Goal: Task Accomplishment & Management: Manage account settings

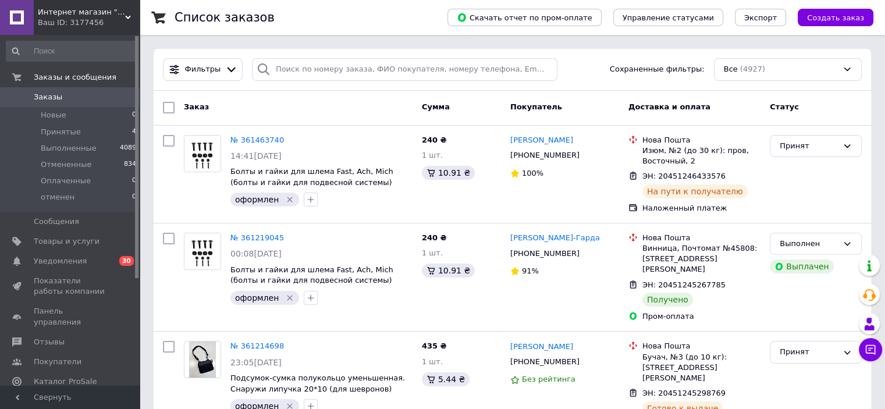
click at [66, 268] on link "Уведомления 0 30" at bounding box center [71, 261] width 143 height 20
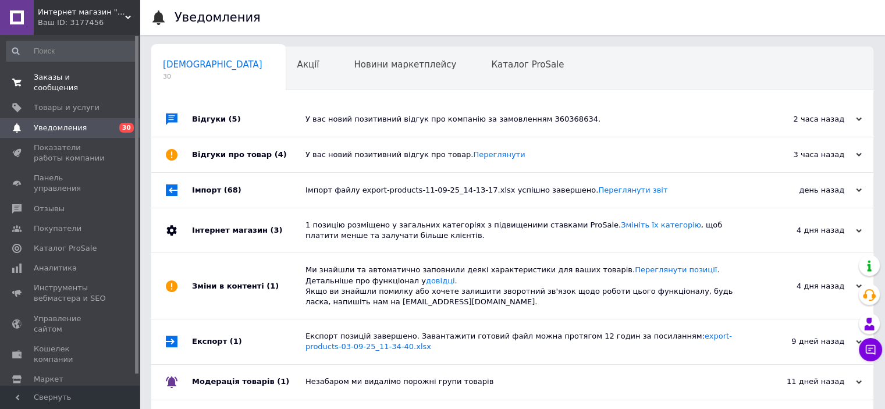
click at [93, 81] on span "Заказы и сообщения" at bounding box center [71, 82] width 74 height 21
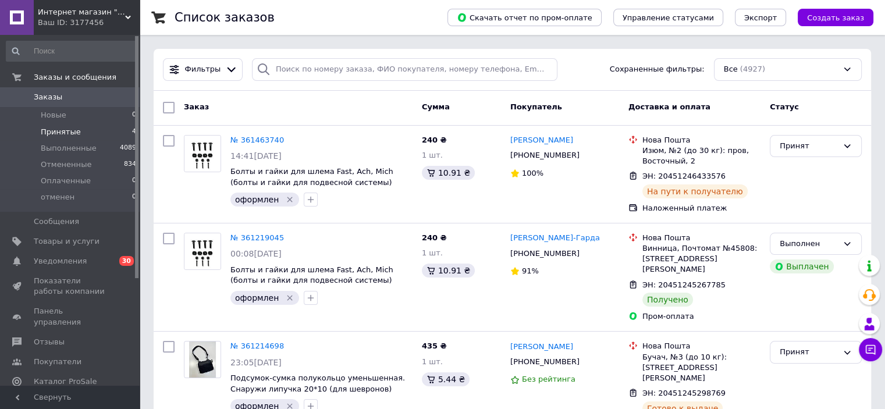
click at [86, 132] on li "Принятые 4" at bounding box center [71, 132] width 143 height 16
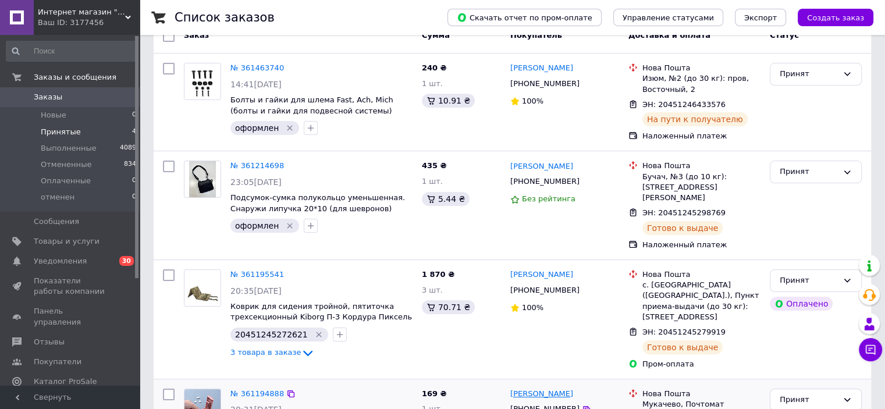
scroll to position [174, 0]
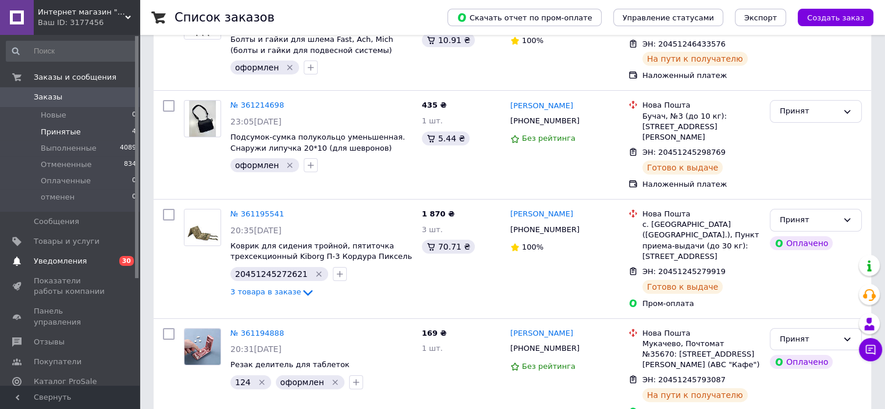
click at [69, 263] on span "Уведомления" at bounding box center [60, 261] width 53 height 10
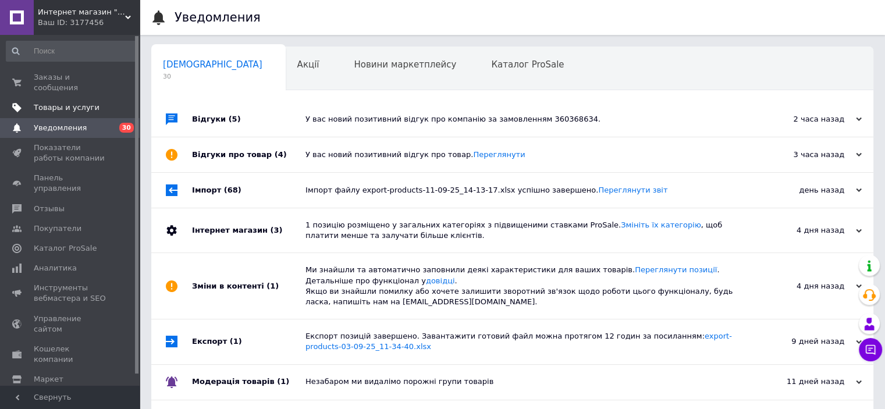
click at [68, 102] on span "Товары и услуги" at bounding box center [67, 107] width 66 height 10
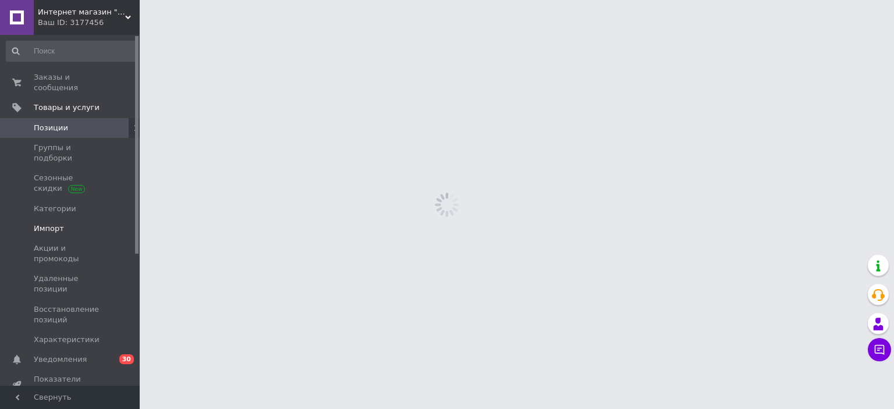
click at [70, 224] on span "Импорт" at bounding box center [71, 229] width 74 height 10
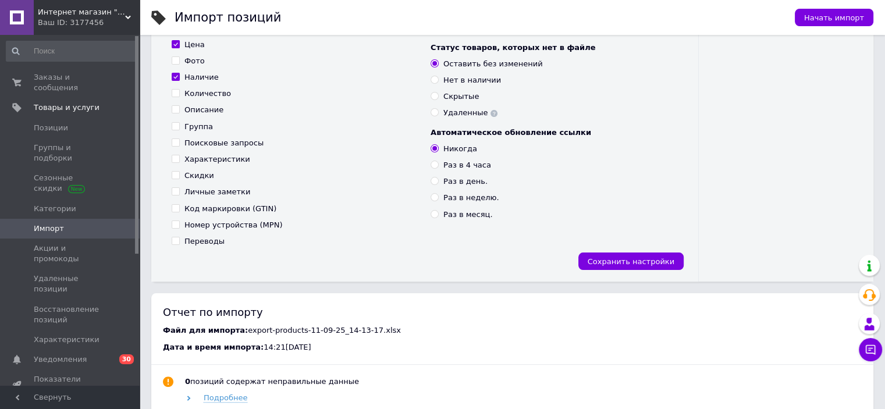
scroll to position [58, 0]
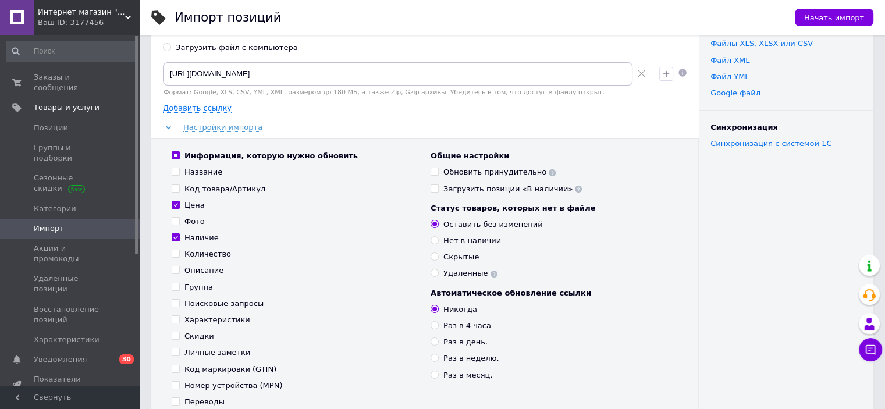
click at [175, 205] on input "Цена" at bounding box center [176, 205] width 8 height 8
click at [173, 205] on input "Цена" at bounding box center [176, 205] width 8 height 8
checkbox input "true"
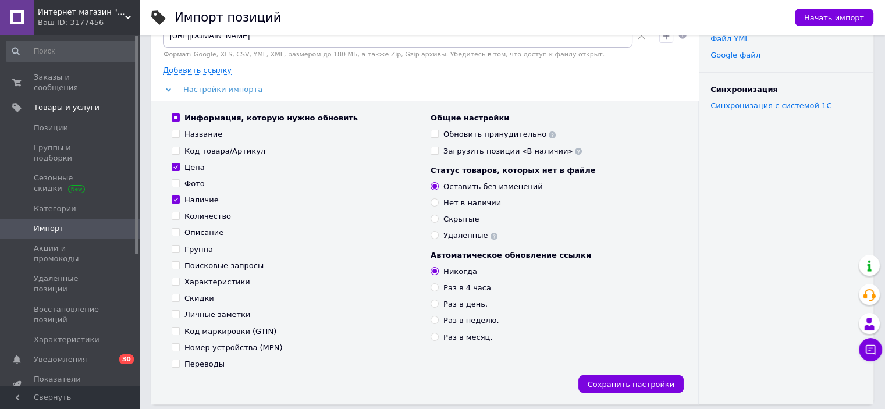
scroll to position [116, 0]
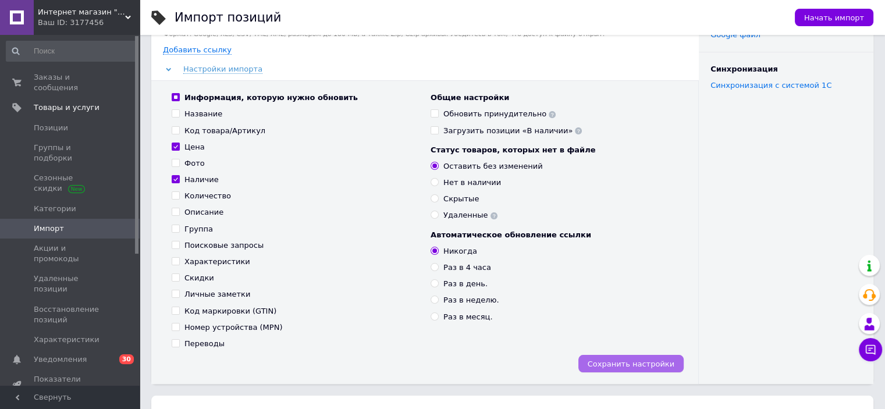
click at [633, 365] on span "Сохранить настройки" at bounding box center [631, 364] width 87 height 9
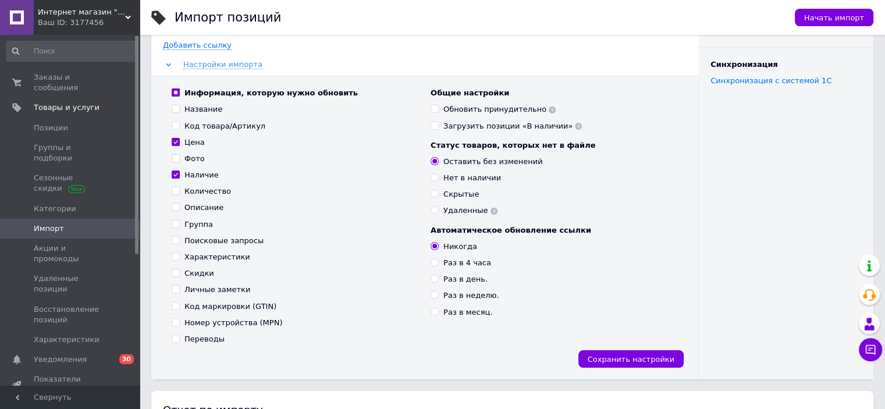
scroll to position [466, 0]
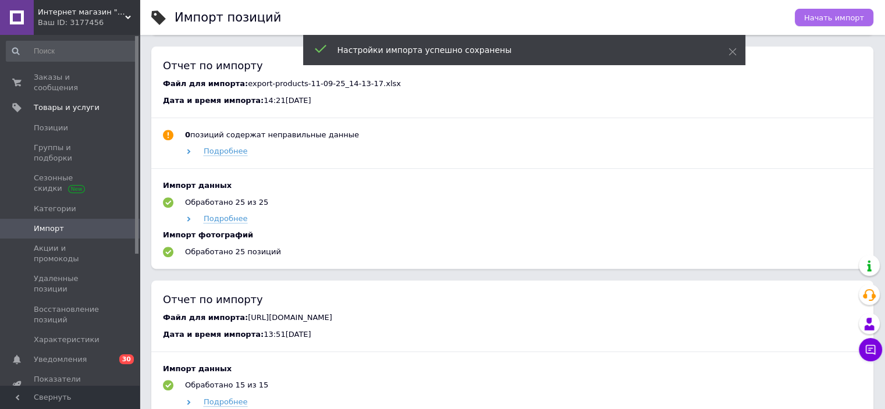
click at [838, 18] on span "Начать импорт" at bounding box center [834, 17] width 60 height 9
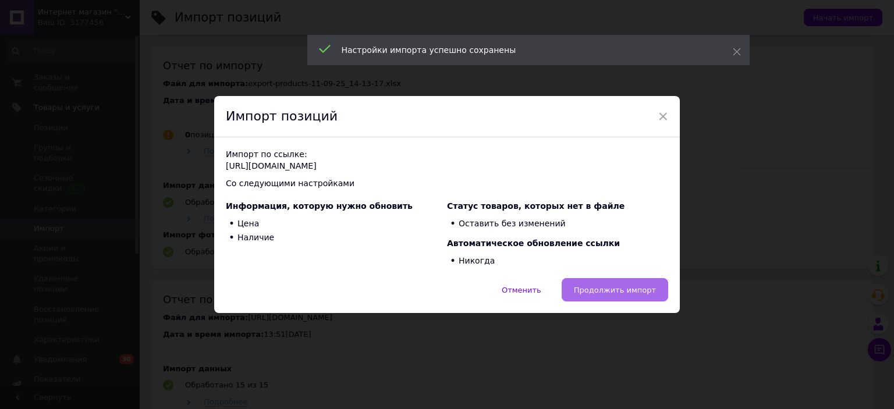
click at [643, 289] on span "Продолжить импорт" at bounding box center [615, 290] width 82 height 9
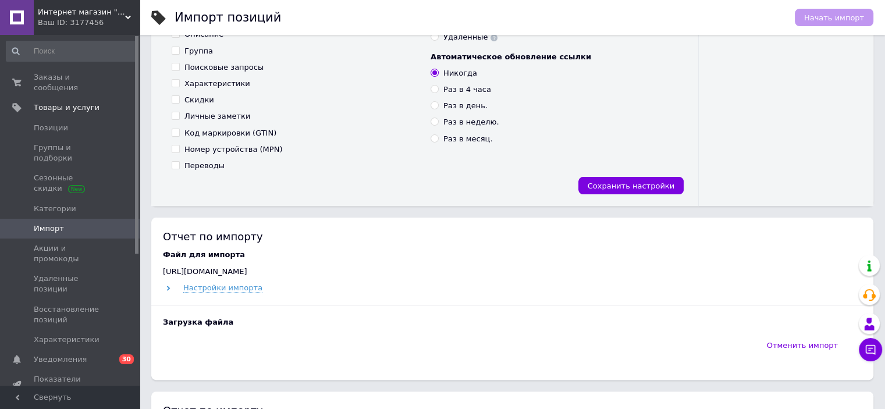
scroll to position [291, 0]
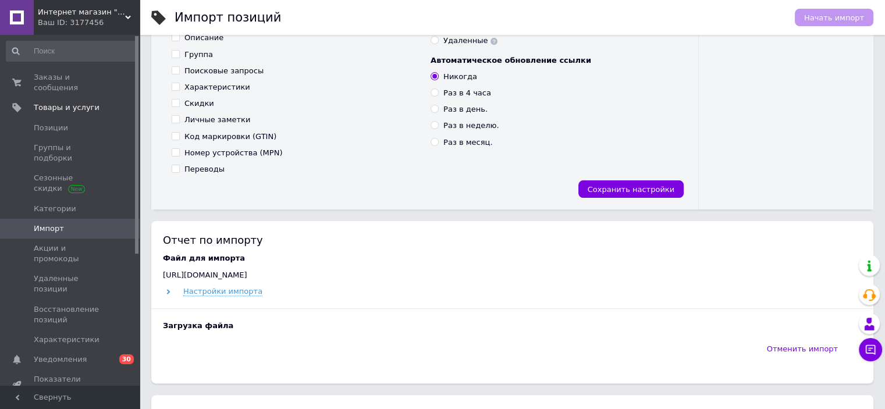
click at [112, 26] on div "Ваш ID: 3177456" at bounding box center [89, 22] width 102 height 10
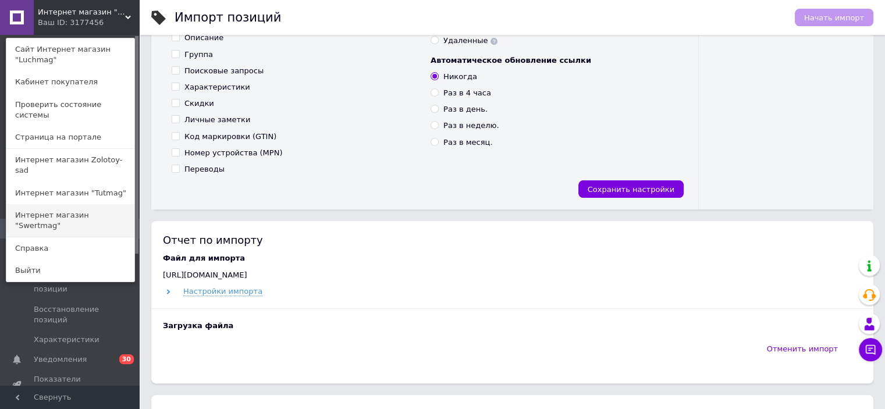
click at [91, 204] on link "Интернет магазин "Swertmag"" at bounding box center [70, 220] width 128 height 33
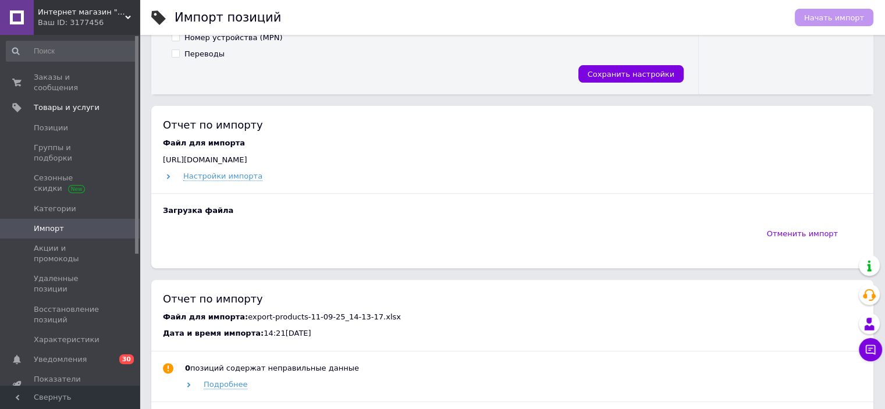
scroll to position [407, 0]
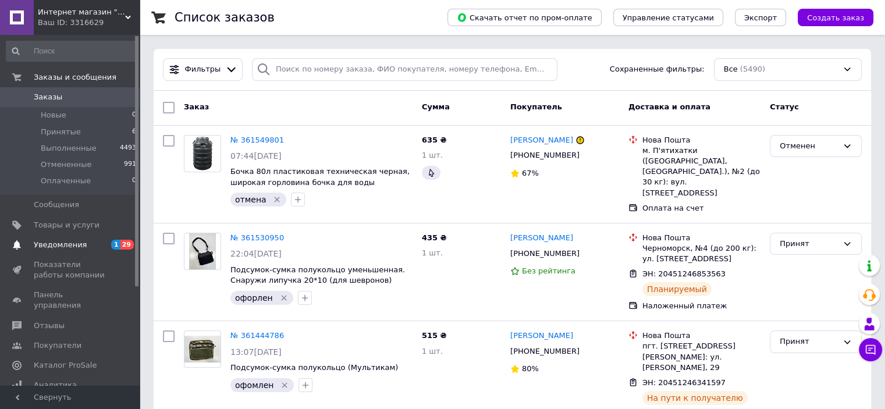
click at [110, 246] on span "1 29" at bounding box center [124, 245] width 32 height 10
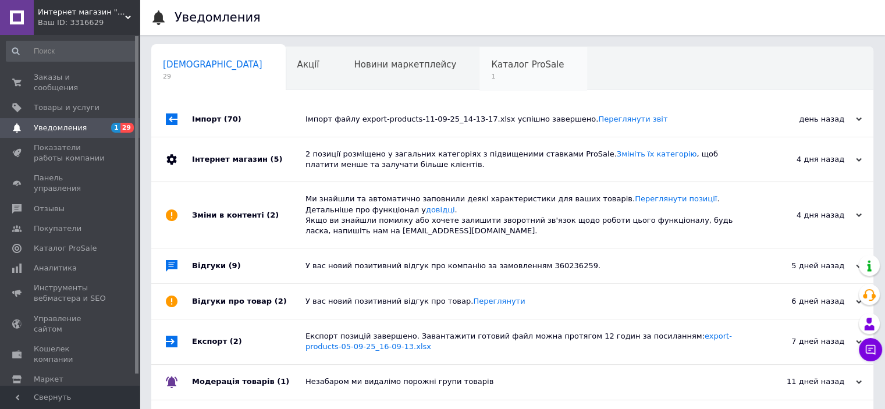
click at [491, 73] on span "1" at bounding box center [527, 76] width 73 height 9
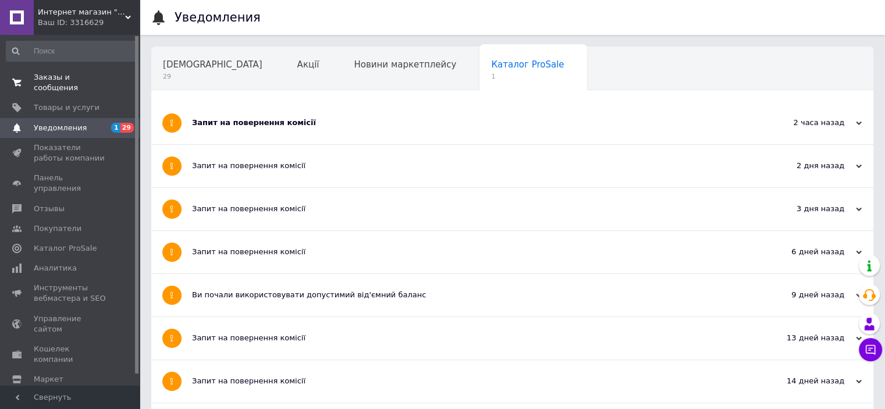
click at [79, 78] on span "Заказы и сообщения" at bounding box center [71, 82] width 74 height 21
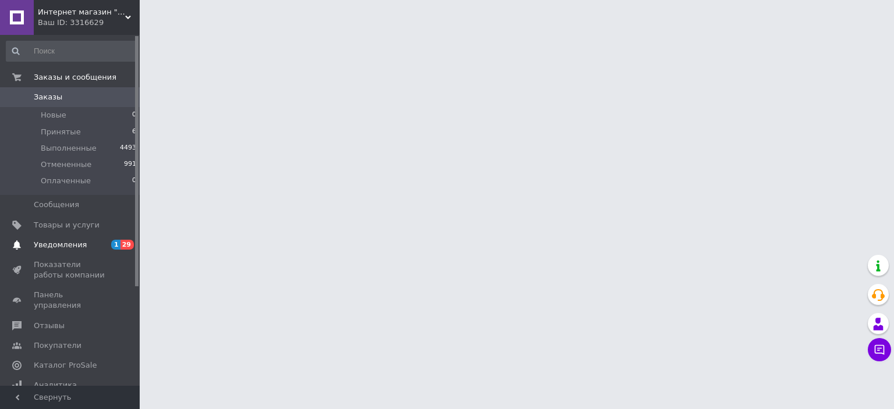
click at [82, 244] on span "Уведомления" at bounding box center [71, 245] width 74 height 10
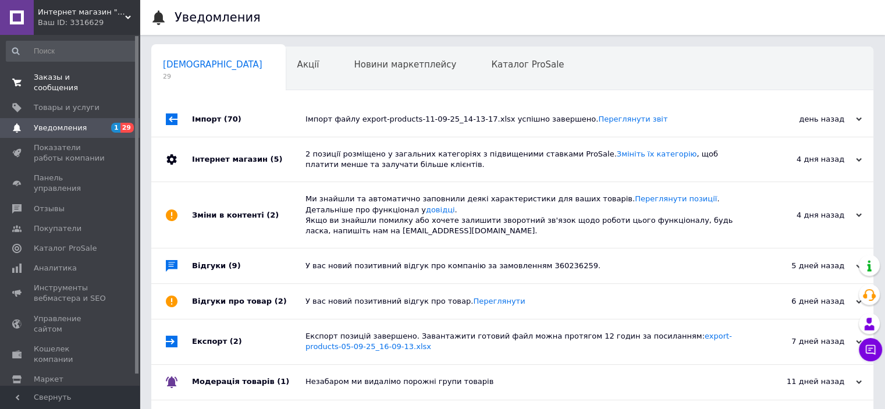
click at [89, 77] on span "Заказы и сообщения" at bounding box center [71, 82] width 74 height 21
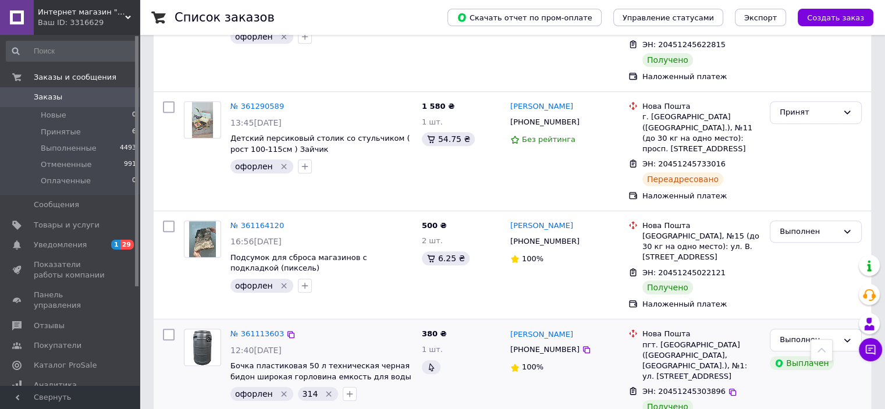
scroll to position [815, 0]
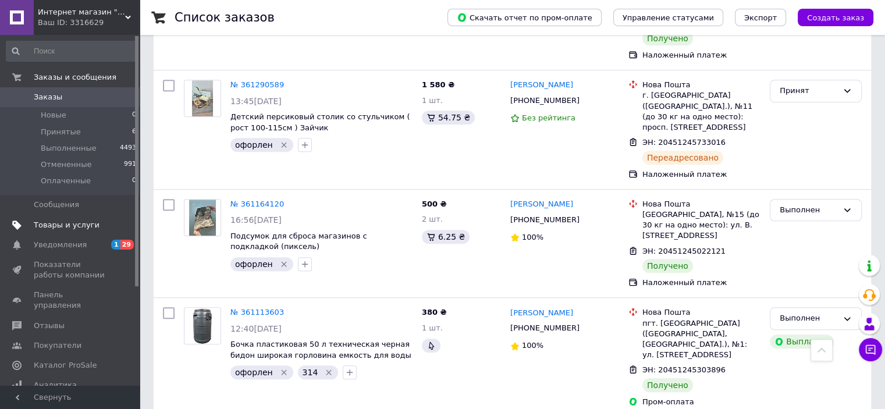
click at [78, 223] on span "Товары и услуги" at bounding box center [67, 225] width 66 height 10
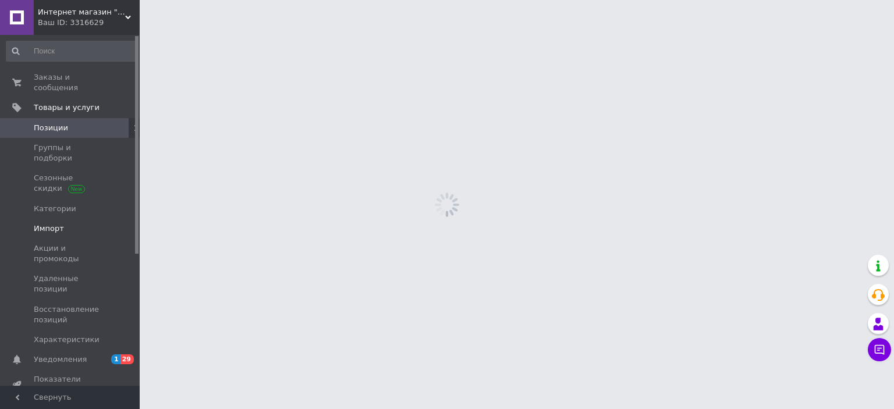
click at [87, 224] on span "Импорт" at bounding box center [71, 229] width 74 height 10
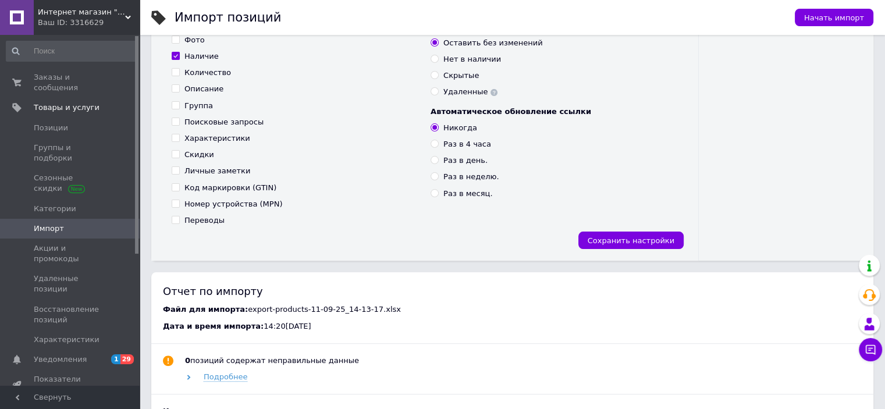
scroll to position [291, 0]
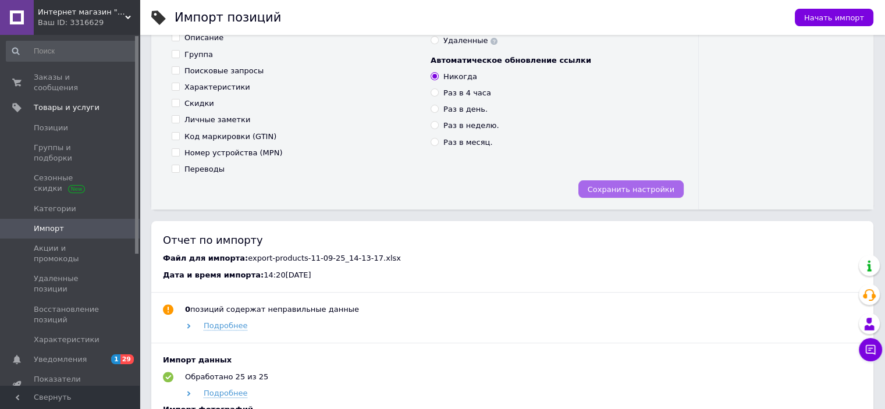
click at [661, 186] on span "Сохранить настройки" at bounding box center [631, 189] width 87 height 9
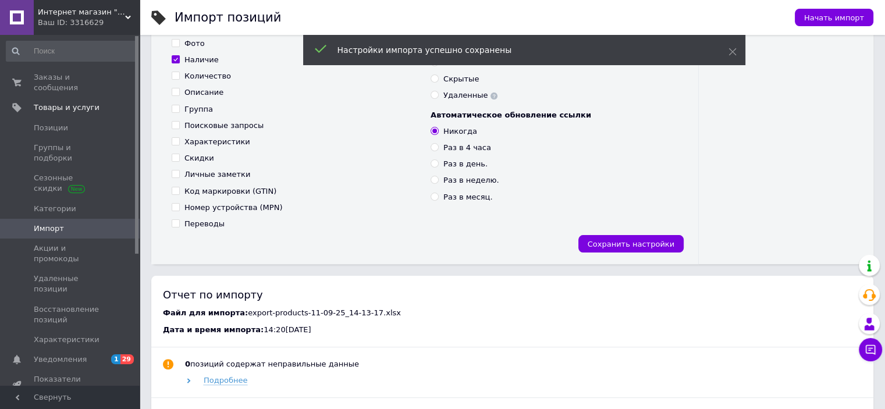
scroll to position [233, 0]
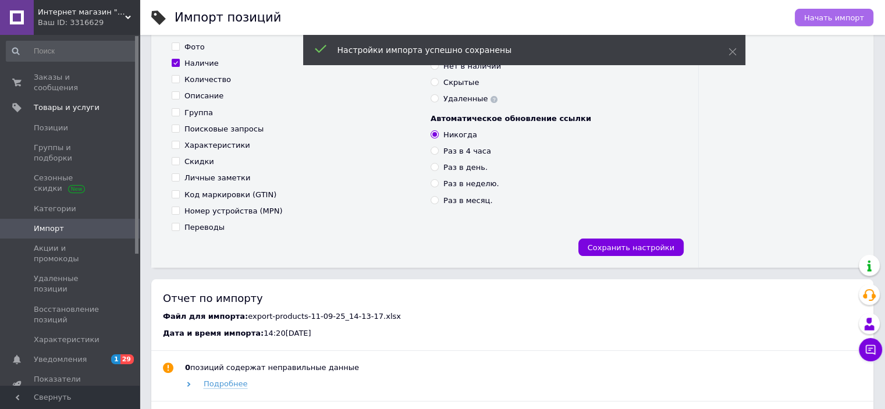
click at [843, 16] on span "Начать импорт" at bounding box center [834, 17] width 60 height 9
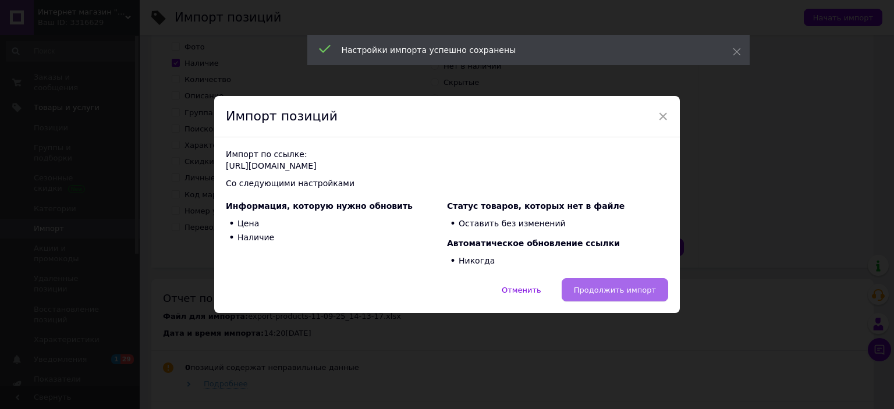
click at [628, 288] on span "Продолжить импорт" at bounding box center [615, 290] width 82 height 9
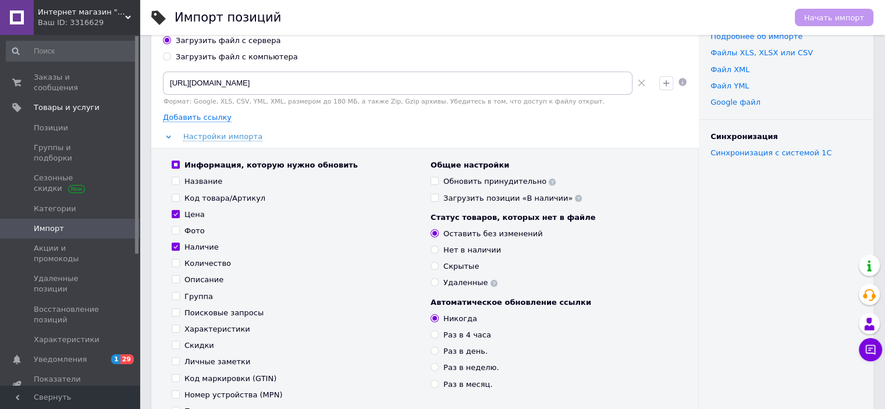
scroll to position [0, 0]
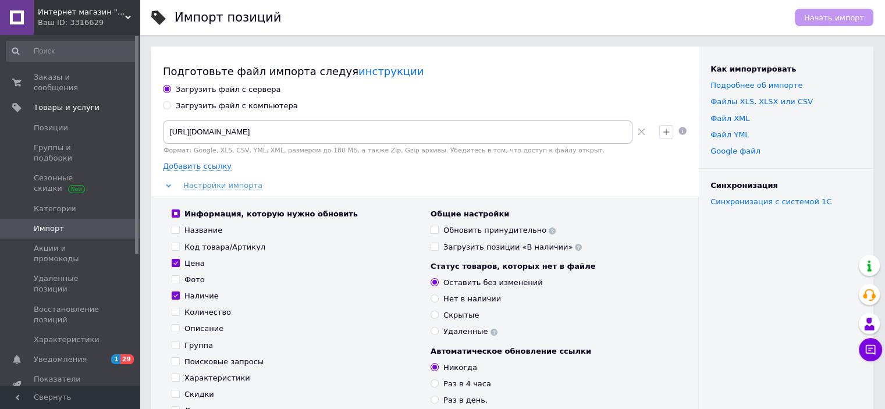
click at [122, 25] on div "Ваш ID: 3316629" at bounding box center [89, 22] width 102 height 10
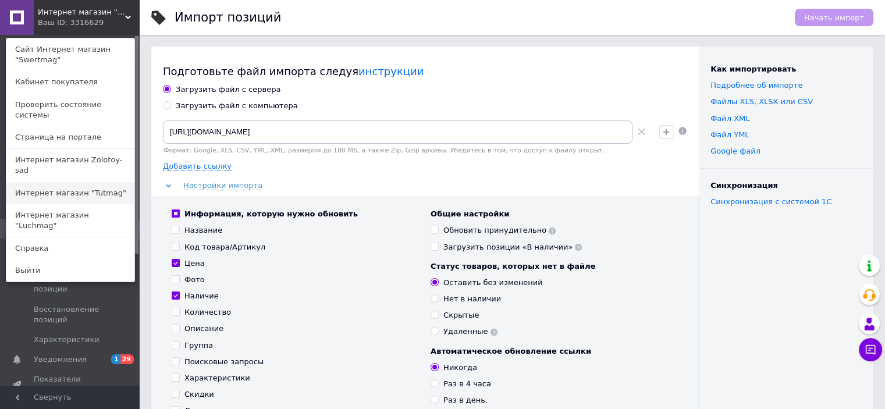
click at [86, 182] on link "Интернет магазин "Tutmag"" at bounding box center [70, 193] width 128 height 22
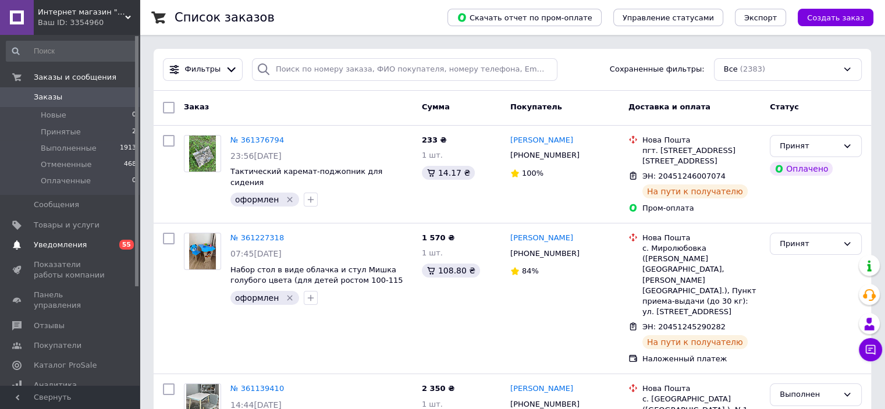
click at [101, 244] on span "Уведомления" at bounding box center [71, 245] width 74 height 10
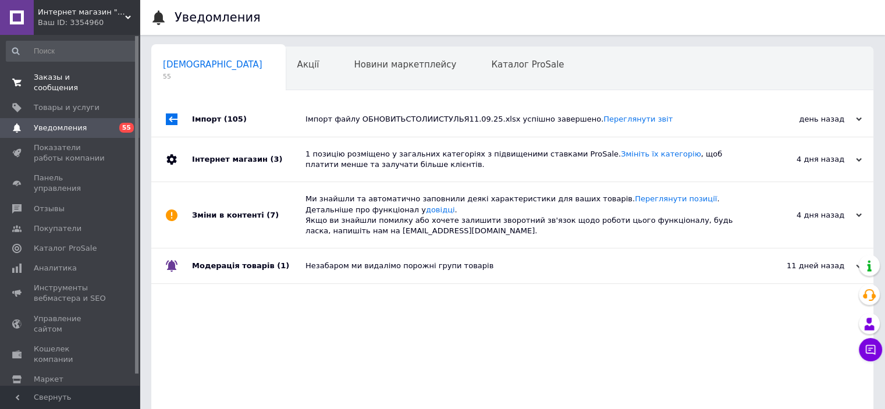
click at [81, 72] on link "Заказы и сообщения 0 0" at bounding box center [71, 83] width 143 height 30
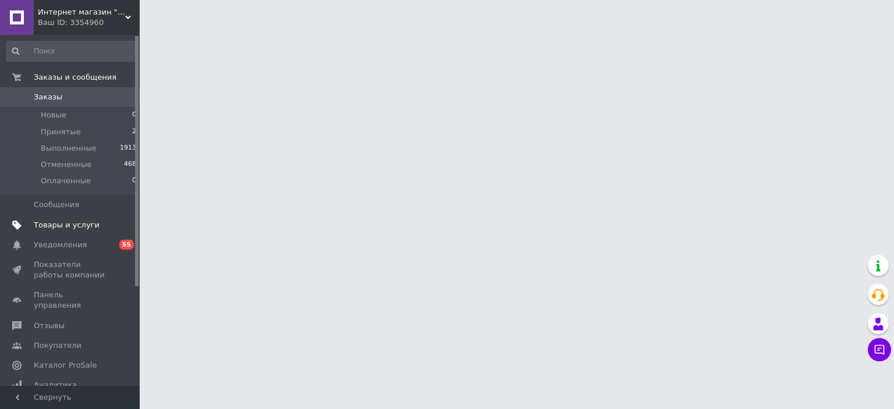
click at [75, 219] on link "Товары и услуги" at bounding box center [71, 225] width 143 height 20
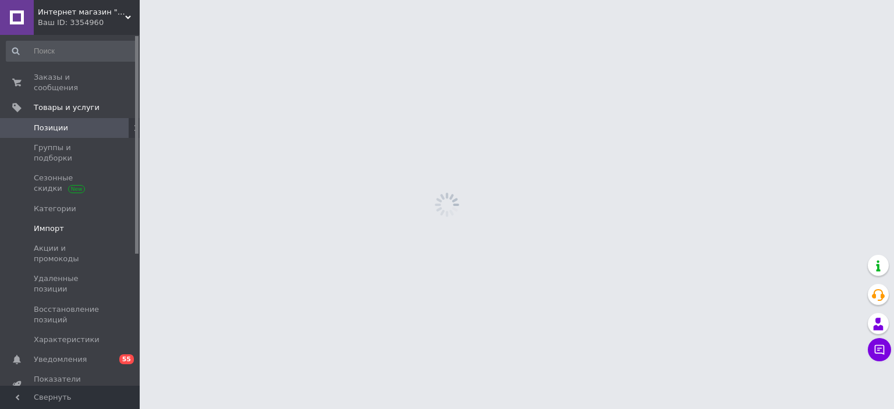
click at [73, 224] on span "Импорт" at bounding box center [71, 229] width 74 height 10
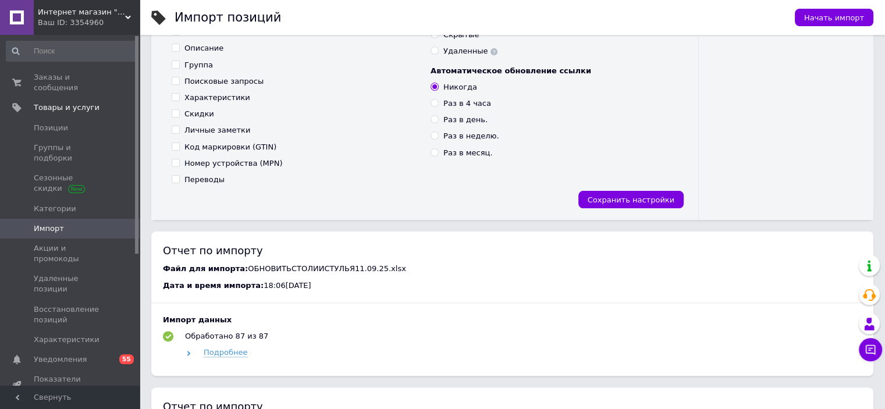
scroll to position [291, 0]
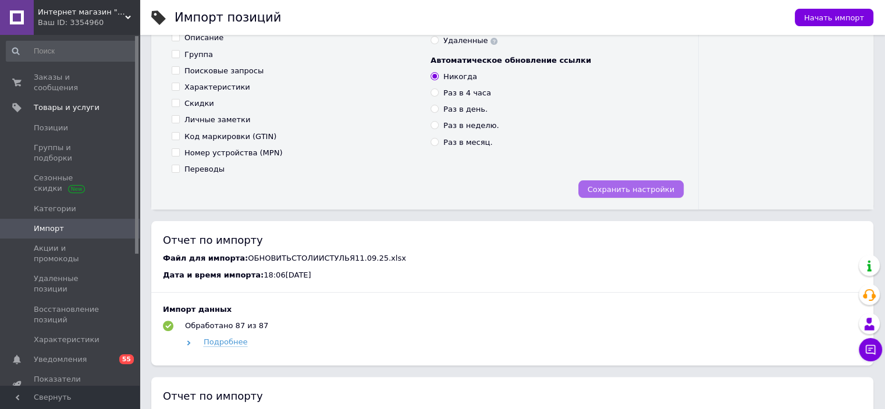
click at [643, 189] on span "Сохранить настройки" at bounding box center [631, 189] width 87 height 9
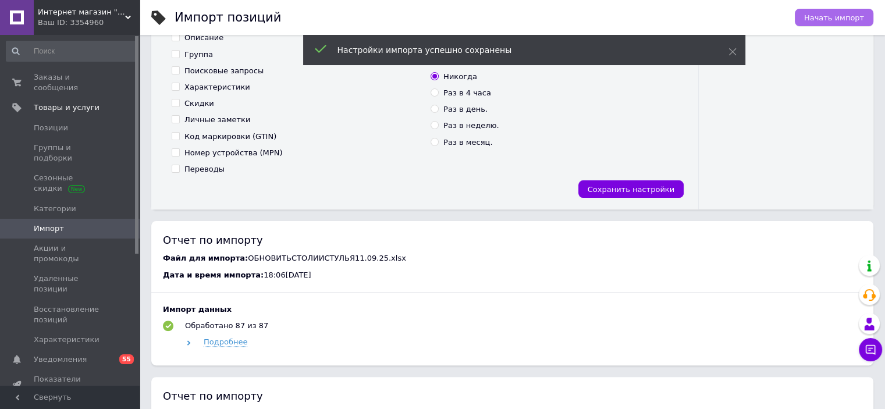
click at [821, 23] on button "Начать импорт" at bounding box center [834, 17] width 79 height 17
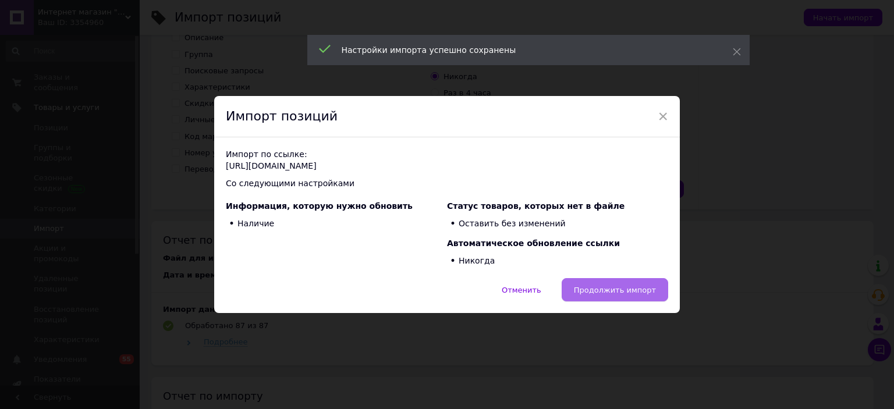
click at [613, 286] on span "Продолжить импорт" at bounding box center [615, 290] width 82 height 9
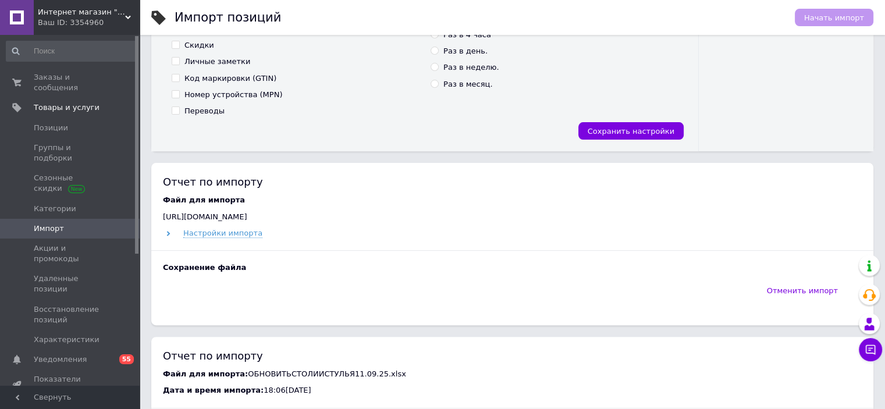
scroll to position [349, 0]
click at [118, 19] on div "Ваш ID: 3354960" at bounding box center [89, 22] width 102 height 10
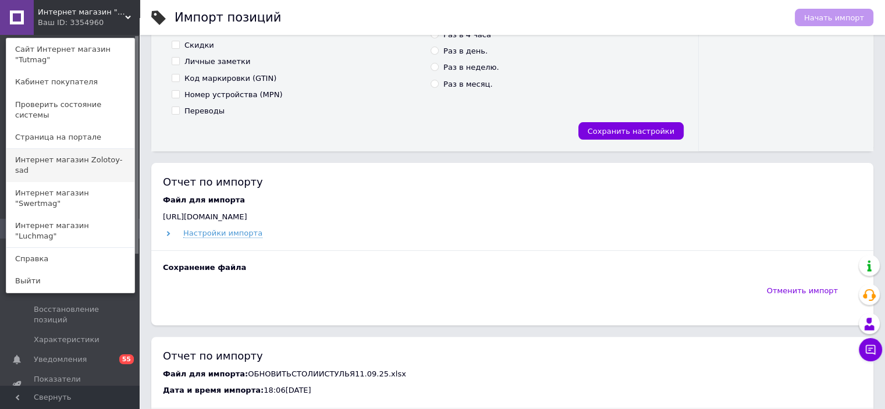
click at [101, 149] on link "Интернет магазин Zolotoy-sad" at bounding box center [70, 165] width 128 height 33
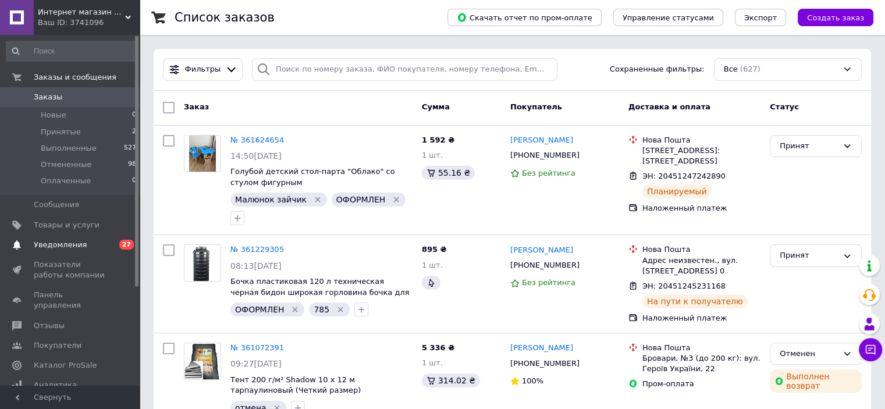
click at [65, 244] on span "Уведомления" at bounding box center [60, 245] width 53 height 10
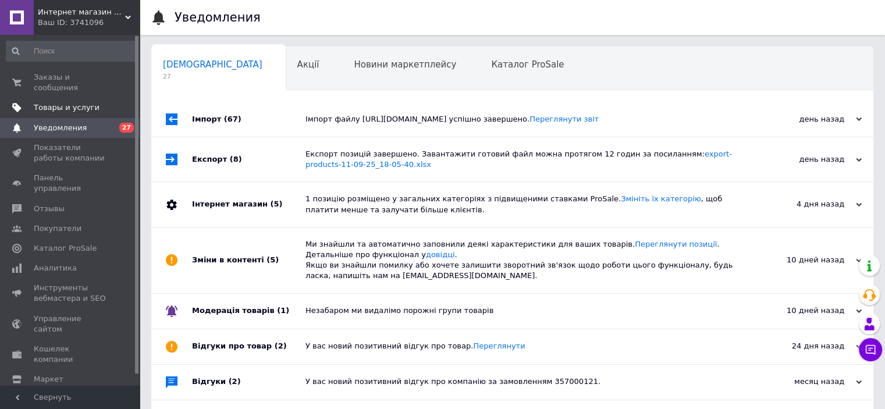
click at [56, 102] on span "Товары и услуги" at bounding box center [67, 107] width 66 height 10
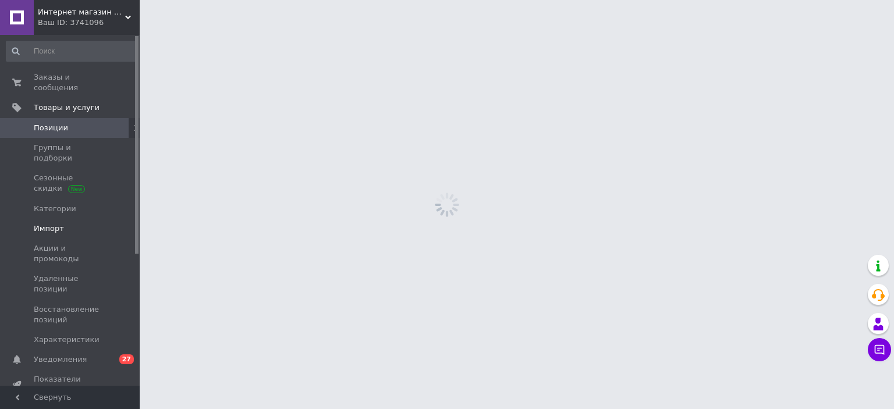
click at [87, 224] on span "Импорт" at bounding box center [71, 229] width 74 height 10
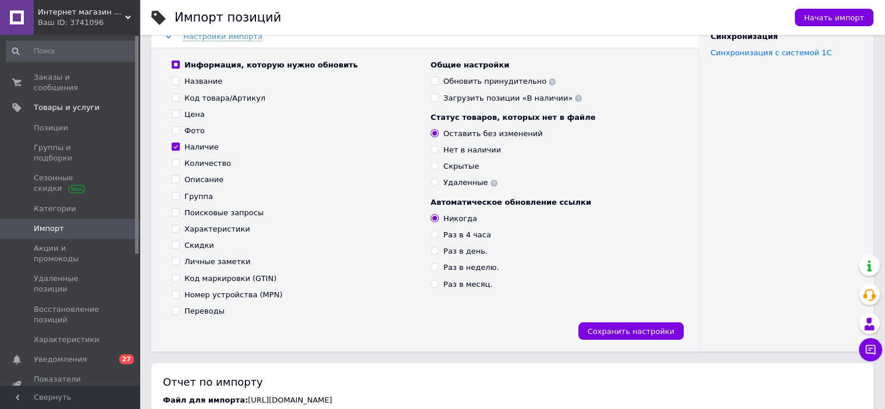
scroll to position [233, 0]
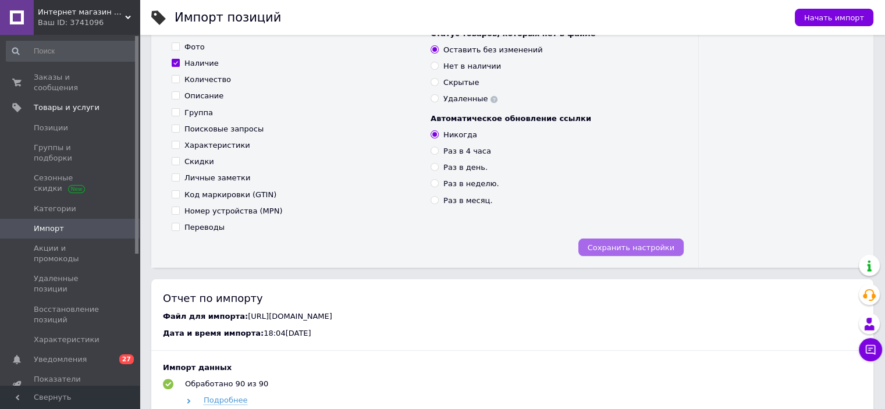
click at [624, 247] on span "Сохранить настройки" at bounding box center [631, 247] width 87 height 9
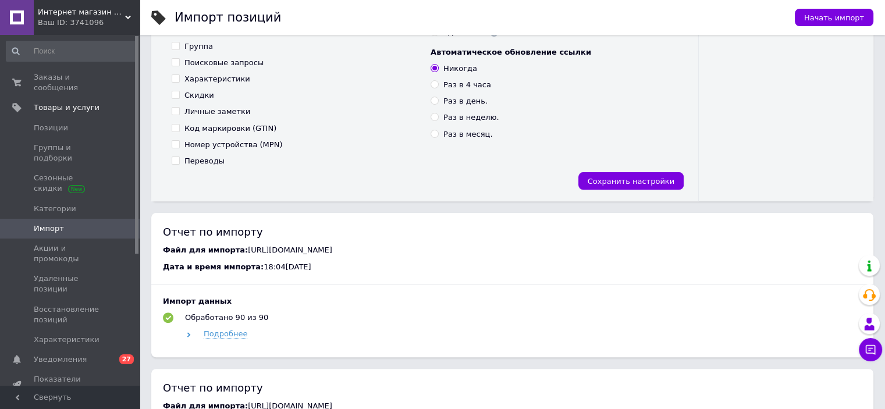
scroll to position [349, 0]
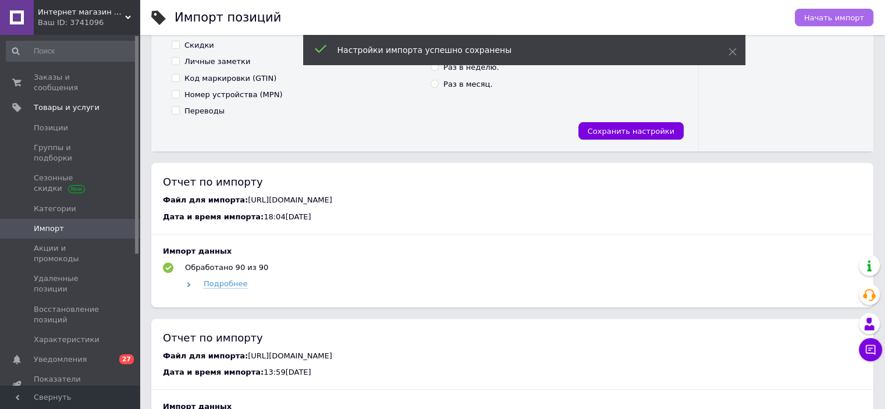
click at [830, 20] on span "Начать импорт" at bounding box center [834, 17] width 60 height 9
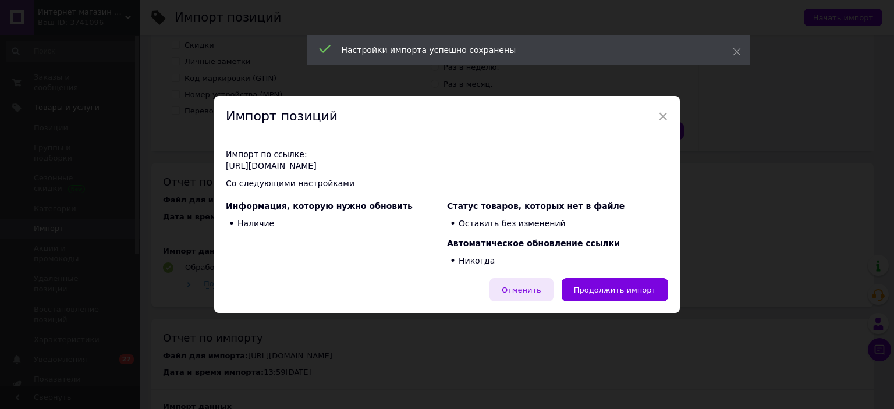
click at [621, 290] on span "Продолжить импорт" at bounding box center [615, 290] width 82 height 9
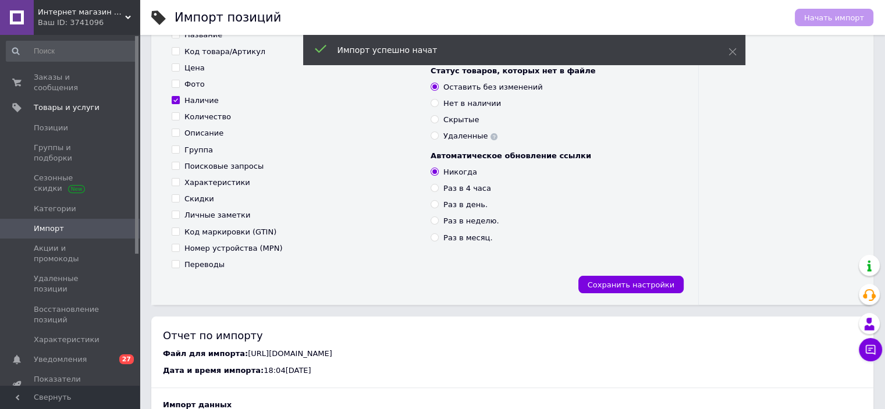
scroll to position [291, 0]
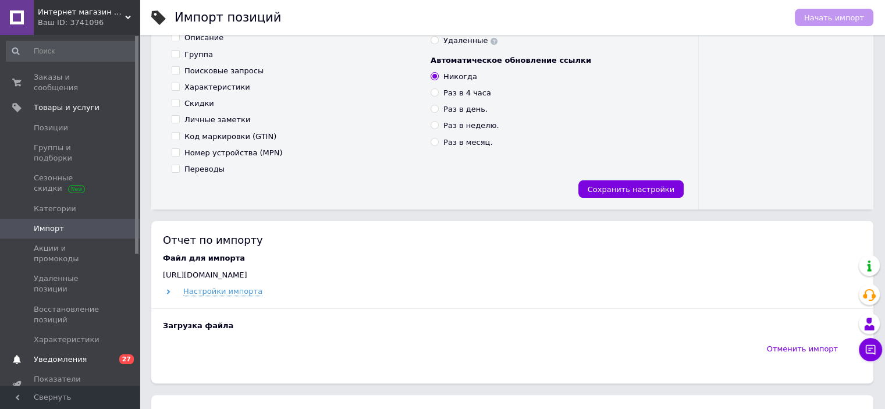
click at [84, 354] on span "Уведомления" at bounding box center [71, 359] width 74 height 10
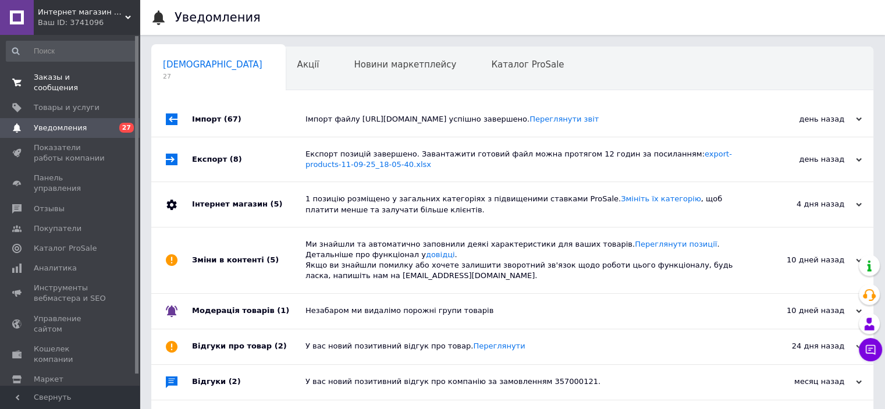
click at [73, 76] on span "Заказы и сообщения" at bounding box center [71, 82] width 74 height 21
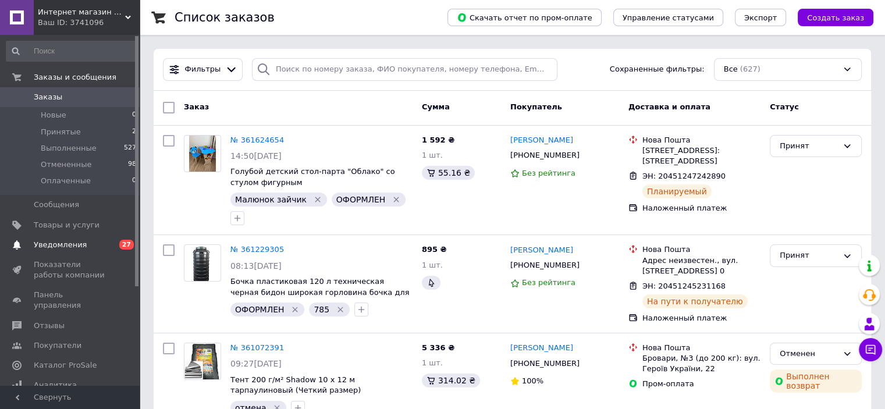
click at [84, 240] on span "Уведомления" at bounding box center [71, 245] width 74 height 10
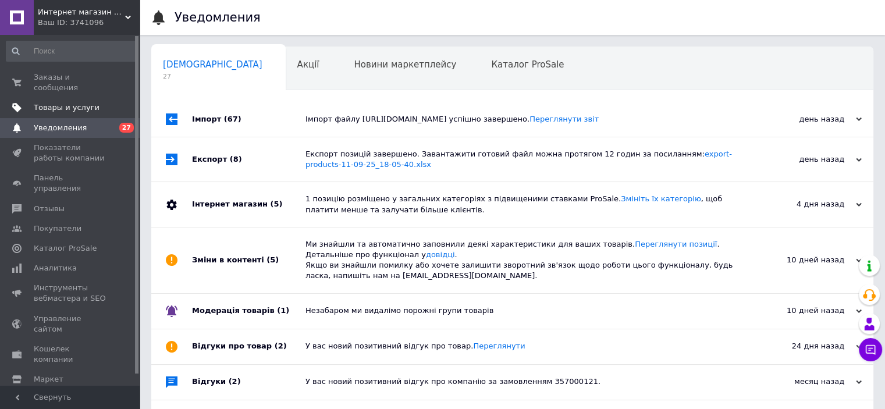
click at [61, 102] on span "Товары и услуги" at bounding box center [67, 107] width 66 height 10
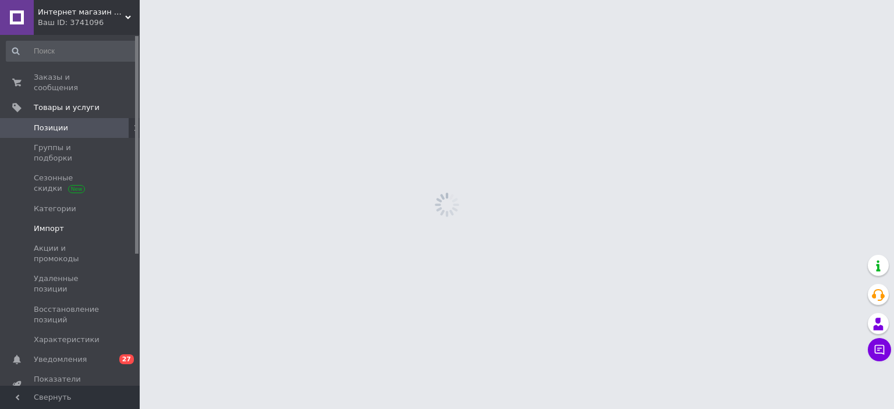
click at [95, 224] on span "Импорт" at bounding box center [71, 229] width 74 height 10
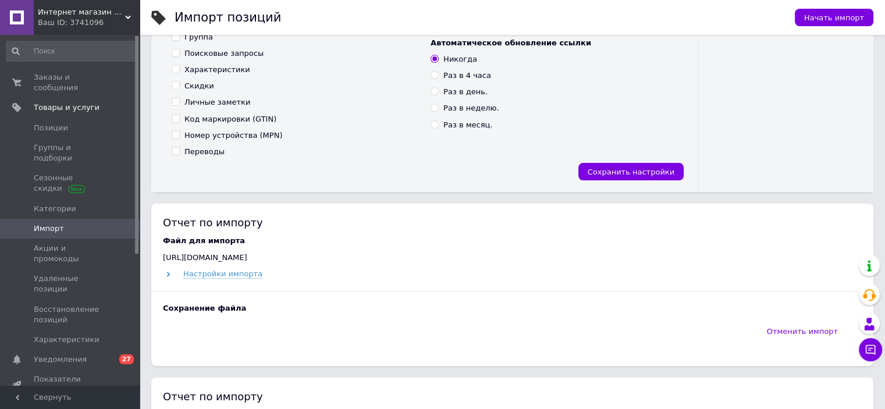
scroll to position [349, 0]
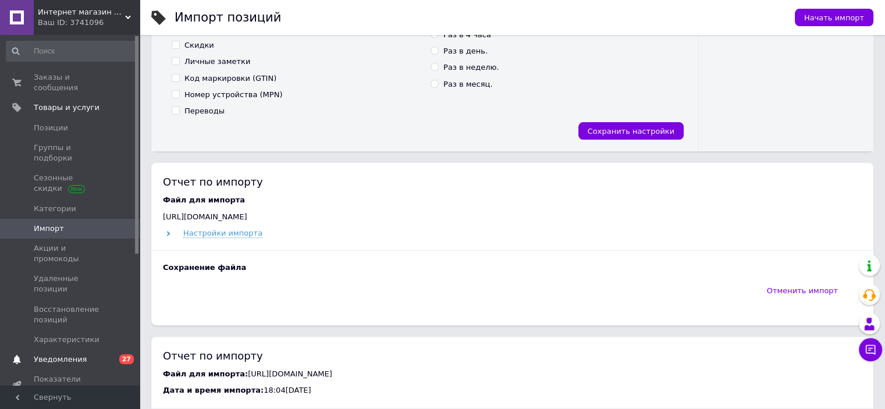
click at [91, 354] on span "Уведомления" at bounding box center [71, 359] width 74 height 10
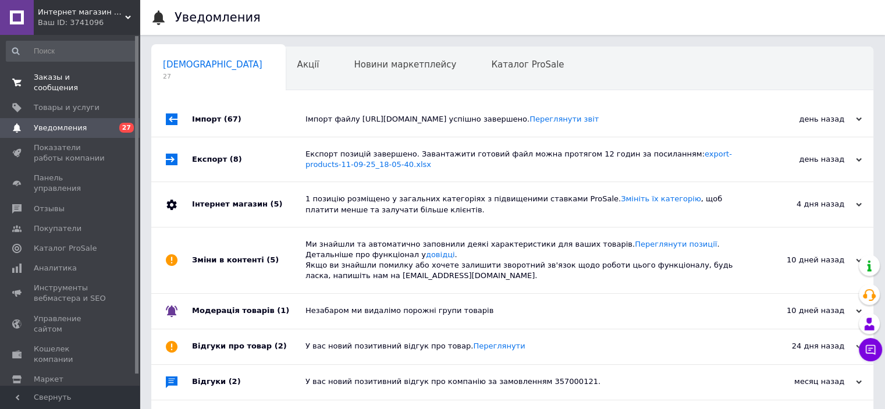
click at [68, 79] on span "Заказы и сообщения" at bounding box center [71, 82] width 74 height 21
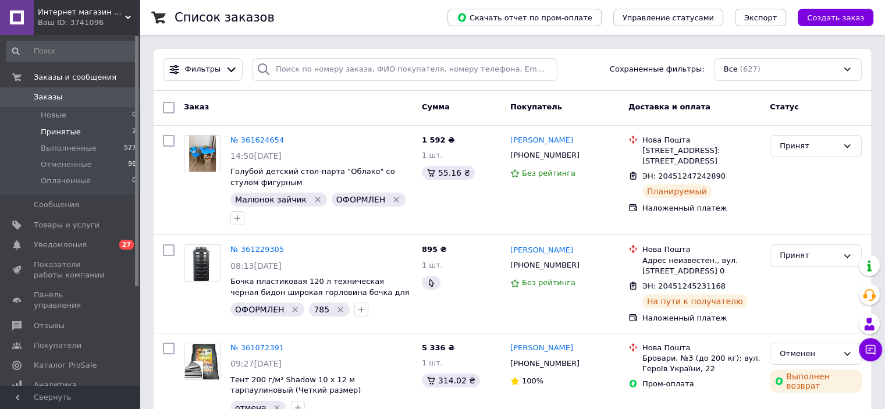
click at [101, 134] on li "Принятые 2" at bounding box center [71, 132] width 143 height 16
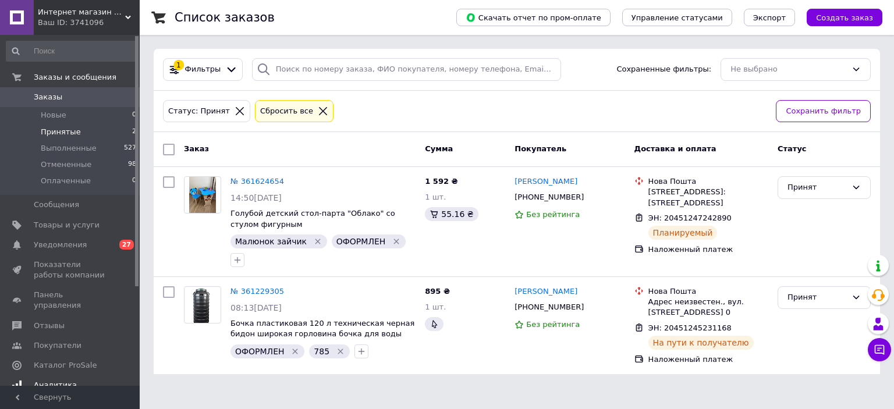
drag, startPoint x: 79, startPoint y: 248, endPoint x: 84, endPoint y: 237, distance: 12.2
click at [79, 248] on span "Уведомления" at bounding box center [60, 245] width 53 height 10
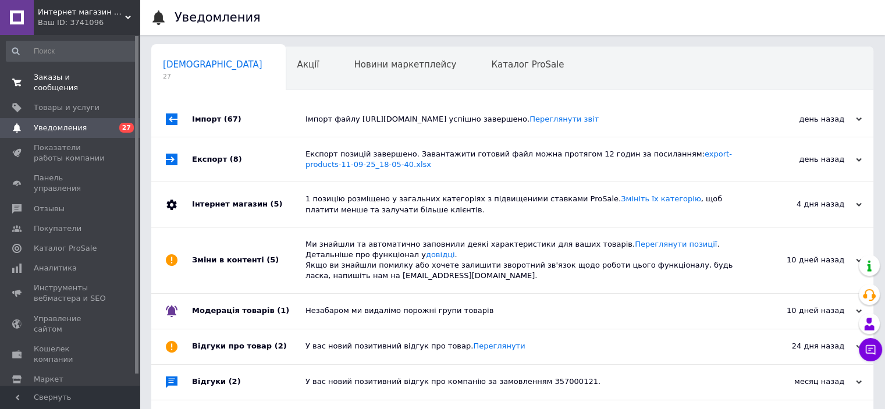
click at [74, 85] on link "Заказы и сообщения 0 0" at bounding box center [71, 83] width 143 height 30
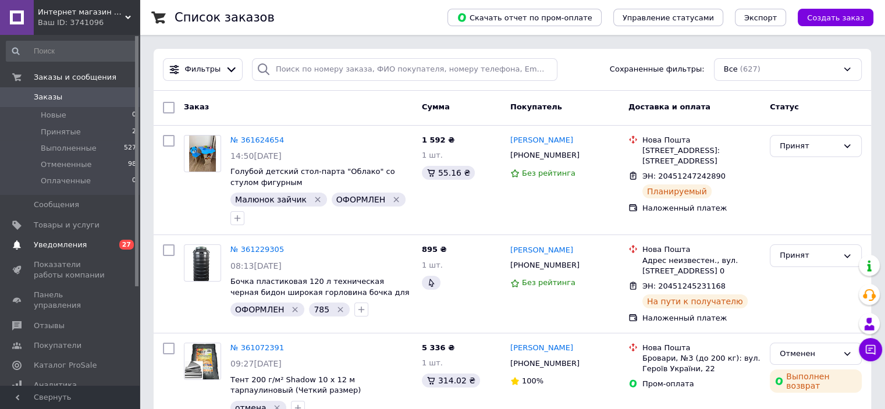
click at [89, 242] on span "Уведомления" at bounding box center [71, 245] width 74 height 10
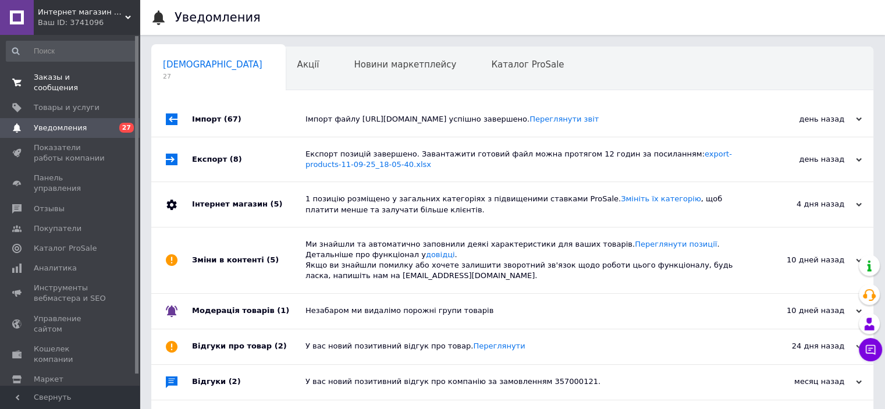
click at [87, 79] on span "Заказы и сообщения" at bounding box center [71, 82] width 74 height 21
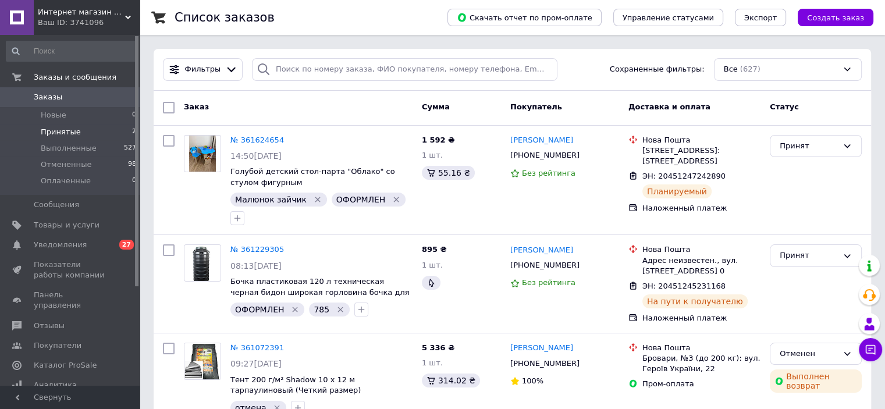
click at [98, 130] on li "Принятые 2" at bounding box center [71, 132] width 143 height 16
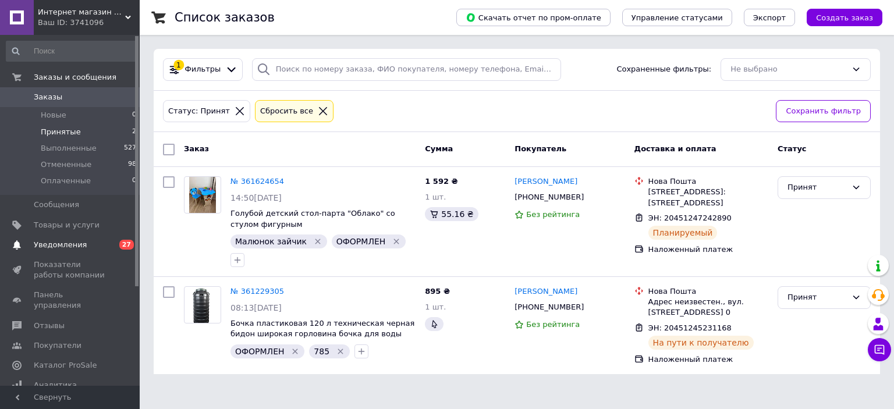
click at [95, 244] on span "Уведомления" at bounding box center [71, 245] width 74 height 10
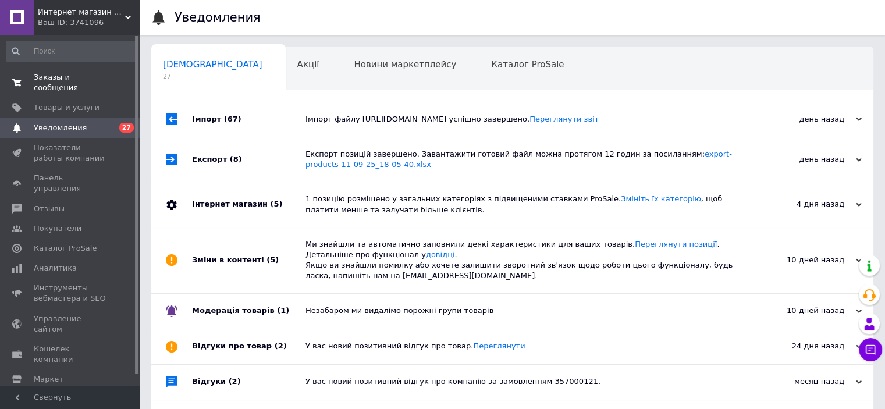
click at [87, 81] on span "Заказы и сообщения" at bounding box center [71, 82] width 74 height 21
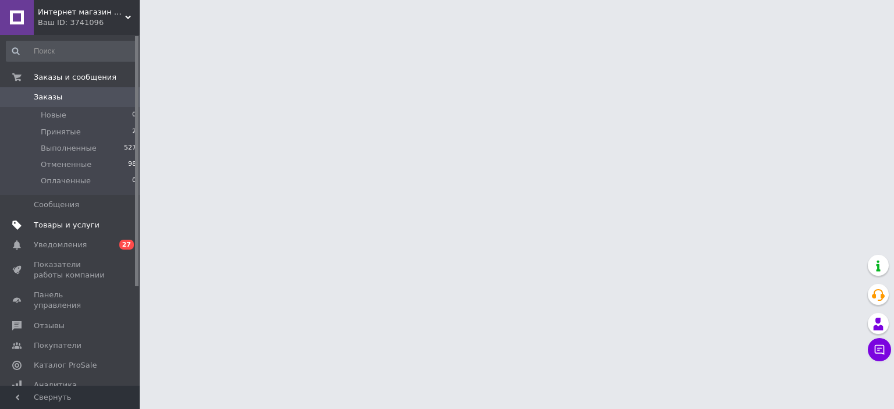
click at [77, 225] on span "Товары и услуги" at bounding box center [67, 225] width 66 height 10
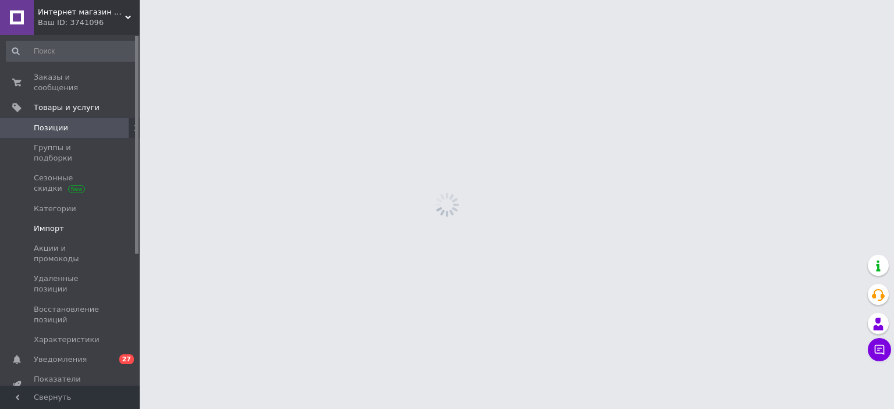
click at [90, 219] on link "Импорт" at bounding box center [71, 229] width 143 height 20
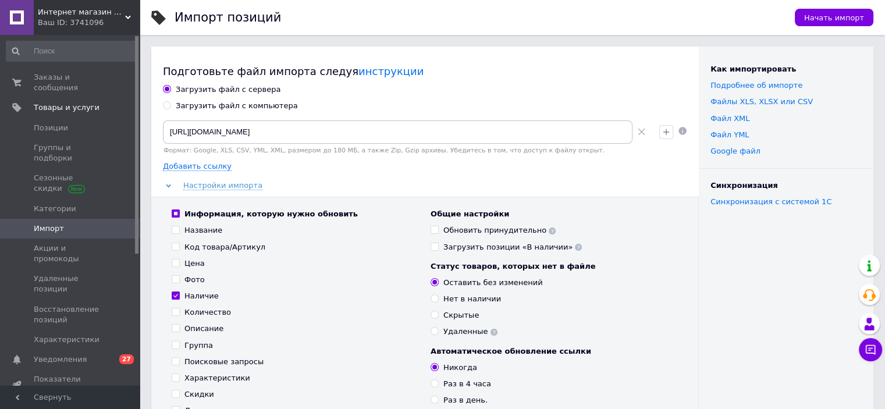
click at [112, 24] on div "Ваш ID: 3741096" at bounding box center [89, 22] width 102 height 10
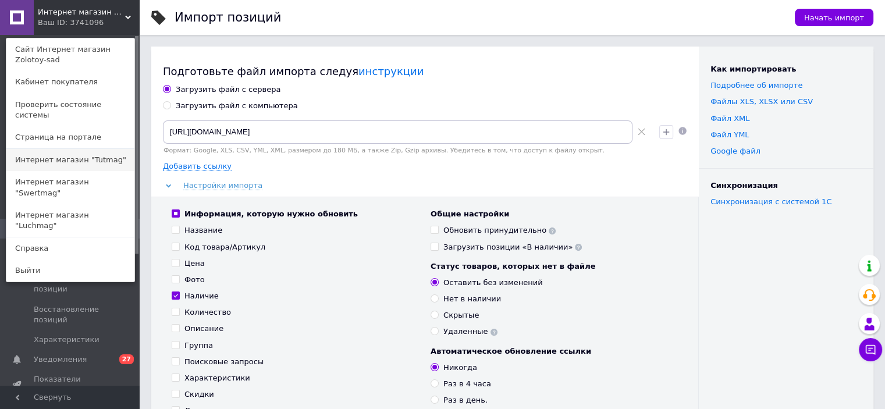
drag, startPoint x: 82, startPoint y: 154, endPoint x: 331, endPoint y: 220, distance: 257.1
click at [83, 154] on link "Интернет магазин "Tutmag"" at bounding box center [70, 160] width 128 height 22
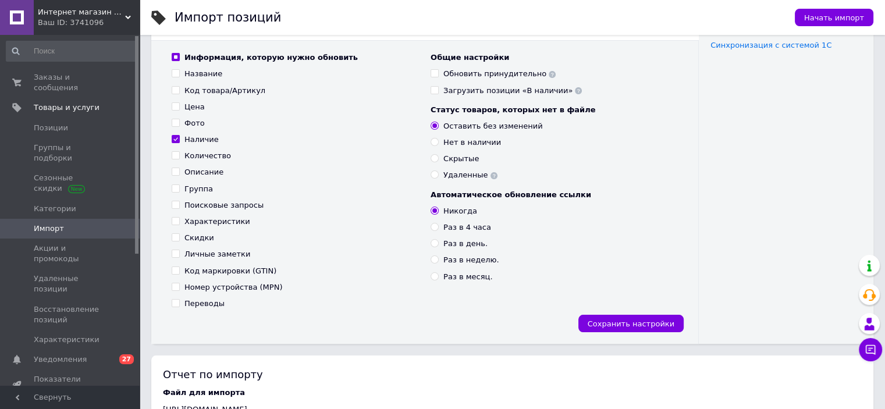
scroll to position [175, 0]
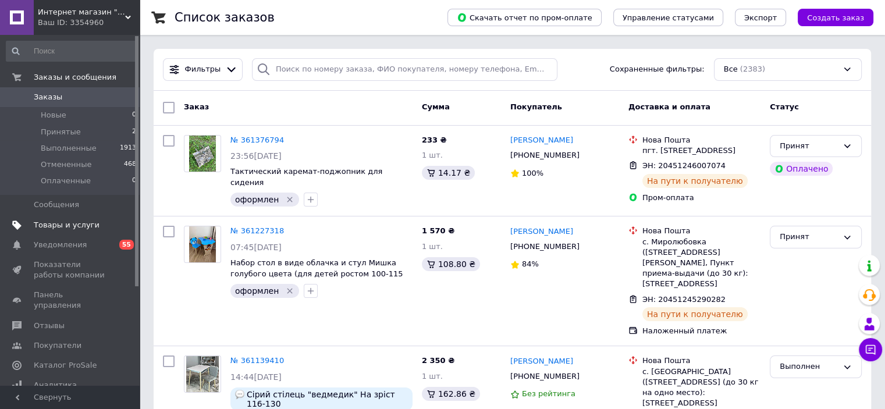
click at [105, 218] on link "Товары и услуги" at bounding box center [71, 225] width 143 height 20
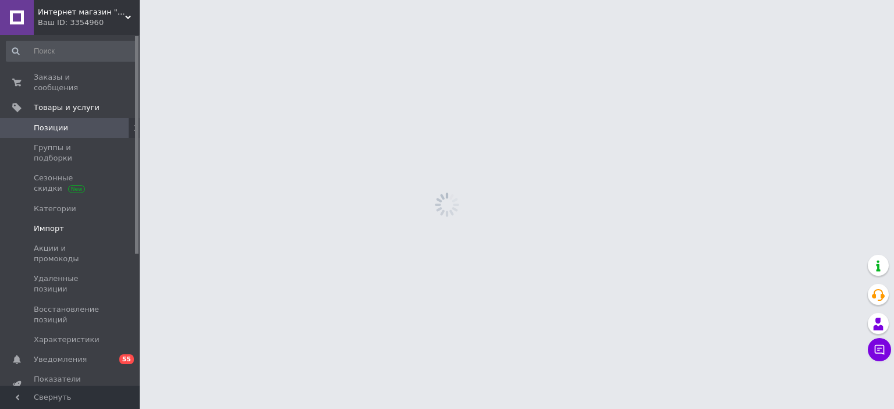
click at [102, 224] on span "Импорт" at bounding box center [71, 229] width 74 height 10
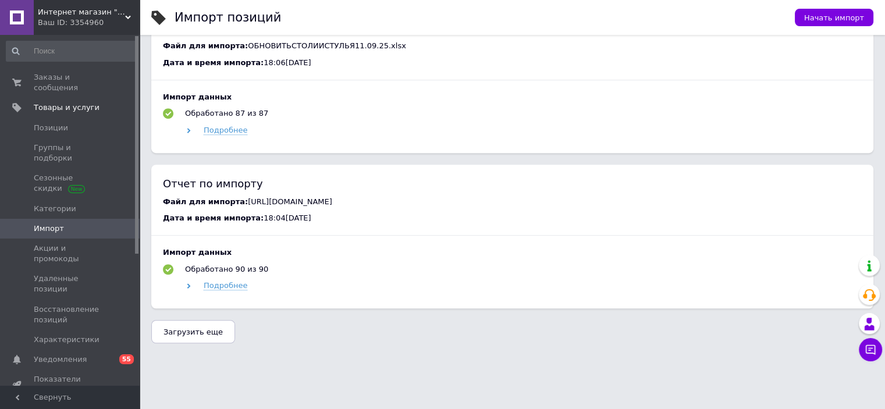
scroll to position [778, 0]
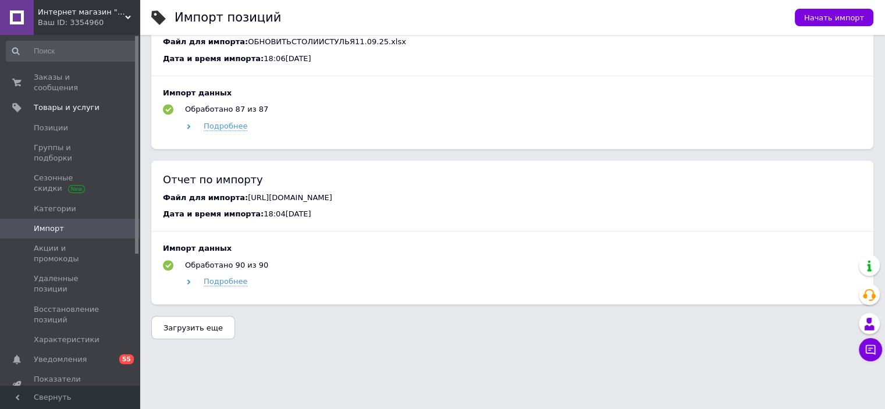
click at [168, 328] on span "Загрузить еще" at bounding box center [193, 328] width 59 height 9
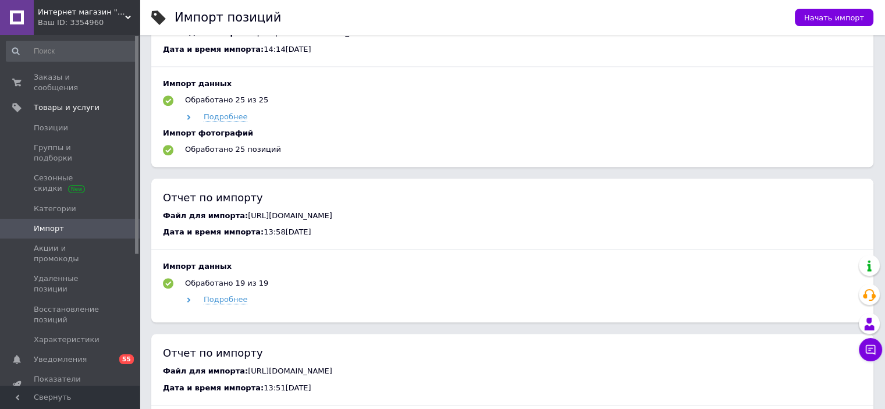
scroll to position [1185, 0]
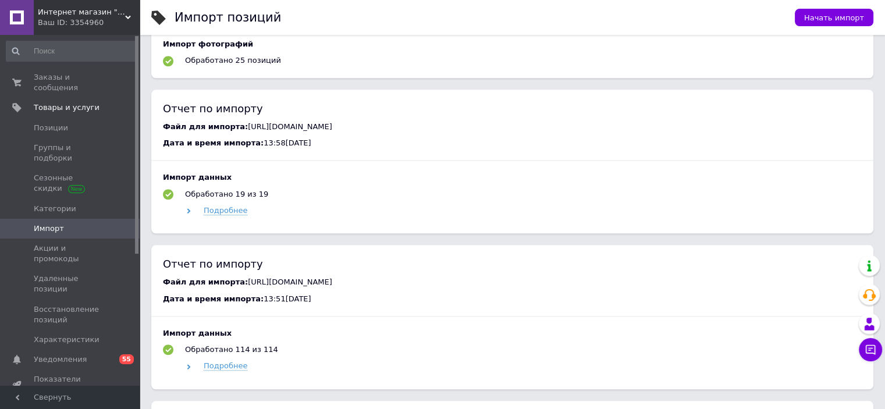
drag, startPoint x: 235, startPoint y: 132, endPoint x: 267, endPoint y: 136, distance: 32.3
click at [243, 132] on div "Файл для импорта: https://shadow.kh.ua/products_feed.xml?hash_tag=ff4b2abeae357…" at bounding box center [512, 127] width 699 height 10
copy span "[URL][DOMAIN_NAME]"
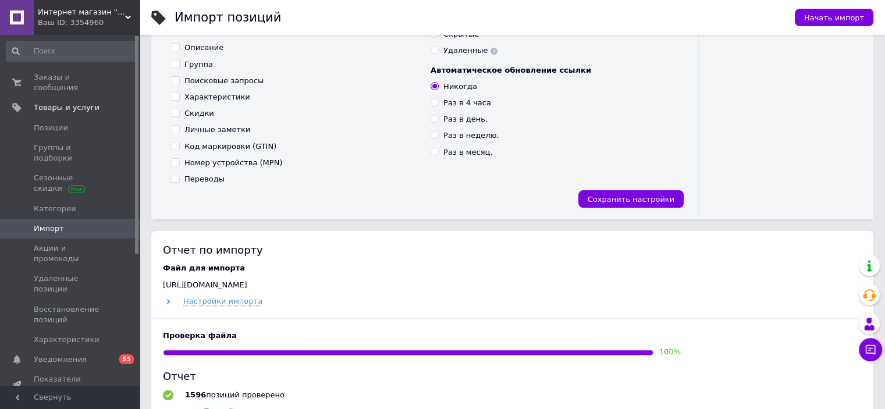
scroll to position [428, 0]
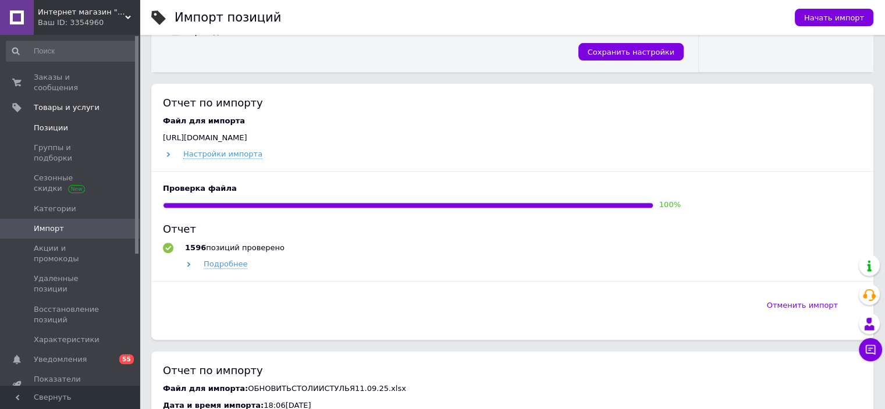
click at [101, 123] on span "Позиции" at bounding box center [71, 128] width 74 height 10
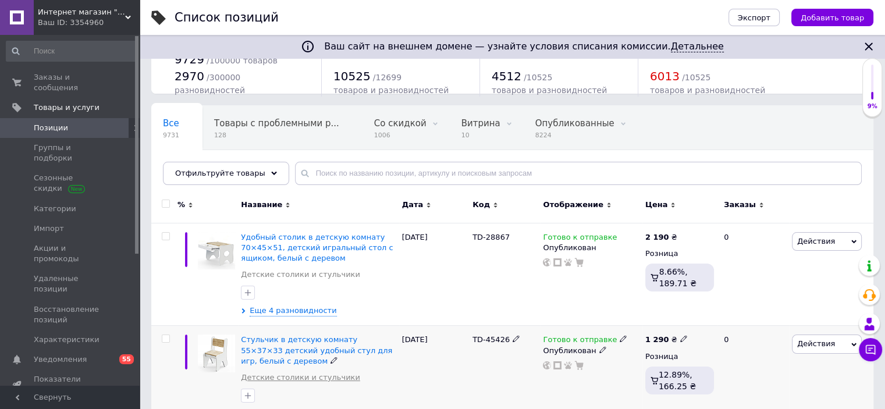
scroll to position [175, 0]
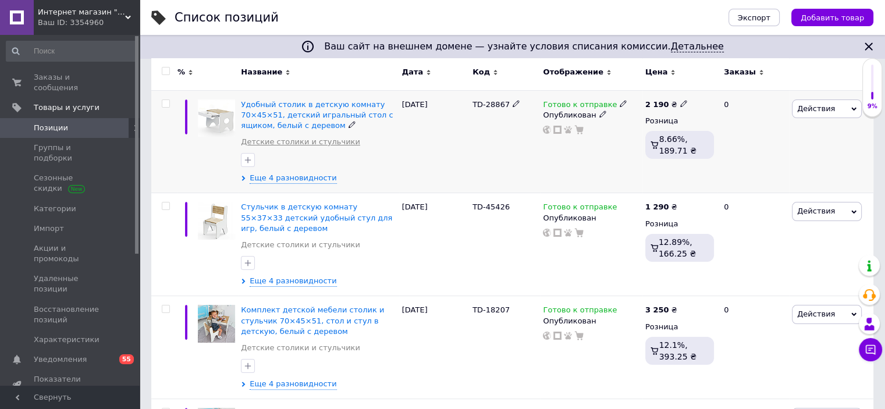
click at [322, 141] on link "Детские столики и стульчики" at bounding box center [300, 142] width 119 height 10
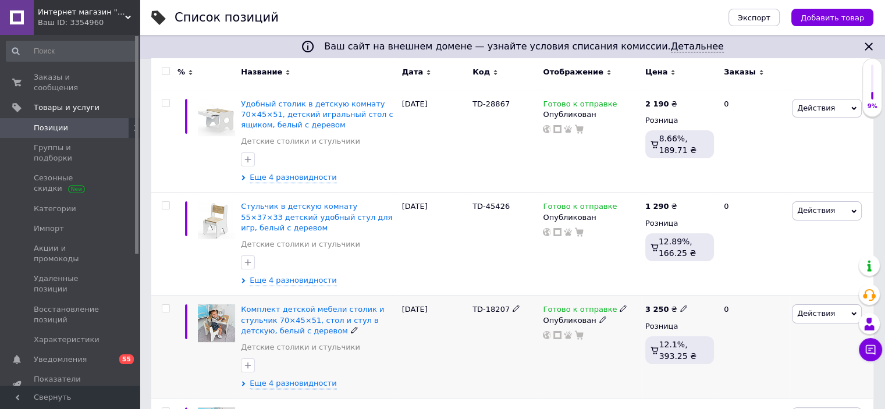
scroll to position [217, 0]
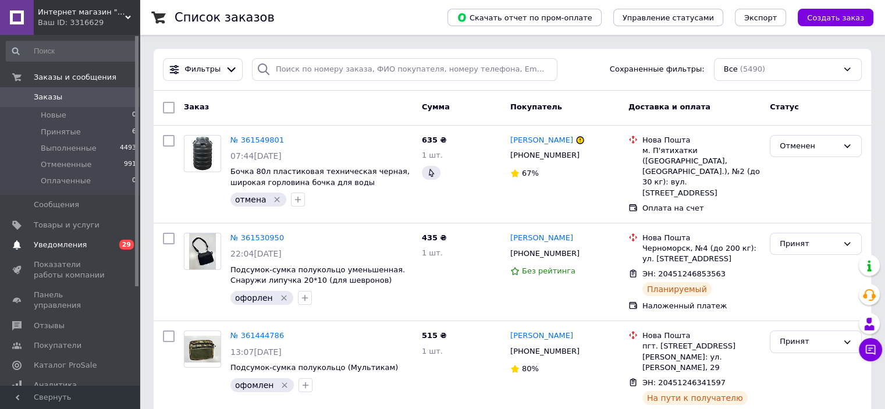
click at [93, 243] on span "Уведомления" at bounding box center [71, 245] width 74 height 10
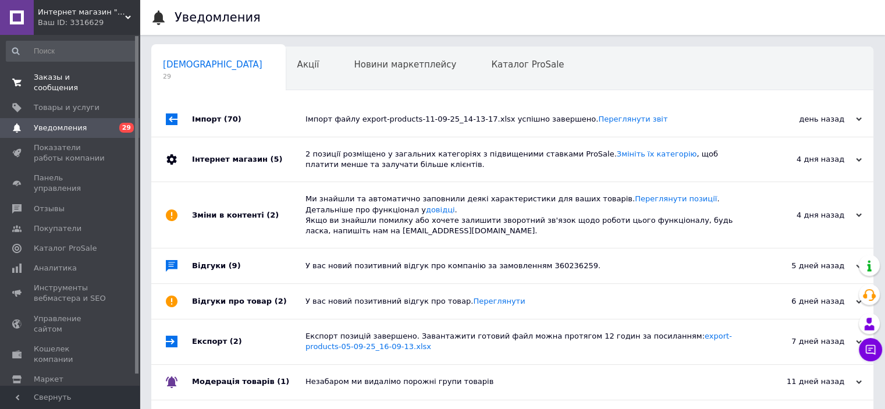
click at [66, 78] on span "Заказы и сообщения" at bounding box center [71, 82] width 74 height 21
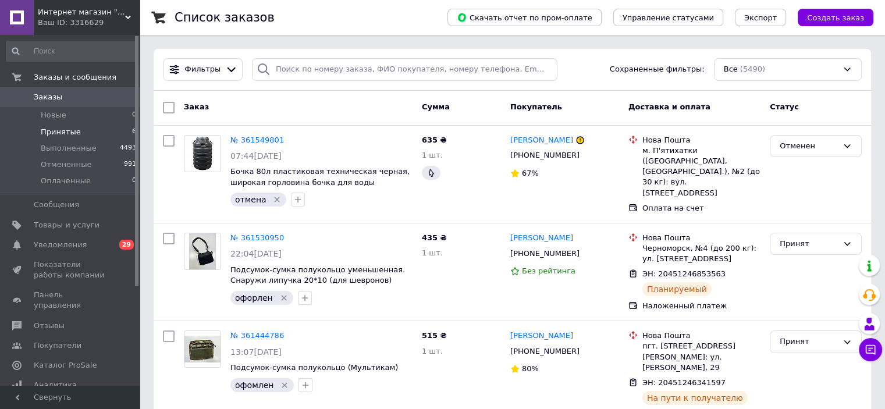
click at [98, 133] on li "Принятые 6" at bounding box center [71, 132] width 143 height 16
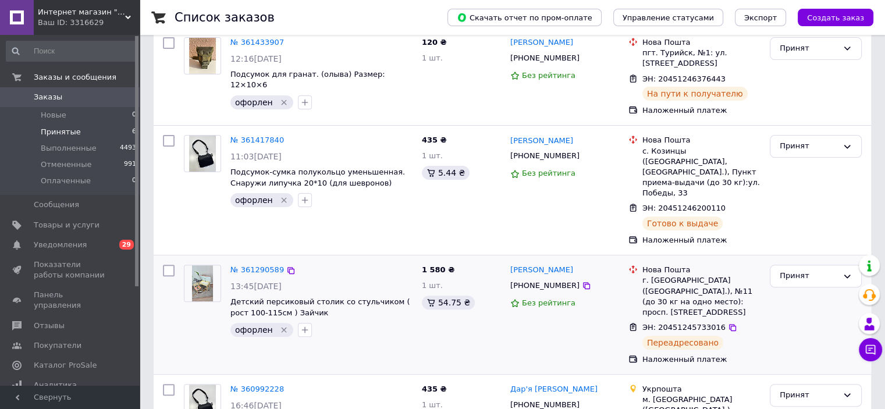
scroll to position [389, 0]
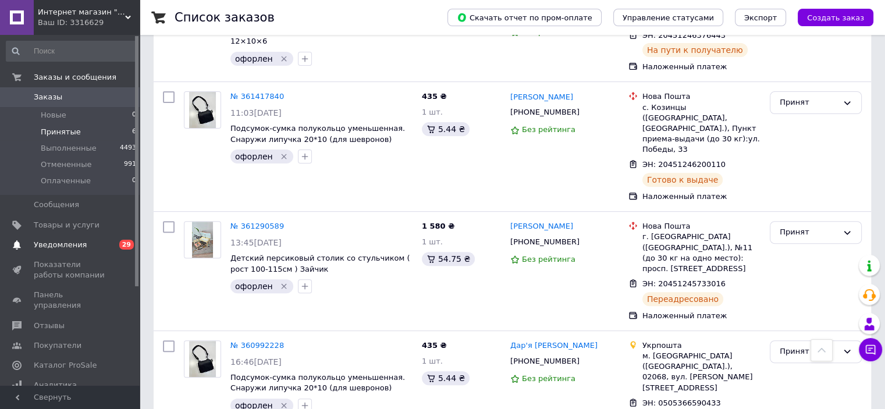
click at [55, 243] on span "Уведомления" at bounding box center [60, 245] width 53 height 10
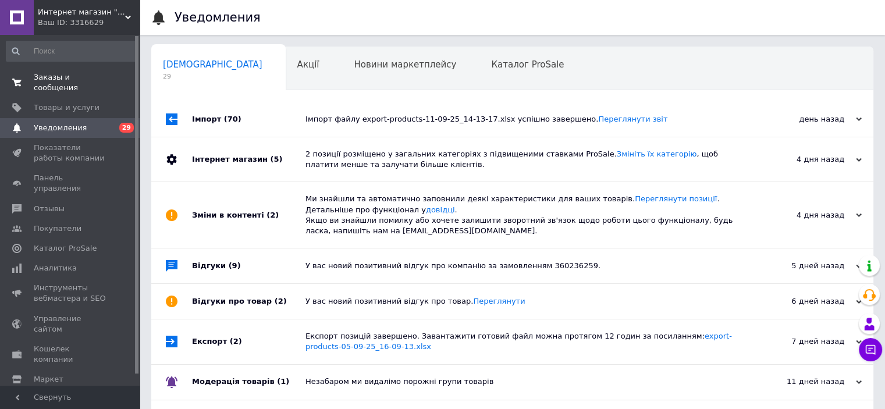
click at [83, 80] on span "Заказы и сообщения" at bounding box center [71, 82] width 74 height 21
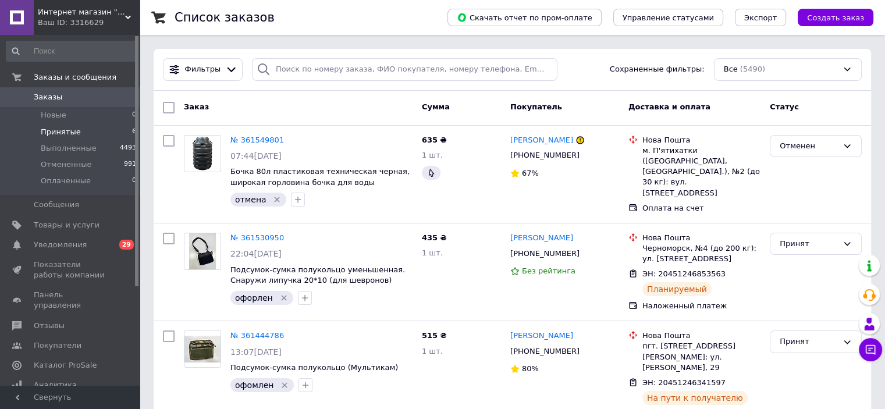
click at [76, 131] on li "Принятые 6" at bounding box center [71, 132] width 143 height 16
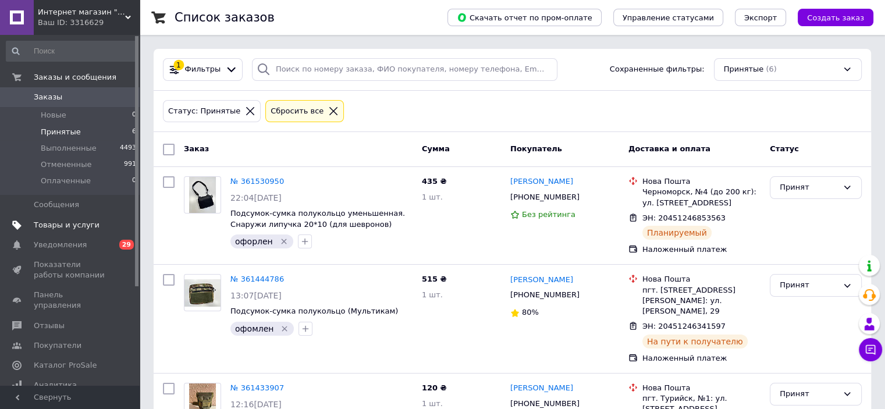
click at [70, 222] on span "Товары и услуги" at bounding box center [67, 225] width 66 height 10
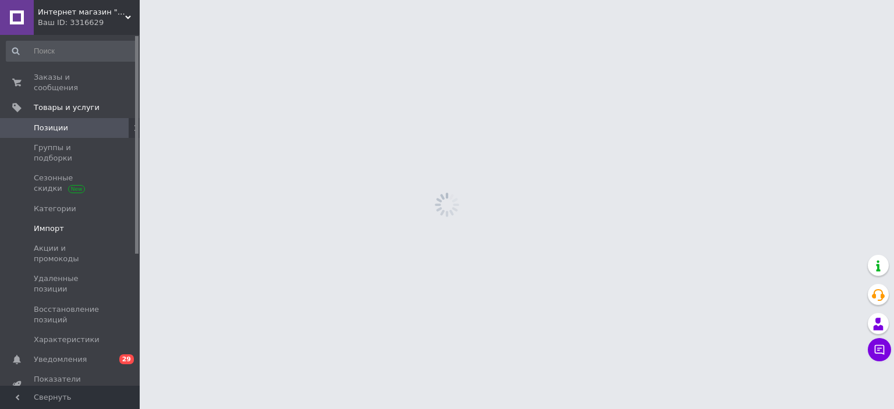
click at [75, 224] on span "Импорт" at bounding box center [71, 229] width 74 height 10
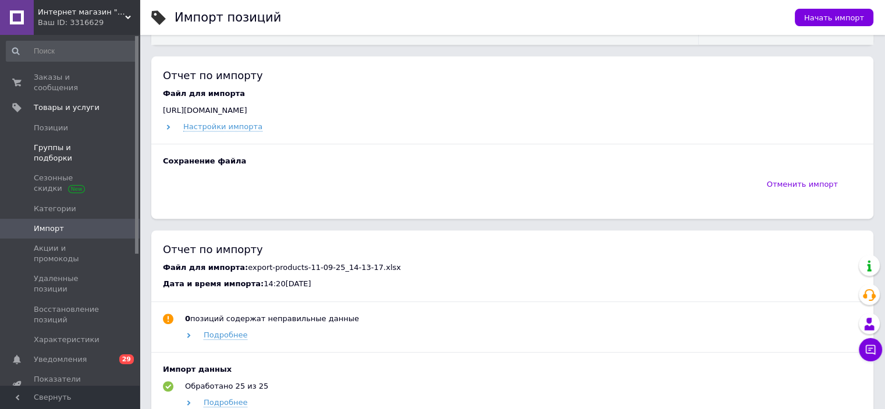
scroll to position [407, 0]
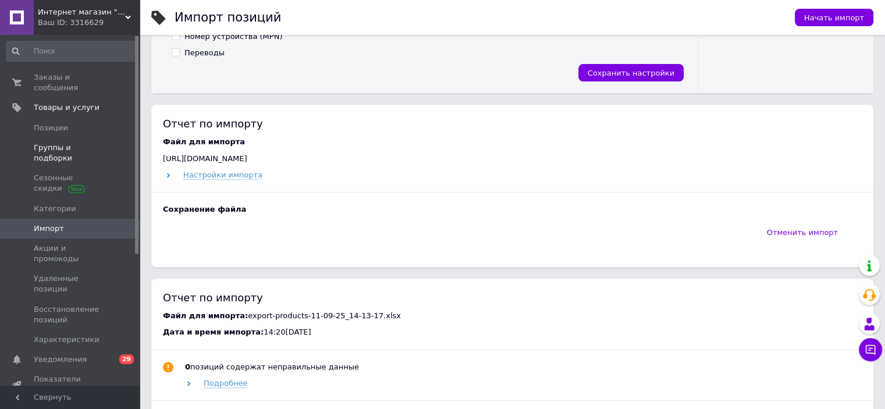
drag, startPoint x: 109, startPoint y: 119, endPoint x: 130, endPoint y: 132, distance: 24.3
click at [109, 123] on span at bounding box center [124, 128] width 32 height 10
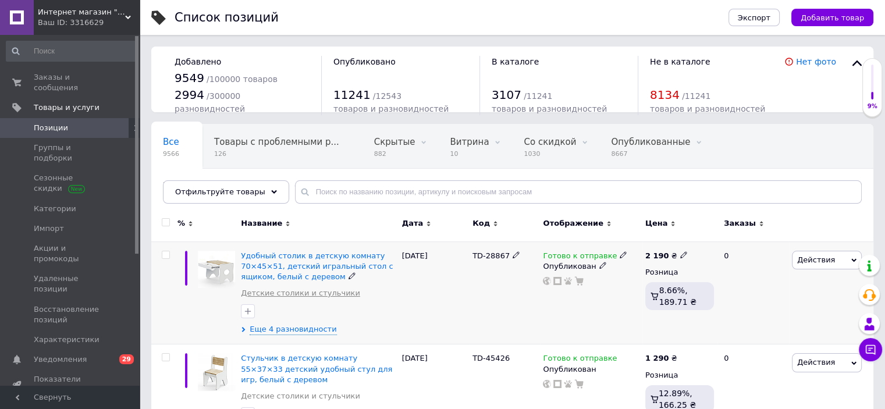
click at [322, 292] on link "Детские столики и стульчики" at bounding box center [300, 293] width 119 height 10
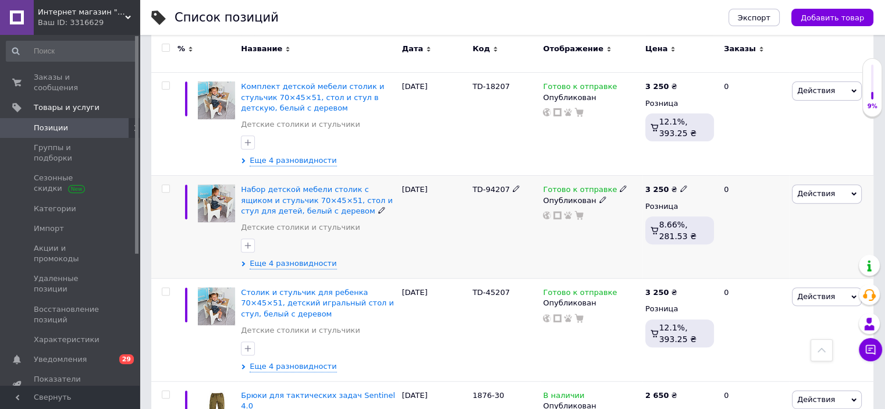
scroll to position [464, 0]
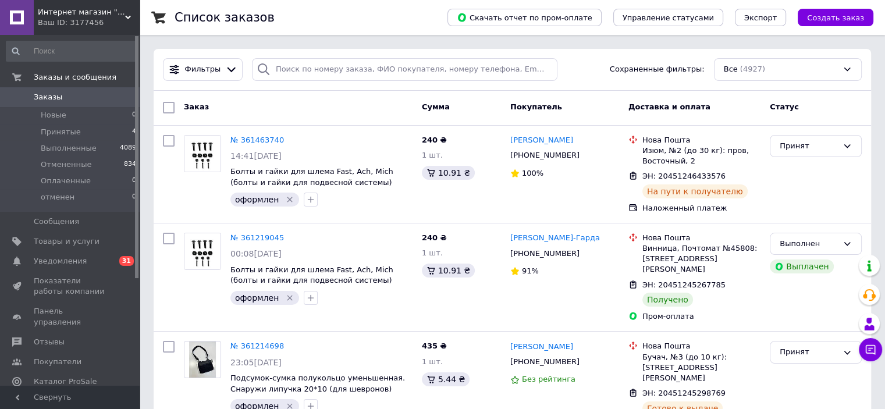
click at [120, 251] on link "Уведомления 0 31" at bounding box center [71, 261] width 143 height 20
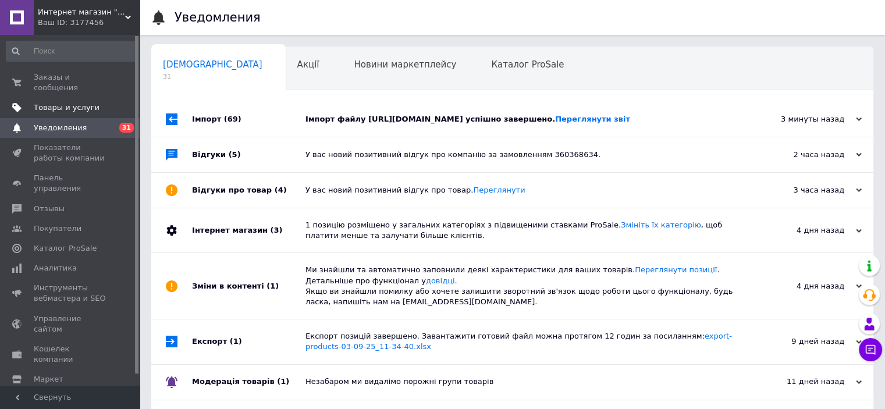
click at [72, 102] on span "Товары и услуги" at bounding box center [67, 107] width 66 height 10
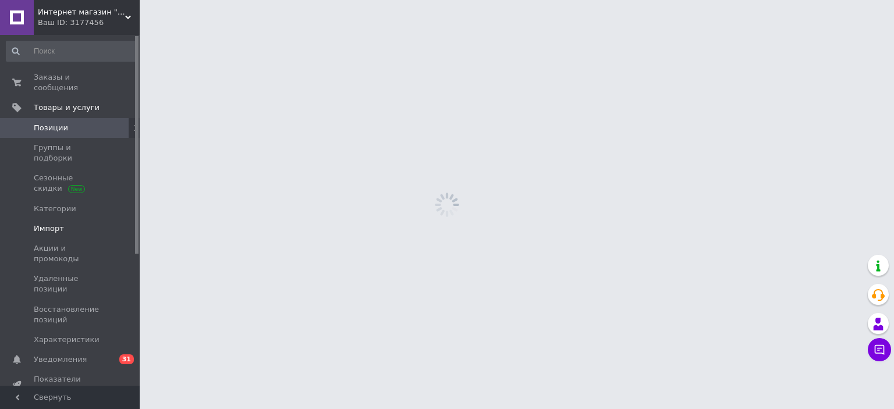
click at [102, 224] on span "Импорт" at bounding box center [71, 229] width 74 height 10
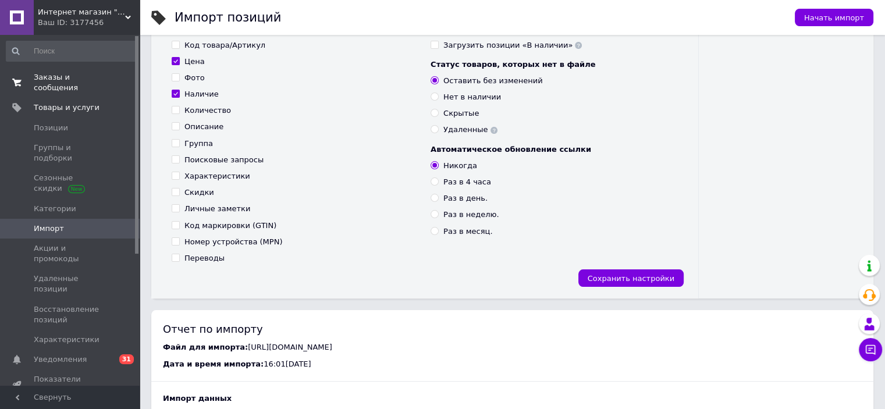
scroll to position [175, 0]
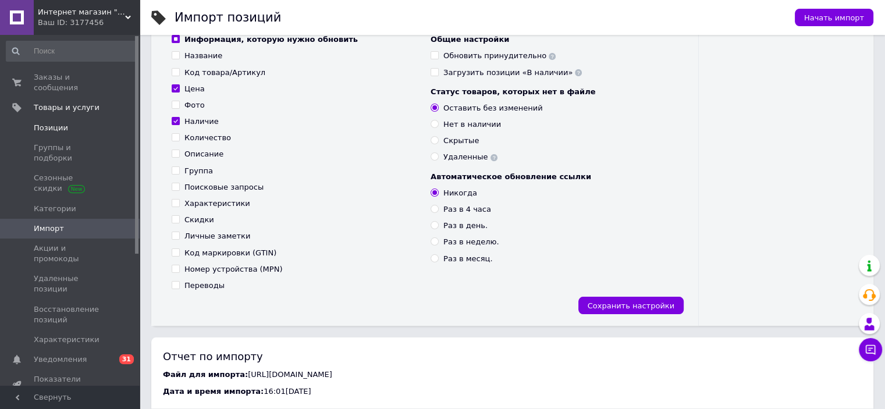
click at [68, 123] on span "Позиции" at bounding box center [71, 128] width 74 height 10
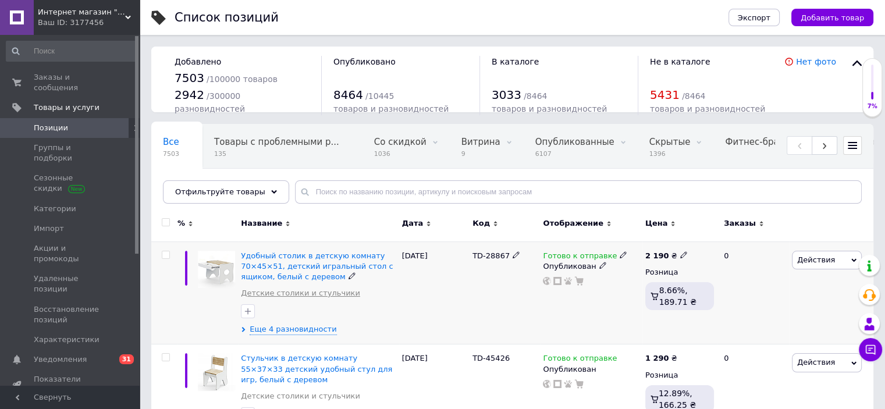
click at [321, 291] on link "Детские столики и стульчики" at bounding box center [300, 293] width 119 height 10
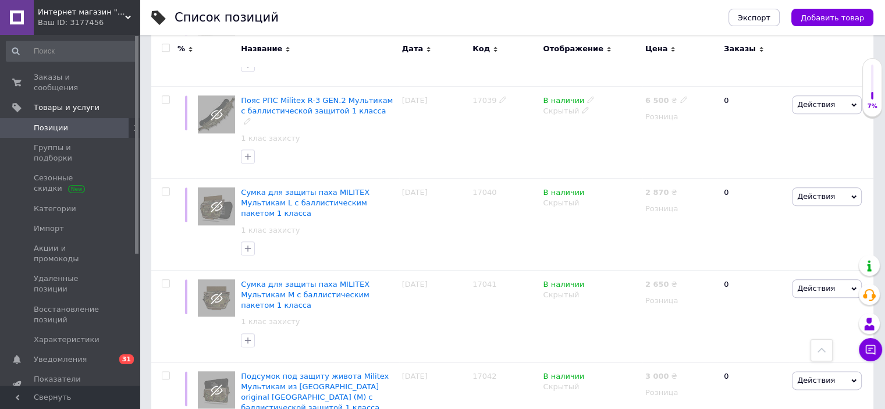
scroll to position [1339, 0]
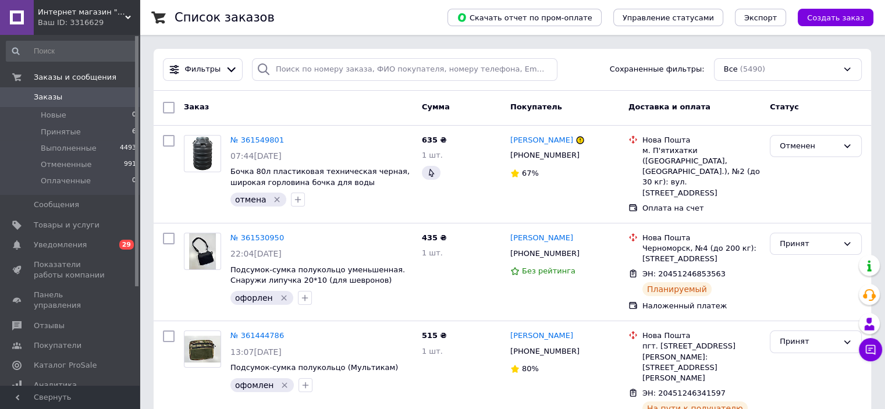
drag, startPoint x: 101, startPoint y: 217, endPoint x: 391, endPoint y: 216, distance: 290.4
click at [100, 217] on link "Товары и услуги" at bounding box center [71, 225] width 143 height 20
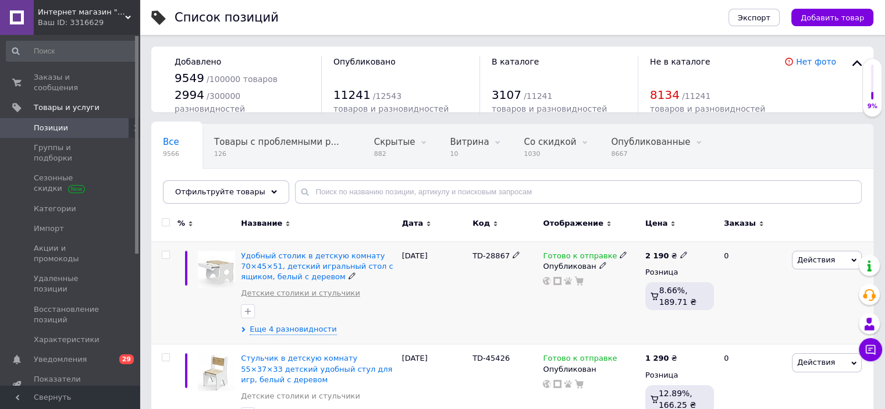
click at [312, 295] on link "Детские столики и стульчики" at bounding box center [300, 293] width 119 height 10
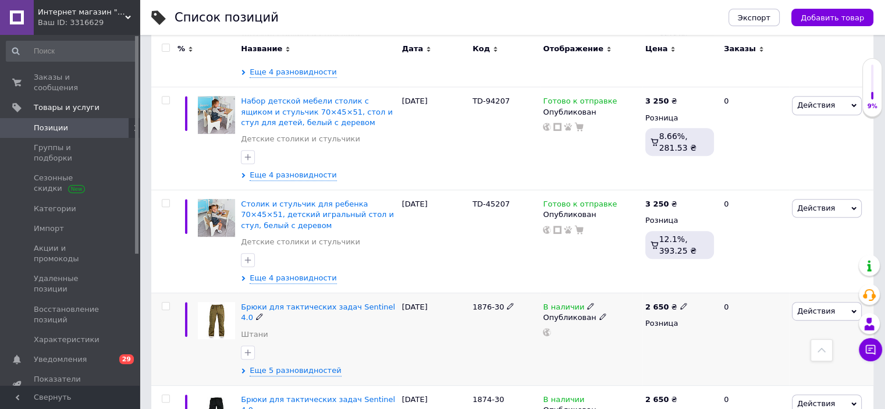
scroll to position [466, 0]
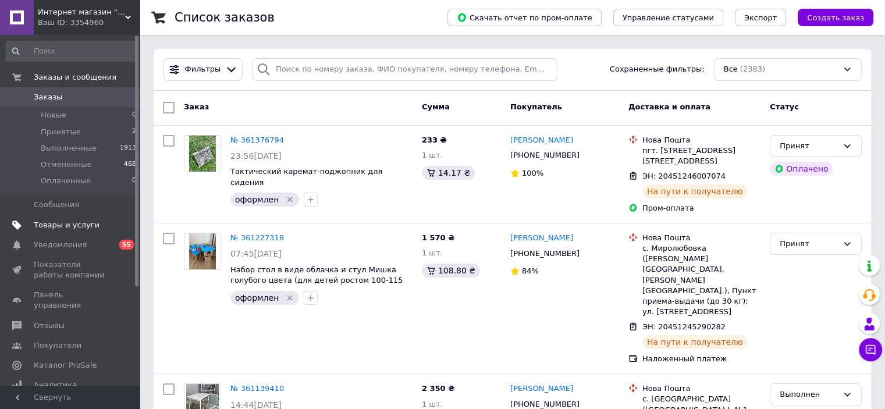
click at [100, 218] on link "Товары и услуги" at bounding box center [71, 225] width 143 height 20
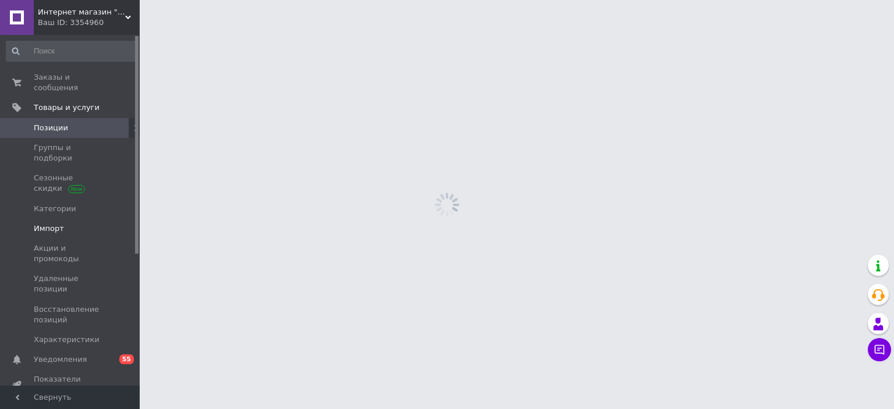
click at [91, 224] on span "Импорт" at bounding box center [71, 229] width 74 height 10
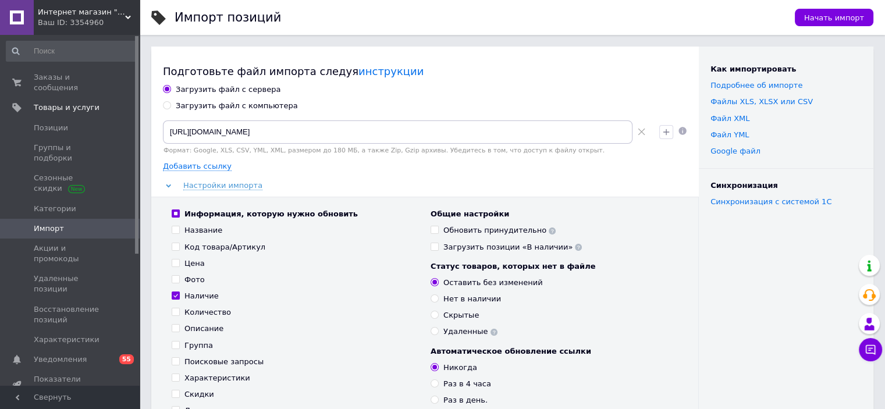
click at [113, 33] on div "Интернет магазин "Tutmag" Ваш ID: 3354960" at bounding box center [87, 17] width 106 height 35
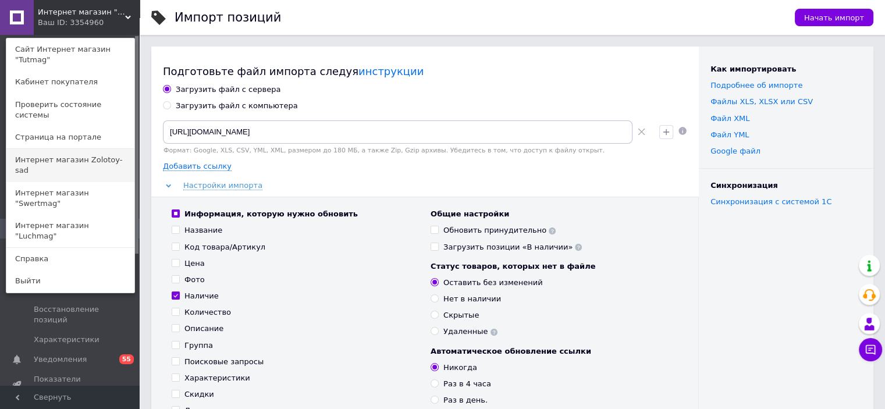
click at [91, 149] on link "Интернет магазин Zolotoy-sad" at bounding box center [70, 165] width 128 height 33
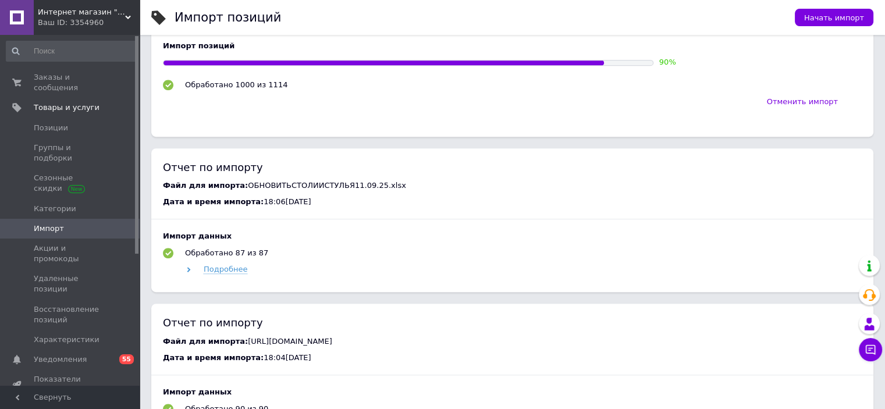
scroll to position [640, 0]
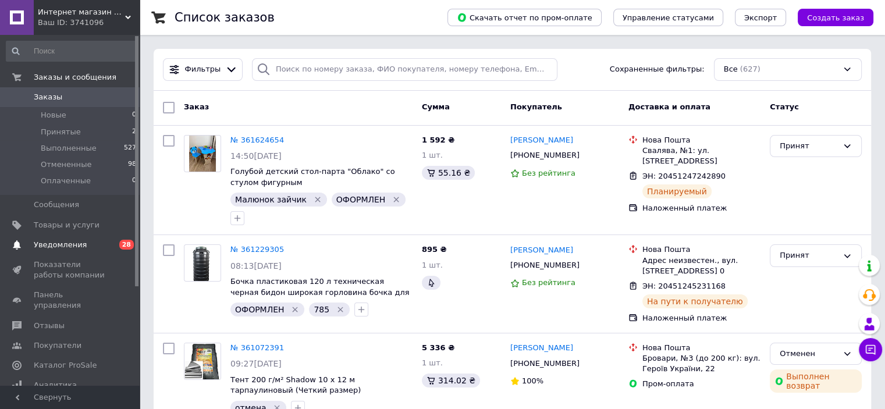
click at [102, 242] on span "Уведомления" at bounding box center [71, 245] width 74 height 10
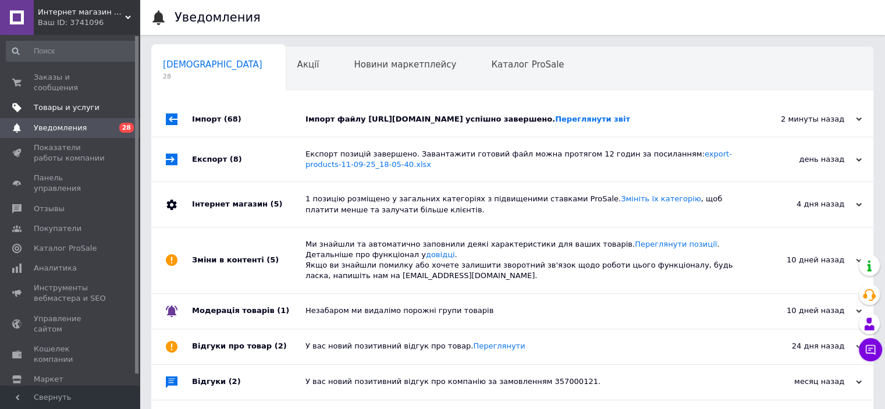
click at [61, 102] on span "Товары и услуги" at bounding box center [67, 107] width 66 height 10
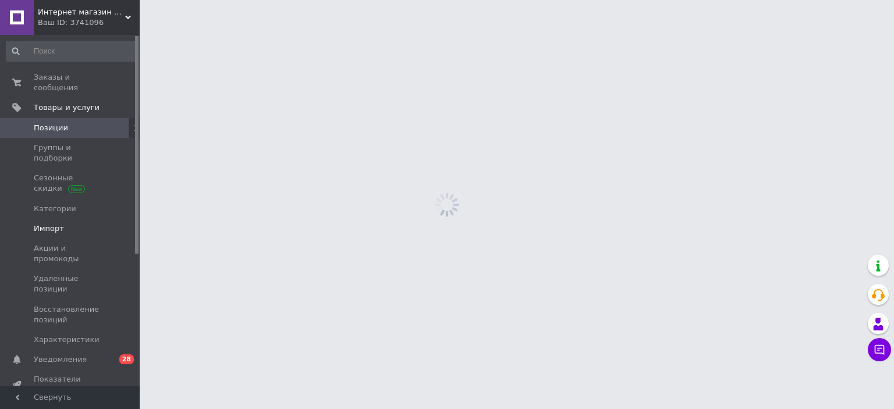
click at [81, 224] on span "Импорт" at bounding box center [71, 229] width 74 height 10
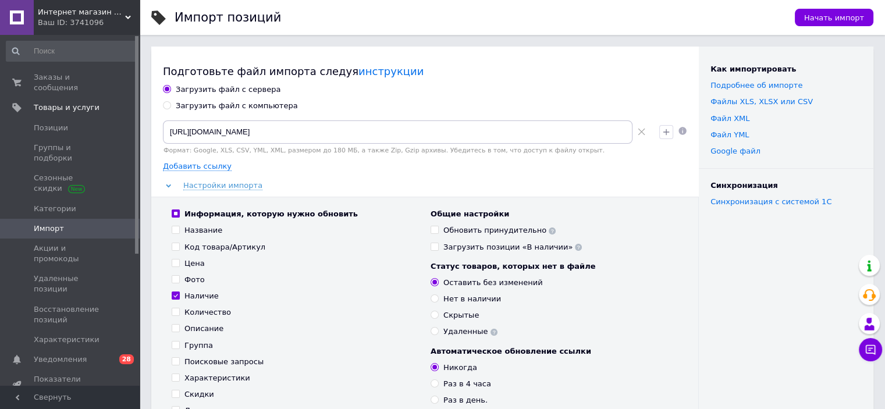
drag, startPoint x: 640, startPoint y: 132, endPoint x: 223, endPoint y: 129, distance: 417.3
click at [639, 132] on icon at bounding box center [642, 132] width 8 height 8
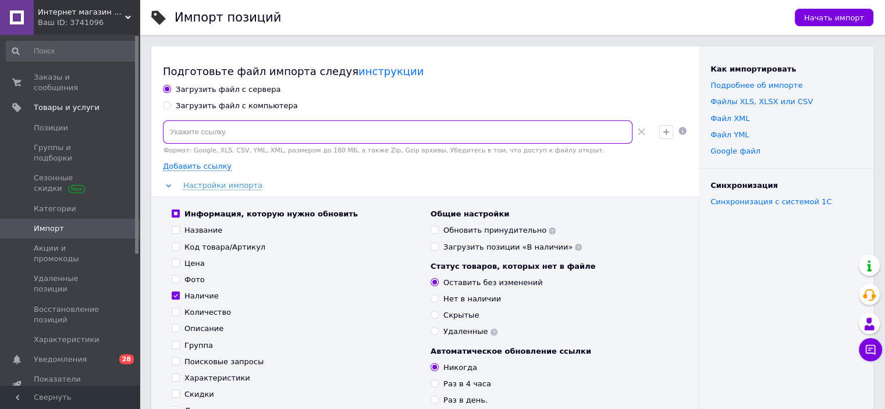
paste input "[URL][DOMAIN_NAME]"
type input "[URL][DOMAIN_NAME]"
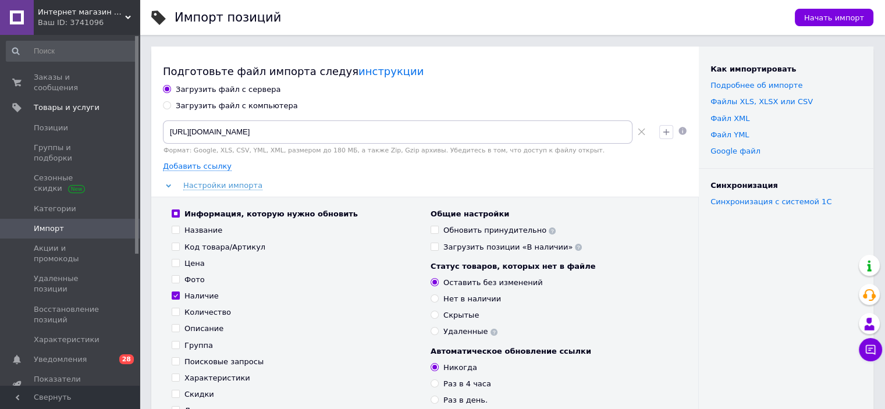
click at [175, 264] on input "Цена" at bounding box center [176, 263] width 8 height 8
checkbox input "true"
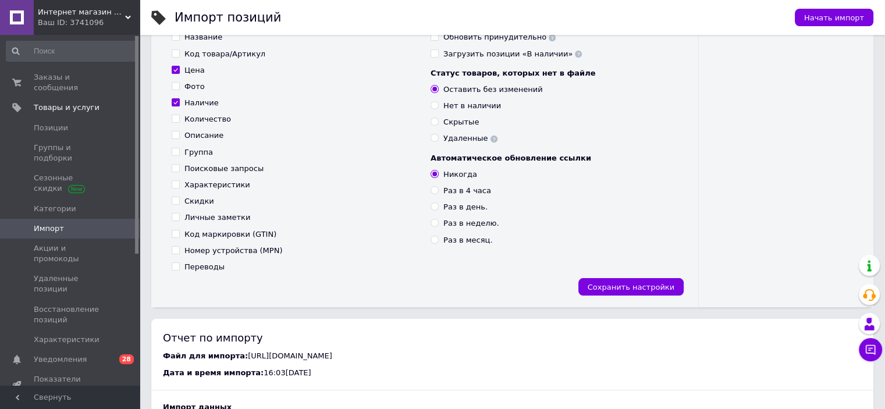
scroll to position [233, 0]
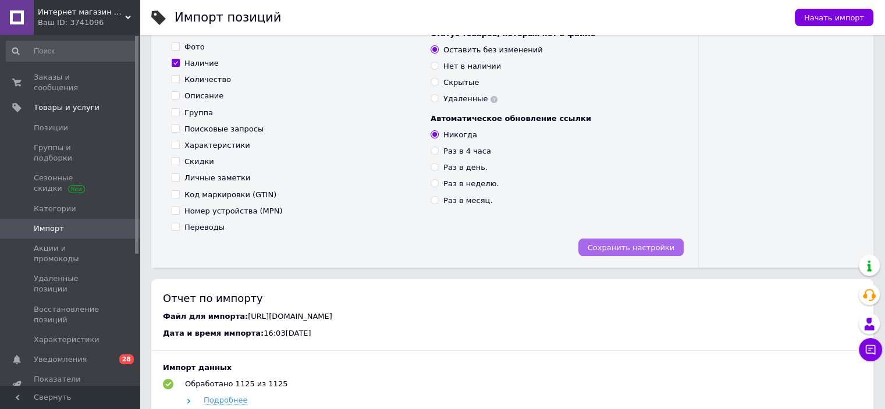
click at [659, 247] on span "Сохранить настройки" at bounding box center [631, 247] width 87 height 9
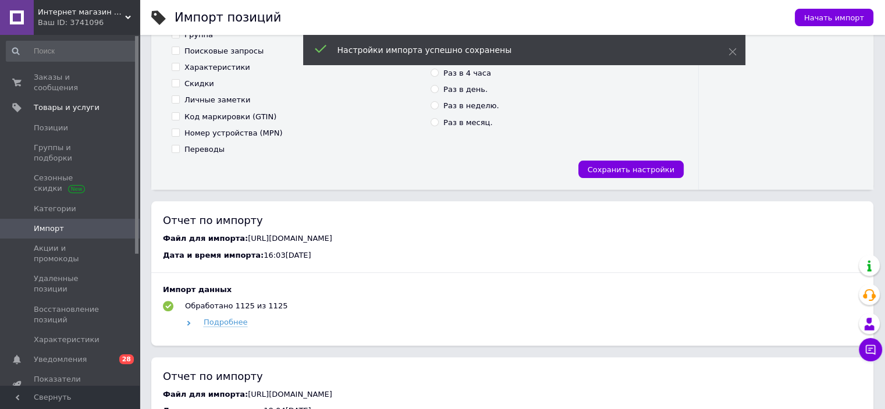
scroll to position [291, 0]
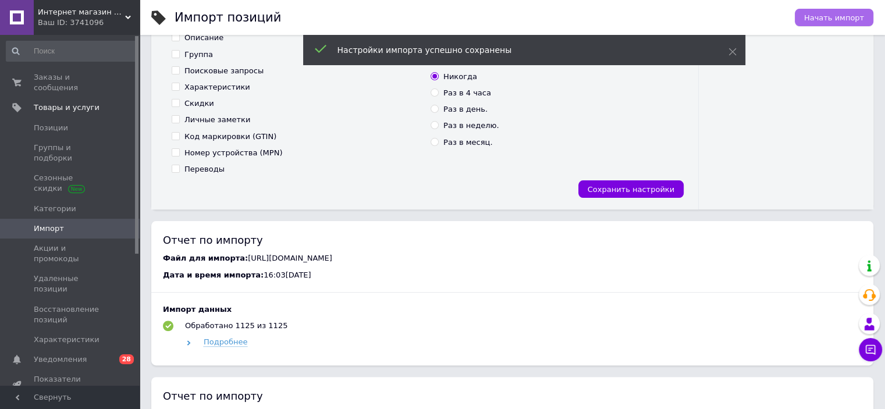
click at [852, 22] on span "Начать импорт" at bounding box center [834, 17] width 60 height 9
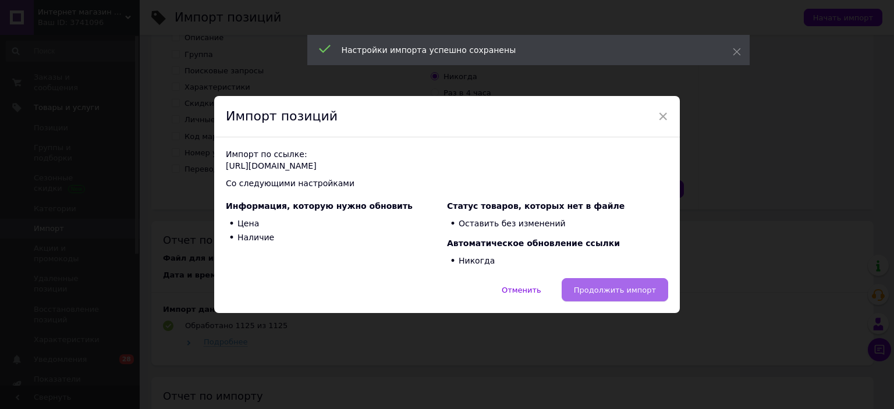
drag, startPoint x: 616, startPoint y: 290, endPoint x: 427, endPoint y: 294, distance: 189.2
click at [614, 290] on span "Продолжить импорт" at bounding box center [615, 290] width 82 height 9
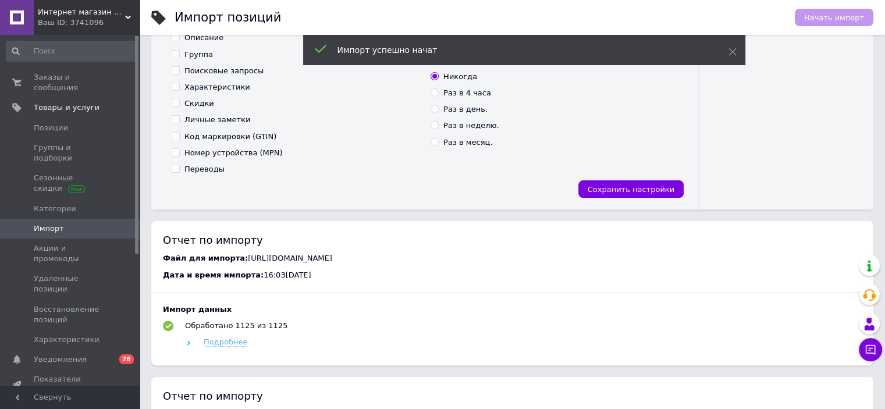
click at [210, 343] on span "Подробнее" at bounding box center [226, 342] width 44 height 9
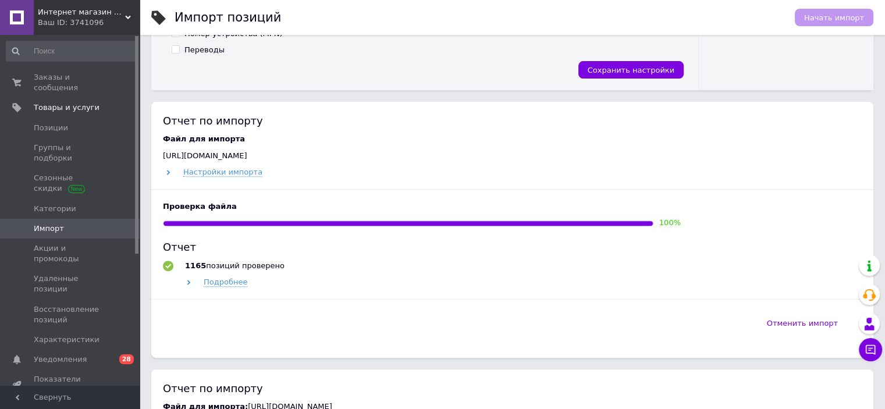
scroll to position [407, 0]
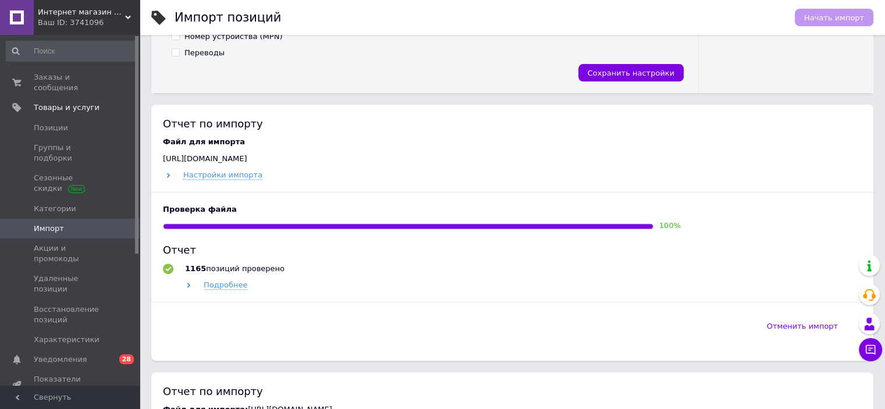
click at [121, 27] on div "Ваш ID: 3741096" at bounding box center [89, 22] width 102 height 10
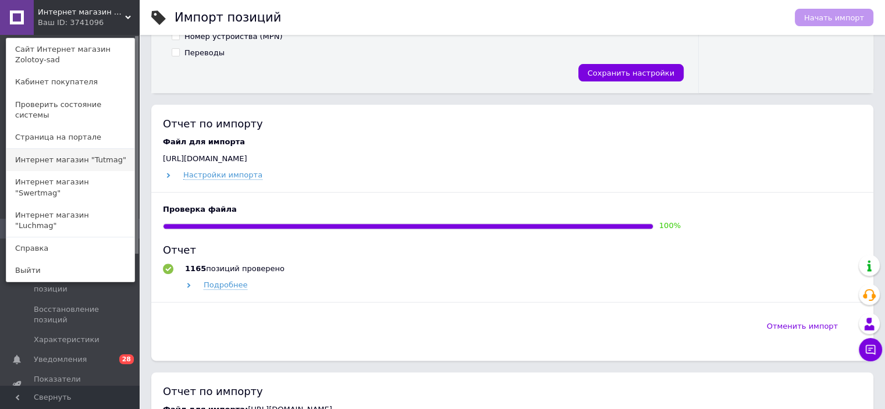
click at [110, 152] on link "Интернет магазин "Tutmag"" at bounding box center [70, 160] width 128 height 22
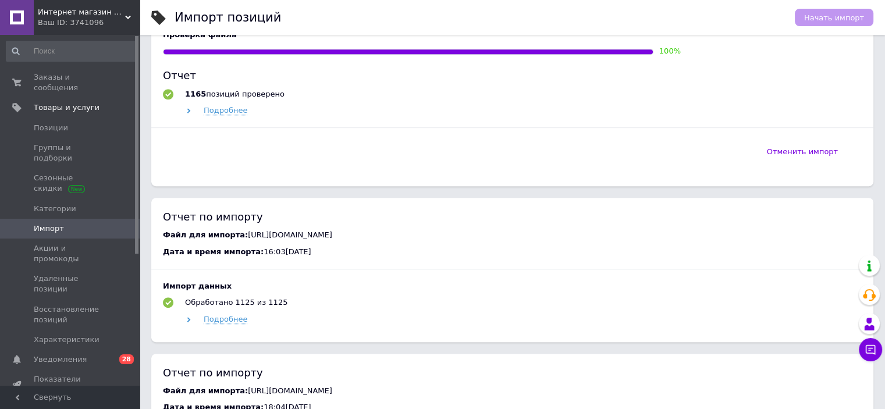
scroll to position [597, 0]
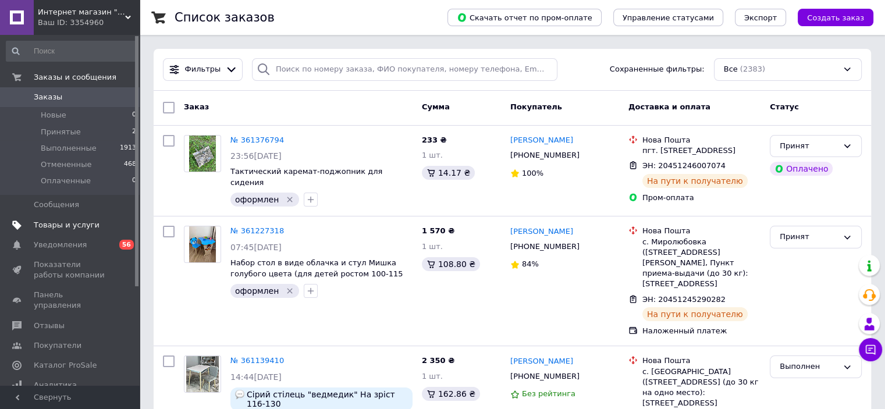
click at [93, 222] on span "Товары и услуги" at bounding box center [71, 225] width 74 height 10
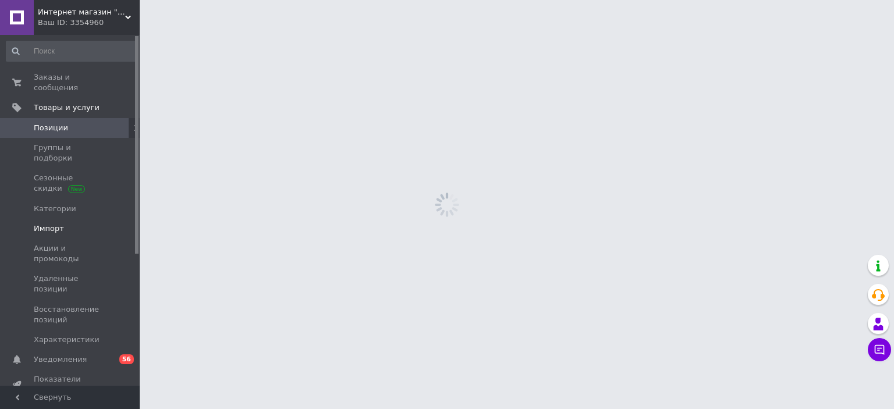
click at [91, 219] on link "Импорт" at bounding box center [71, 229] width 143 height 20
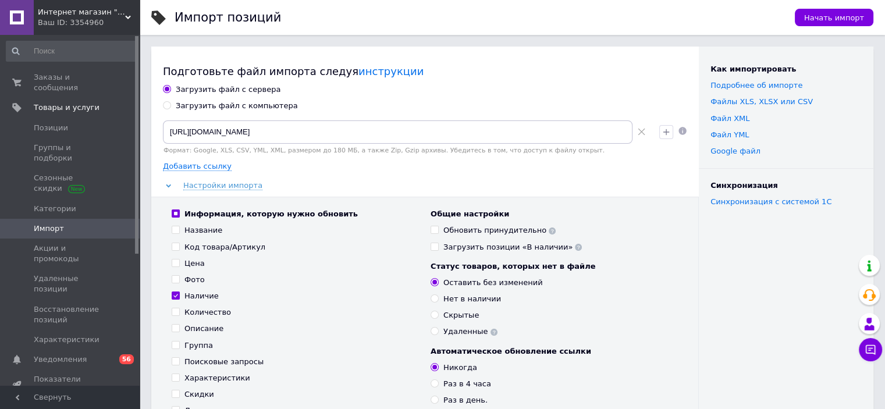
drag, startPoint x: 640, startPoint y: 130, endPoint x: 171, endPoint y: 132, distance: 469.7
click at [640, 130] on icon at bounding box center [642, 132] width 8 height 8
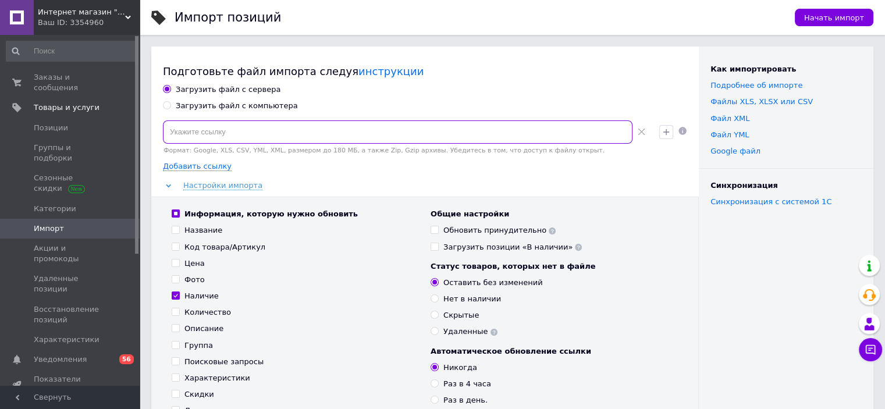
paste input "[URL][DOMAIN_NAME]"
type input "[URL][DOMAIN_NAME]"
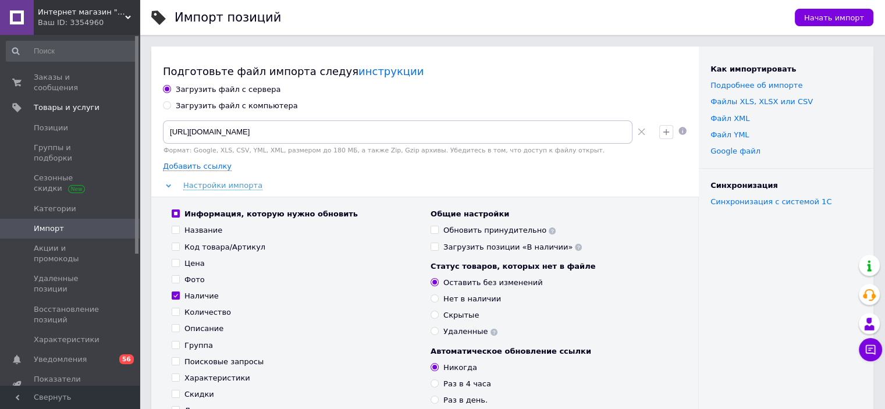
drag, startPoint x: 174, startPoint y: 262, endPoint x: 687, endPoint y: 281, distance: 513.1
click at [175, 262] on input "Цена" at bounding box center [176, 263] width 8 height 8
checkbox input "true"
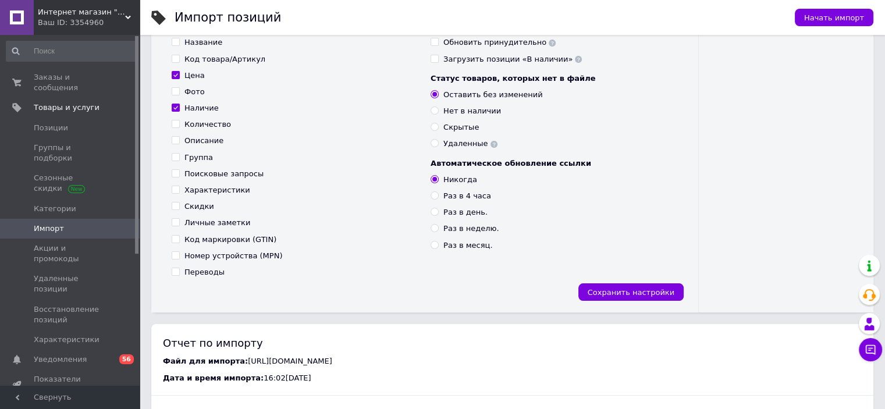
scroll to position [233, 0]
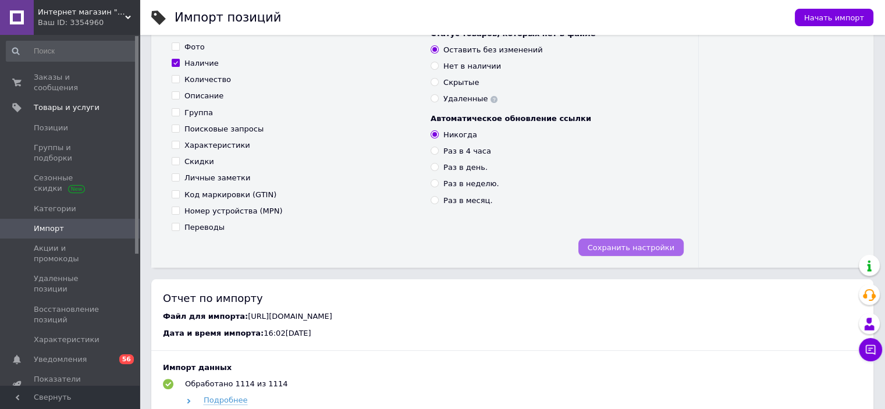
click at [675, 246] on button "Сохранить настройки" at bounding box center [631, 247] width 105 height 17
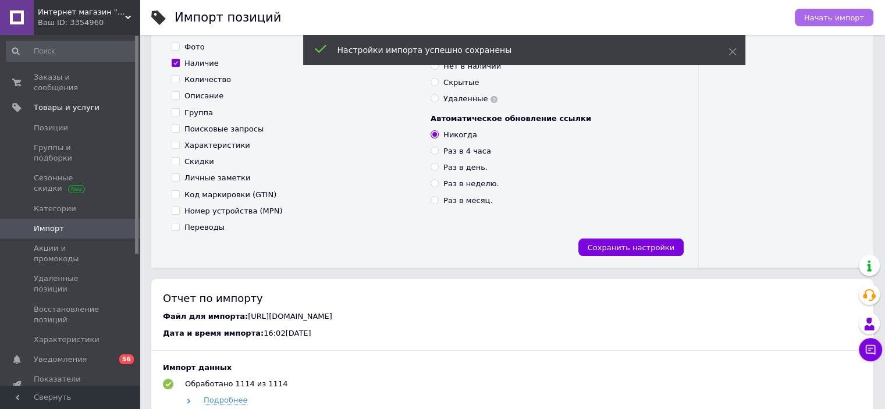
click at [835, 21] on span "Начать импорт" at bounding box center [834, 17] width 60 height 9
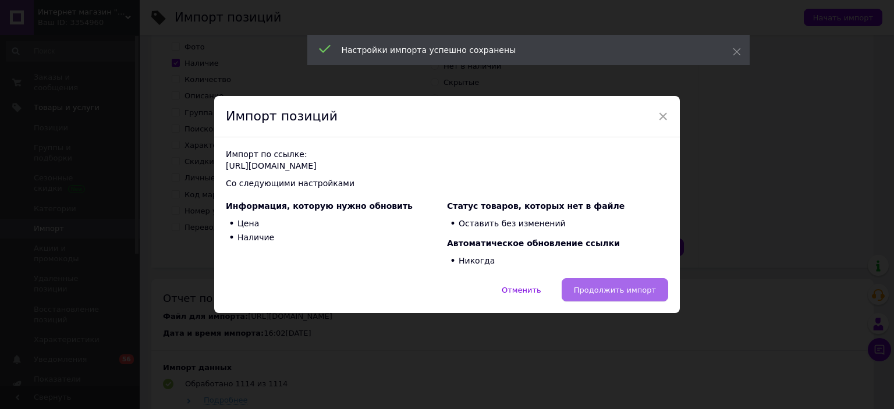
click at [620, 284] on button "Продолжить импорт" at bounding box center [615, 289] width 107 height 23
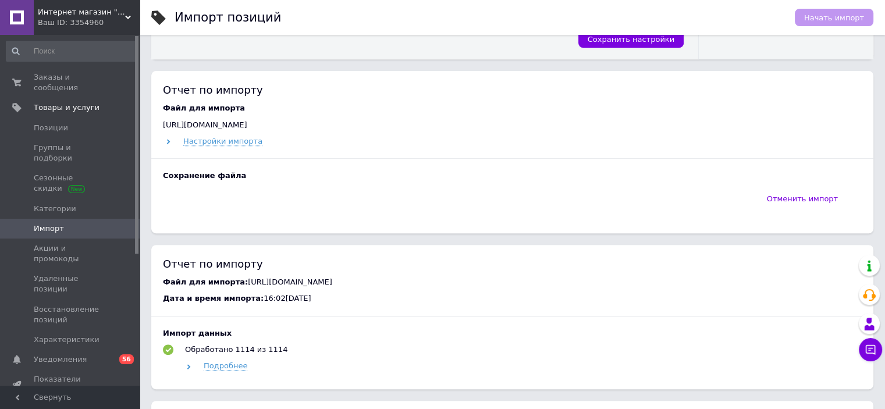
scroll to position [407, 0]
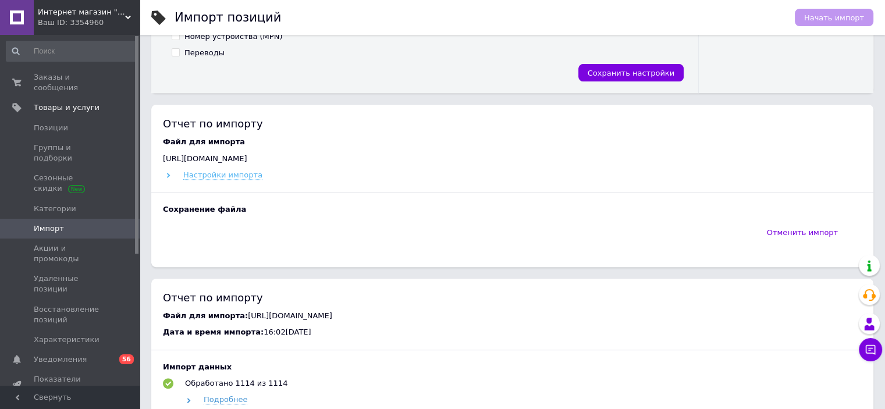
click at [243, 180] on span "Настройки импорта" at bounding box center [222, 175] width 79 height 9
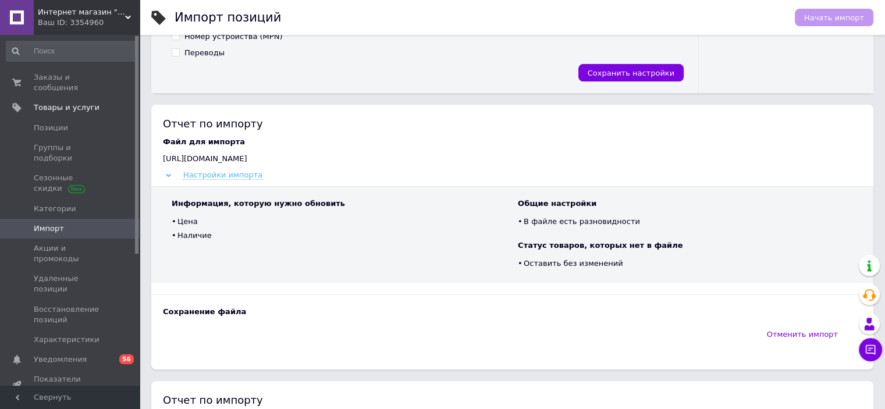
drag, startPoint x: 245, startPoint y: 195, endPoint x: 295, endPoint y: 210, distance: 52.3
click at [246, 180] on span "Настройки импорта" at bounding box center [222, 175] width 79 height 9
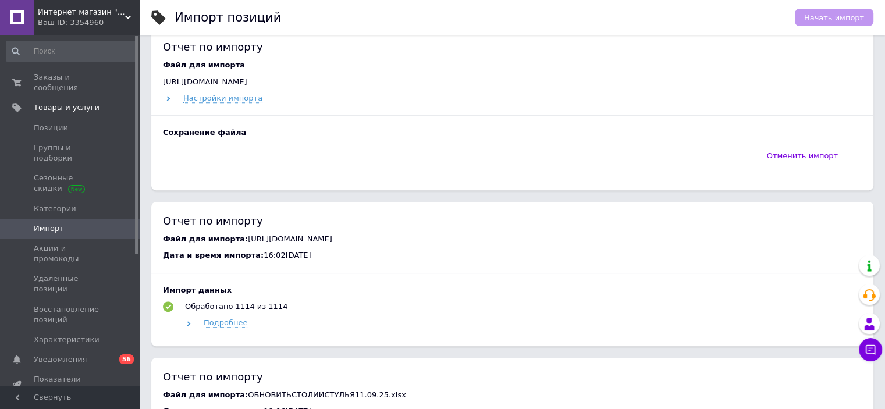
scroll to position [413, 0]
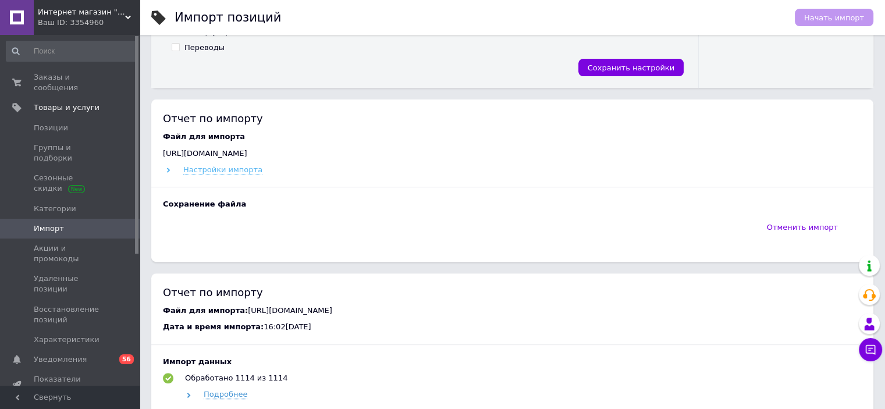
click at [224, 175] on span "Настройки импорта" at bounding box center [222, 169] width 79 height 9
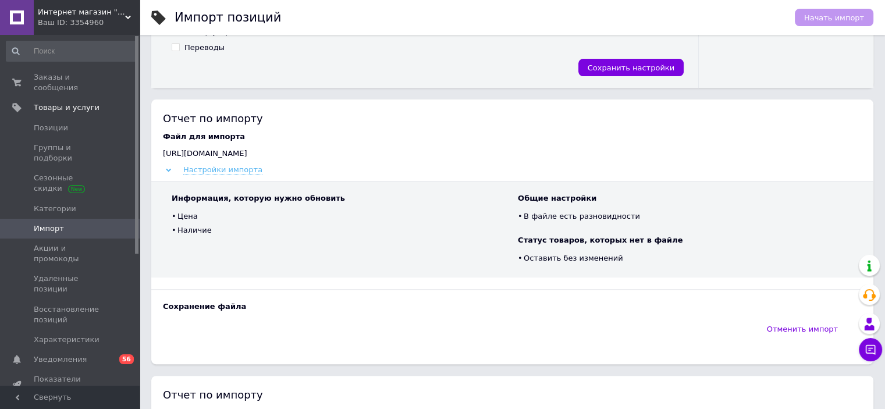
click at [224, 175] on span "Настройки импорта" at bounding box center [222, 169] width 79 height 9
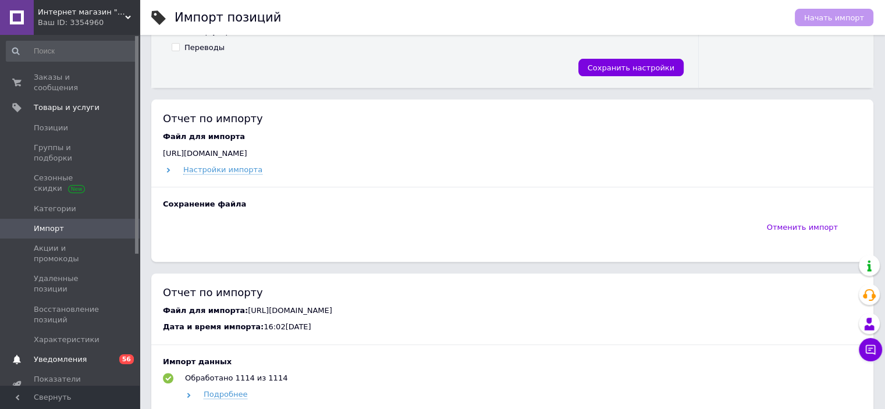
drag, startPoint x: 72, startPoint y: 321, endPoint x: 106, endPoint y: 254, distance: 75.5
click at [73, 354] on span "Уведомления" at bounding box center [60, 359] width 53 height 10
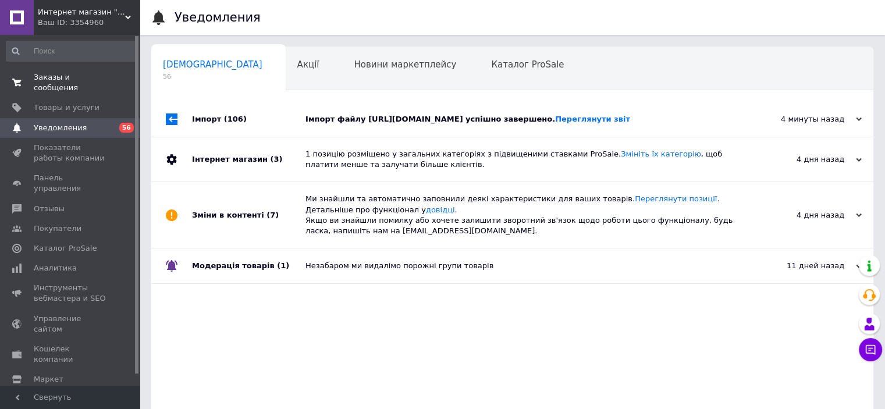
click at [72, 77] on span "Заказы и сообщения" at bounding box center [71, 82] width 74 height 21
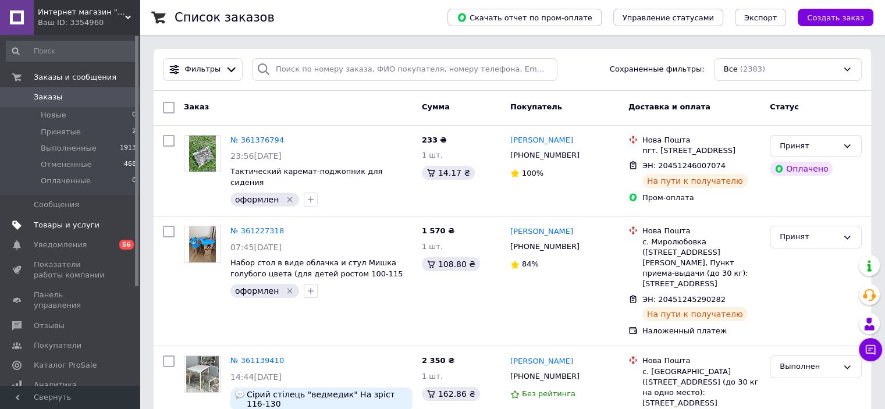
click at [90, 221] on span "Товары и услуги" at bounding box center [67, 225] width 66 height 10
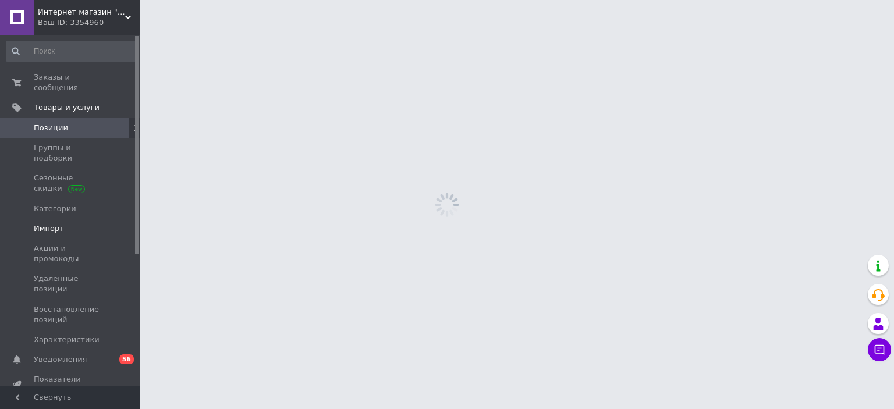
click at [78, 224] on span "Импорт" at bounding box center [71, 229] width 74 height 10
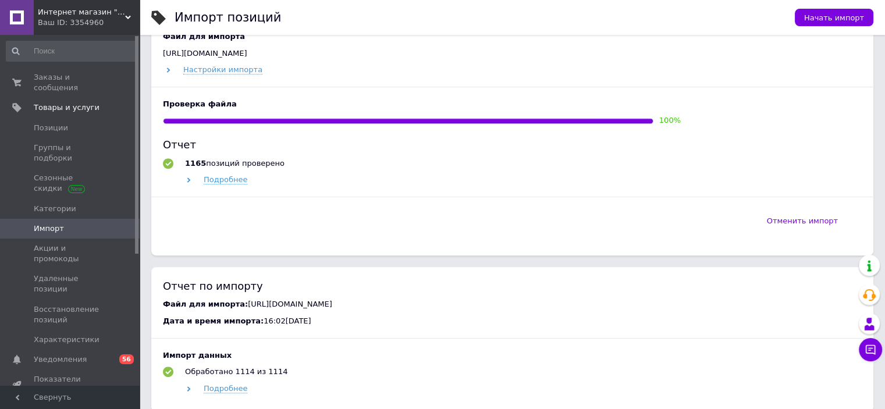
scroll to position [466, 0]
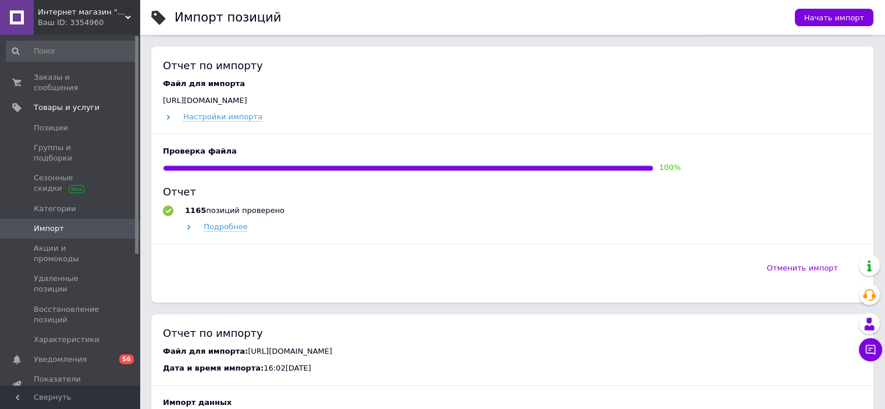
click at [111, 21] on div "Ваш ID: 3354960" at bounding box center [89, 22] width 102 height 10
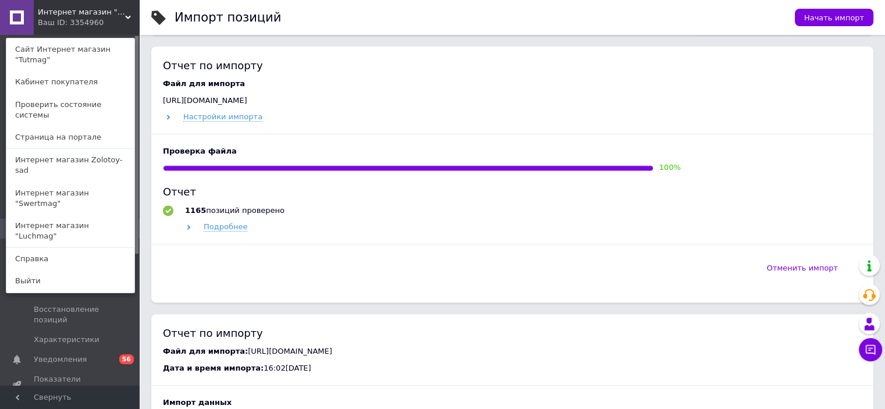
click at [117, 27] on div "Интернет магазин "Tutmag" Ваш ID: 3354960 Сайт Интернет магазин "Tutmag" Кабине…" at bounding box center [70, 17] width 140 height 35
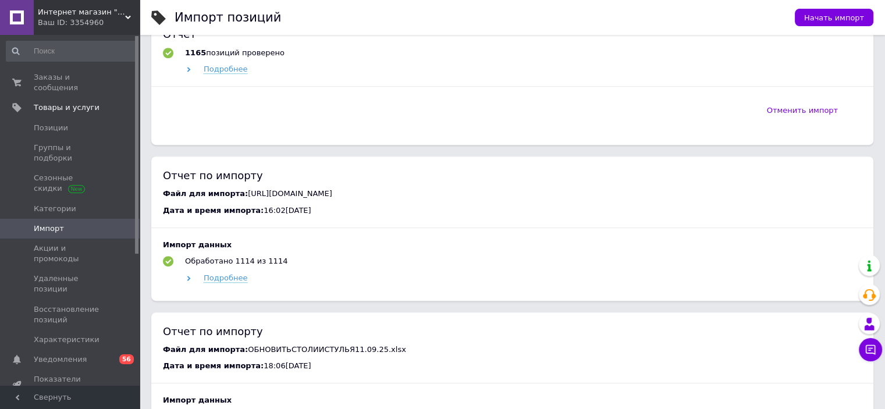
scroll to position [524, 0]
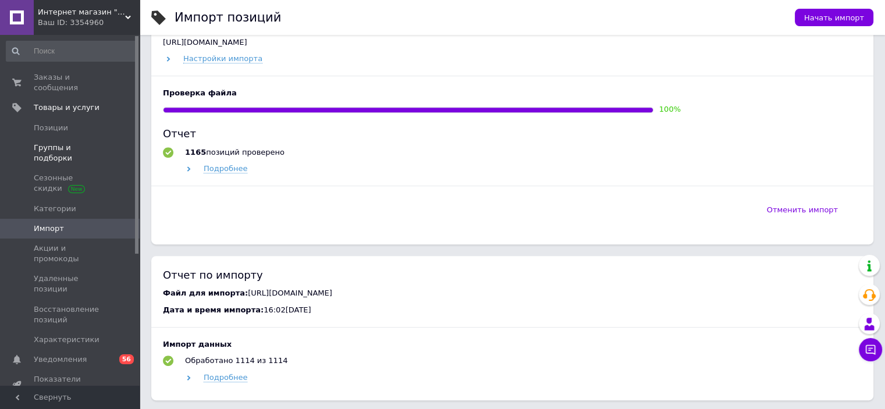
click at [87, 143] on span "Группы и подборки" at bounding box center [71, 153] width 74 height 21
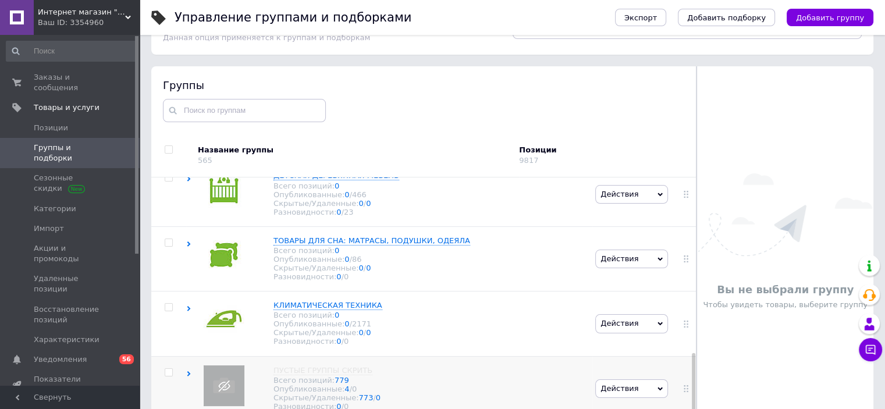
scroll to position [66, 0]
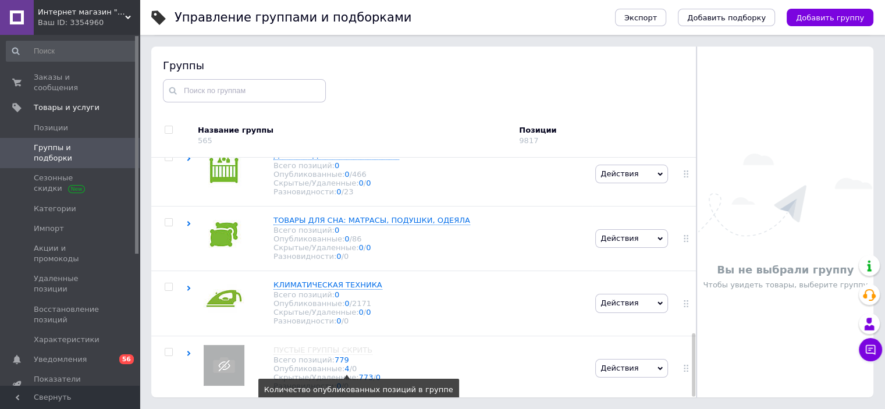
click at [345, 364] on link "4" at bounding box center [347, 368] width 5 height 9
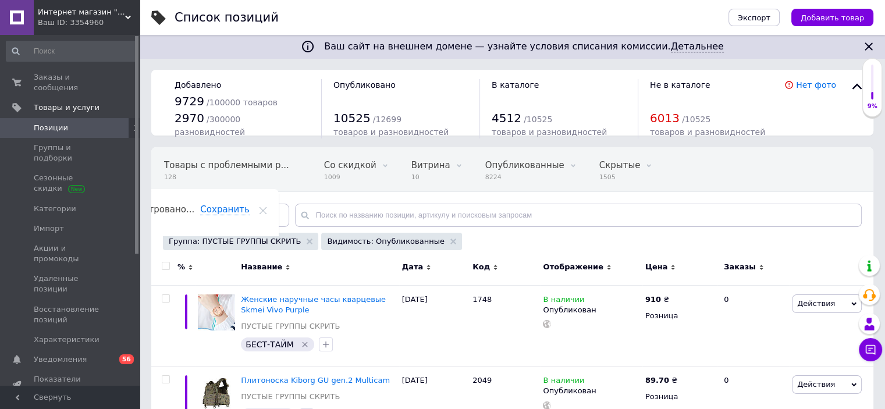
scroll to position [0, 60]
click at [165, 265] on input "checkbox" at bounding box center [166, 267] width 8 height 8
checkbox input "true"
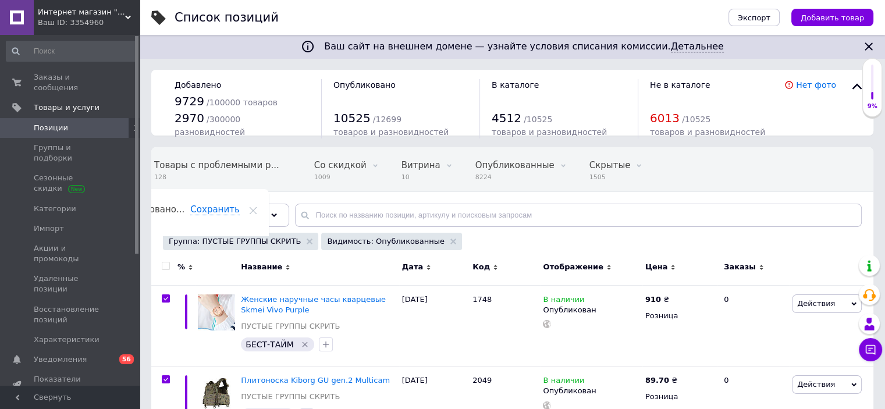
checkbox input "true"
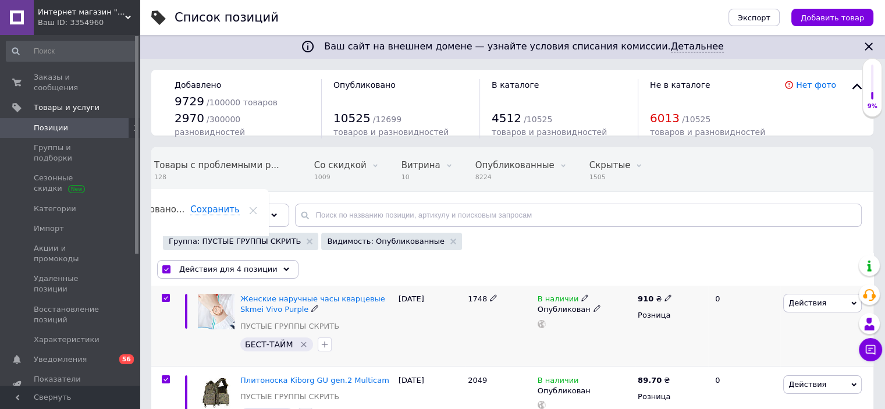
scroll to position [233, 0]
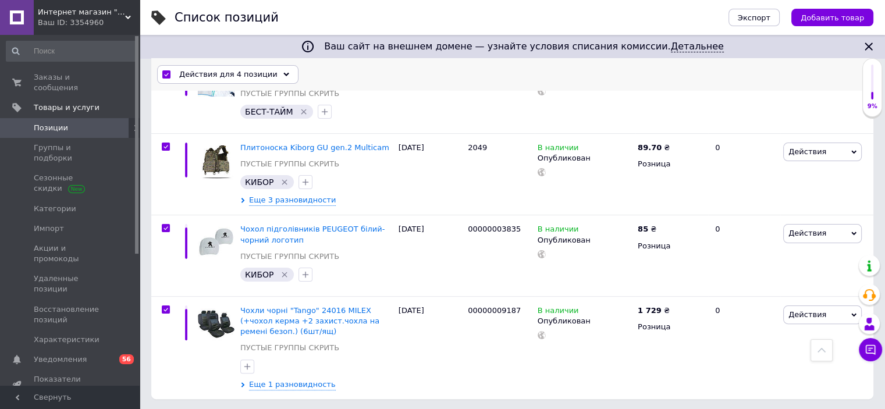
click at [260, 69] on span "Действия для 4 позиции" at bounding box center [228, 74] width 98 height 10
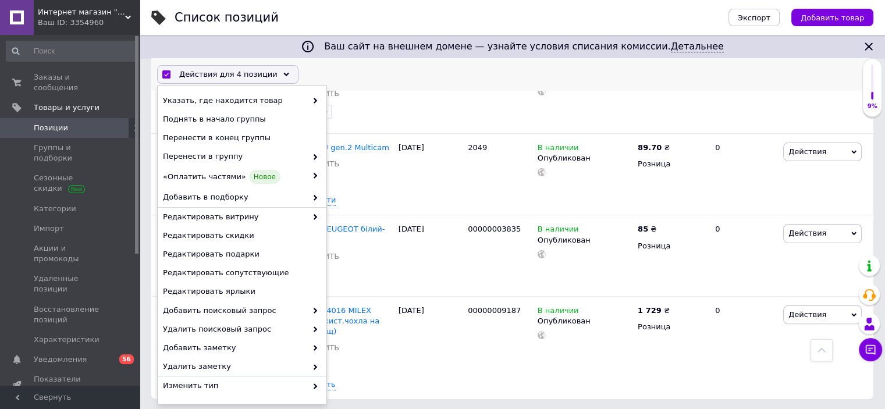
scroll to position [129, 0]
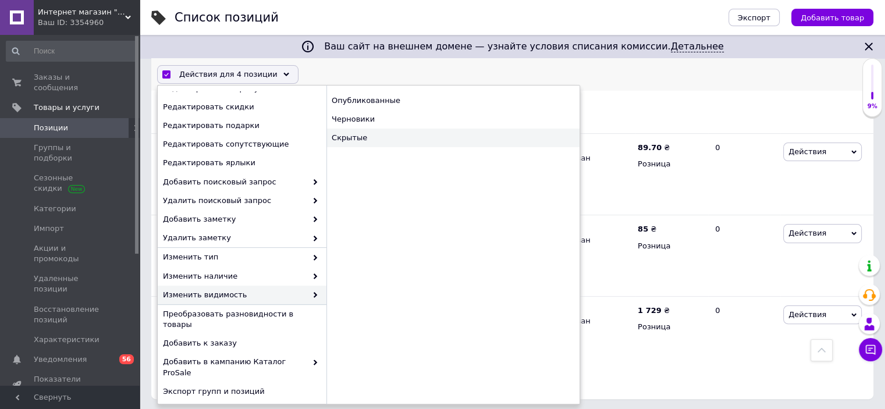
click at [425, 144] on div "Скрытые" at bounding box center [453, 138] width 253 height 19
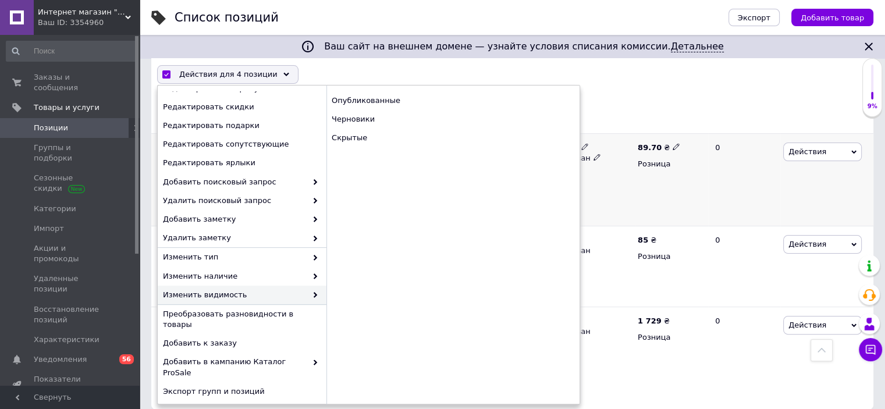
checkbox input "false"
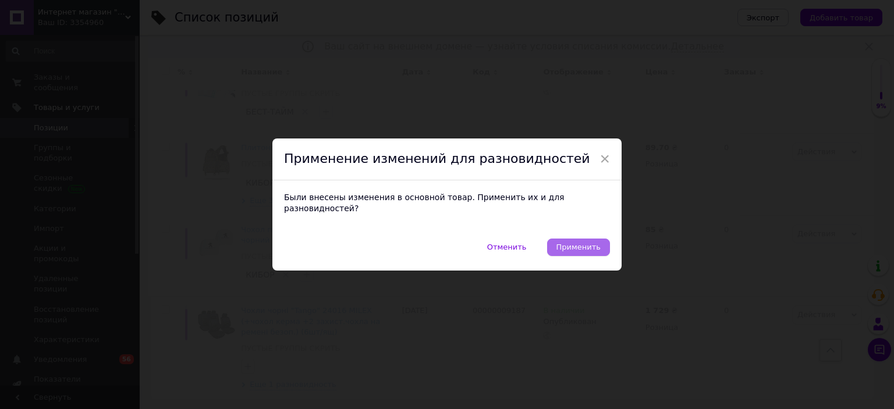
click at [589, 243] on span "Применить" at bounding box center [578, 247] width 44 height 9
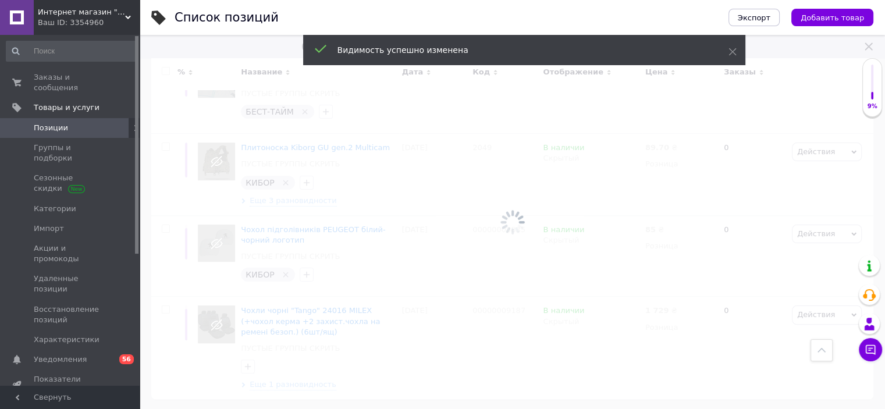
scroll to position [122, 0]
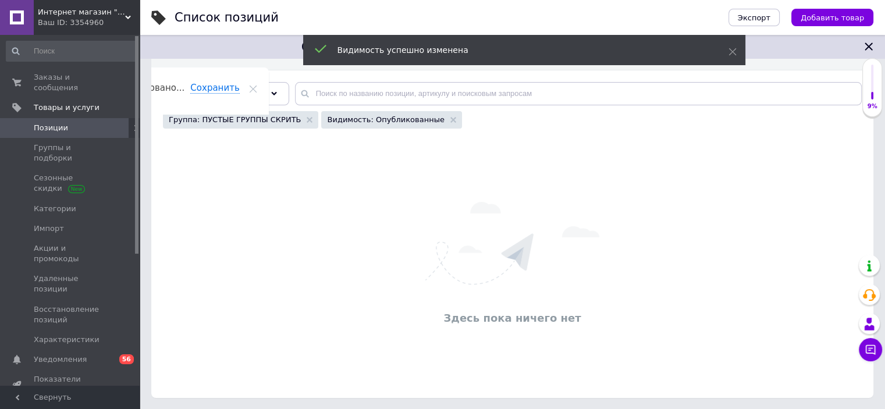
click at [112, 15] on span "Интернет магазин "Tutmag"" at bounding box center [81, 12] width 87 height 10
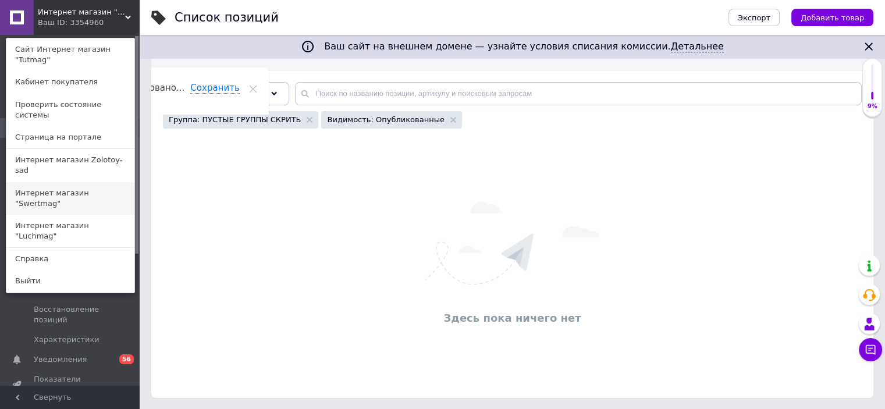
click at [88, 182] on link "Интернет магазин "Swertmag"" at bounding box center [70, 198] width 128 height 33
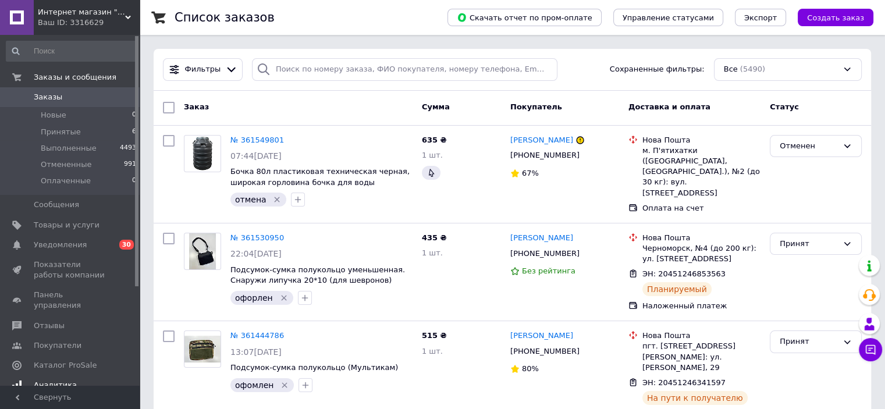
click at [87, 246] on span "Уведомления" at bounding box center [71, 245] width 74 height 10
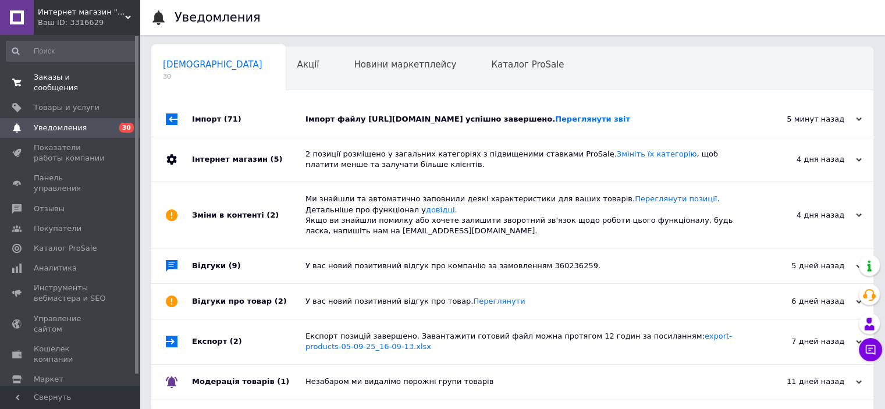
click at [98, 75] on span "Заказы и сообщения" at bounding box center [71, 82] width 74 height 21
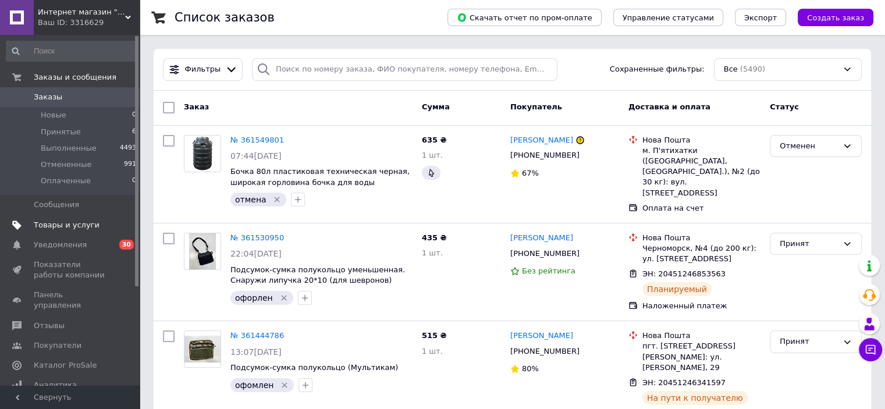
click at [91, 220] on span "Товары и услуги" at bounding box center [71, 225] width 74 height 10
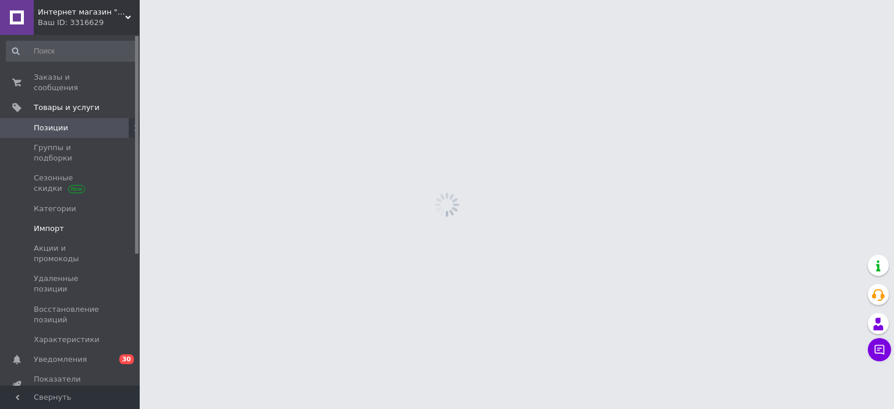
click at [86, 224] on span "Импорт" at bounding box center [71, 229] width 74 height 10
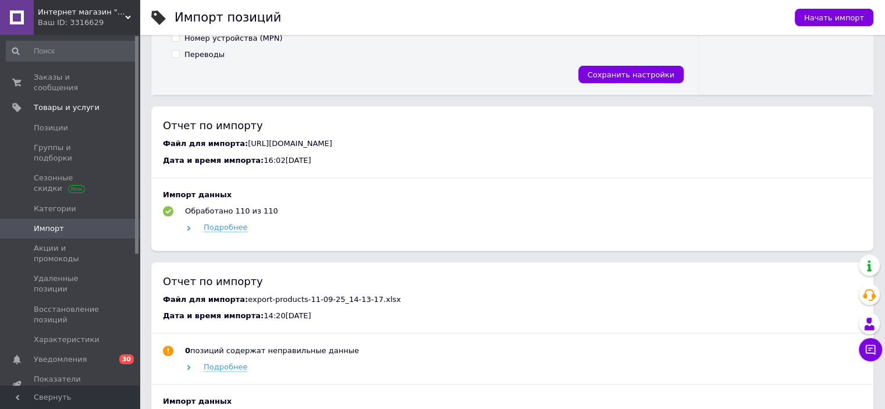
scroll to position [407, 0]
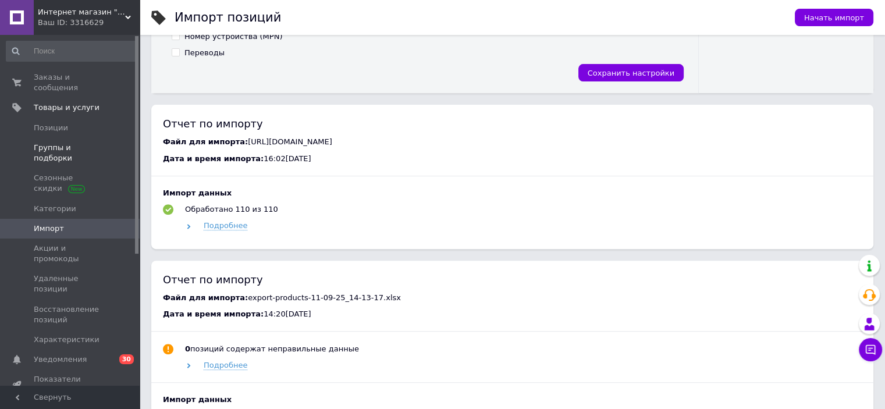
click at [81, 143] on span "Группы и подборки" at bounding box center [71, 153] width 74 height 21
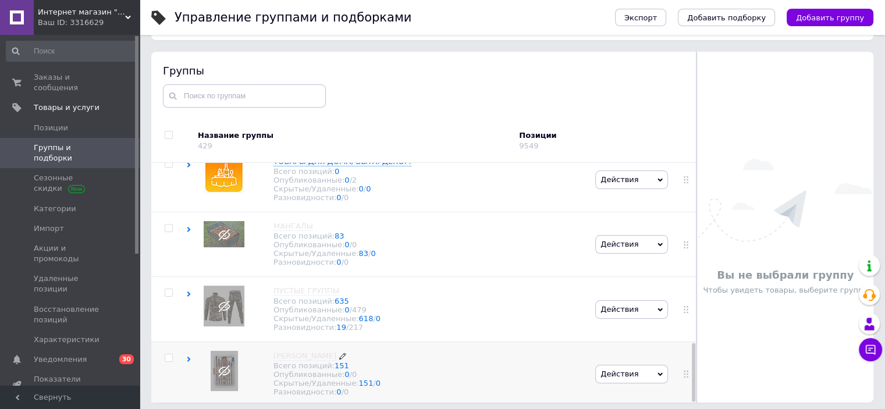
scroll to position [66, 0]
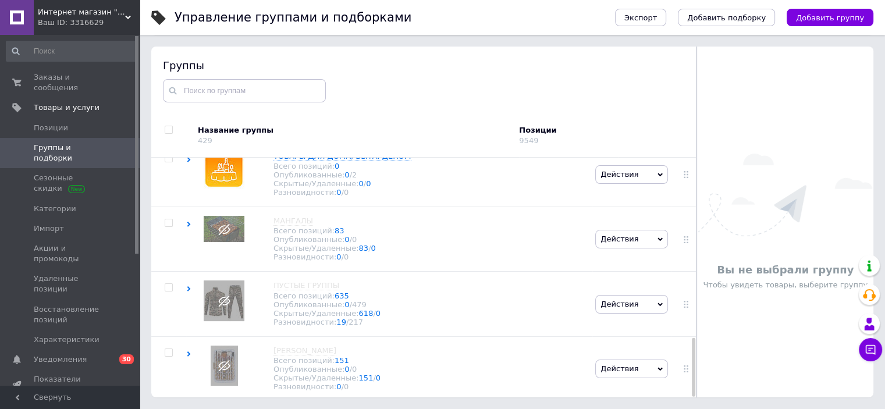
click at [118, 18] on div "Ваш ID: 3316629" at bounding box center [89, 22] width 102 height 10
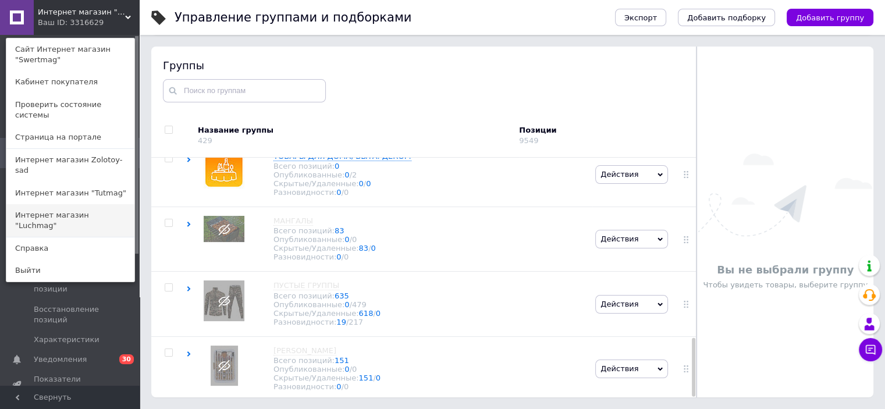
click at [79, 204] on link "Интернет магазин "Luchmag"" at bounding box center [70, 220] width 128 height 33
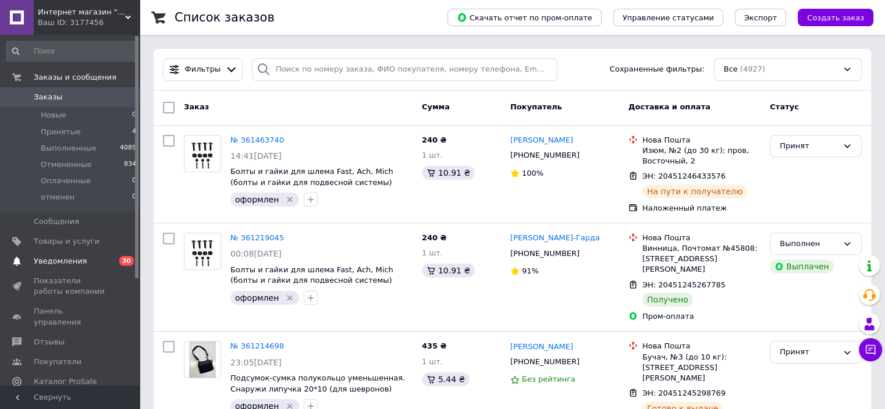
click at [79, 257] on span "Уведомления" at bounding box center [60, 261] width 53 height 10
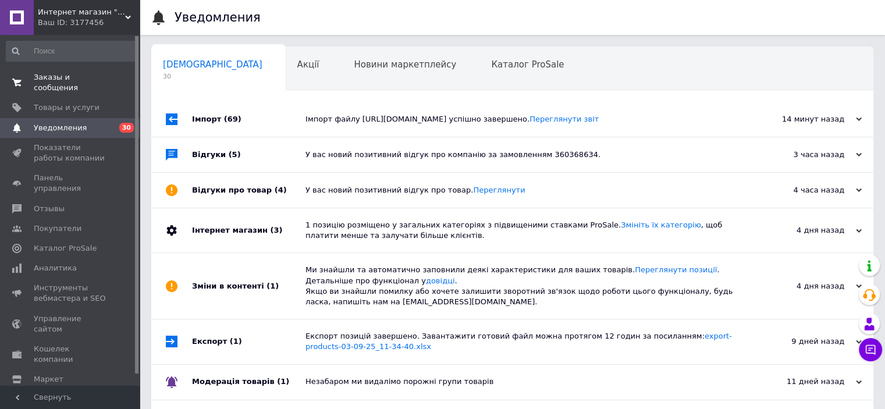
click at [92, 75] on span "Заказы и сообщения" at bounding box center [71, 82] width 74 height 21
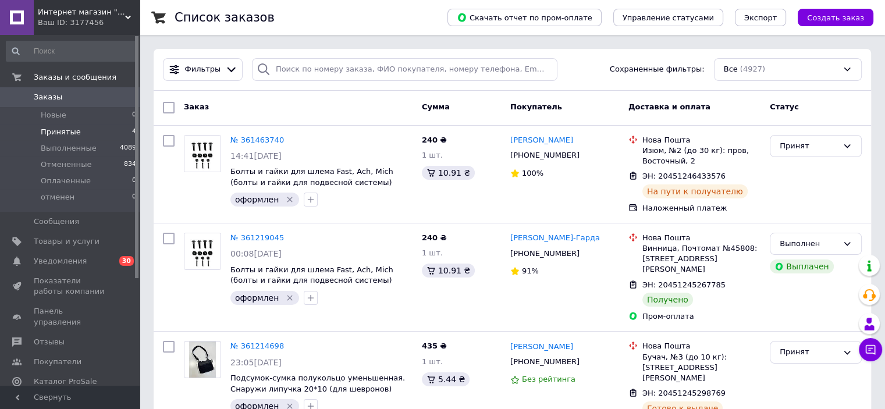
click at [95, 130] on li "Принятые 4" at bounding box center [71, 132] width 143 height 16
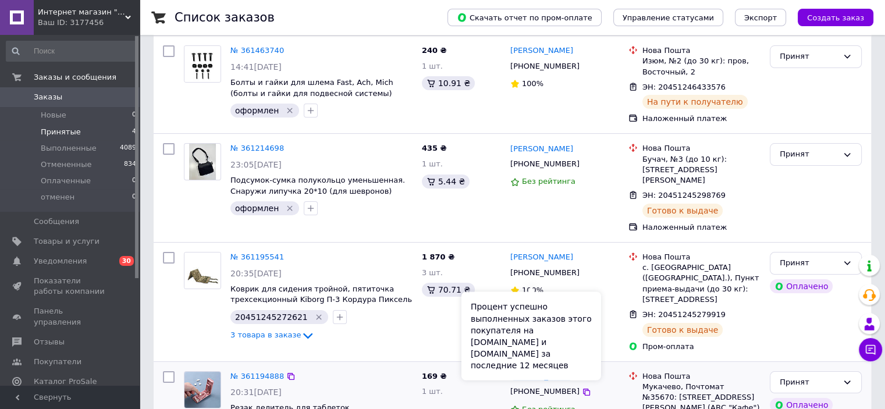
scroll to position [174, 0]
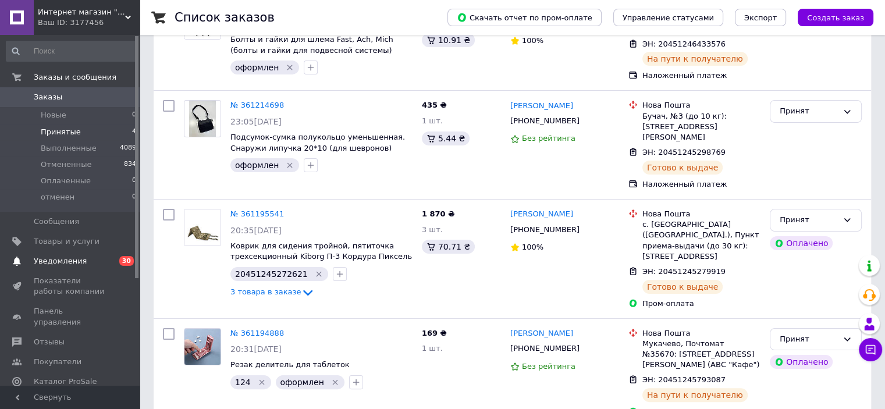
click at [69, 262] on span "Уведомления" at bounding box center [60, 261] width 53 height 10
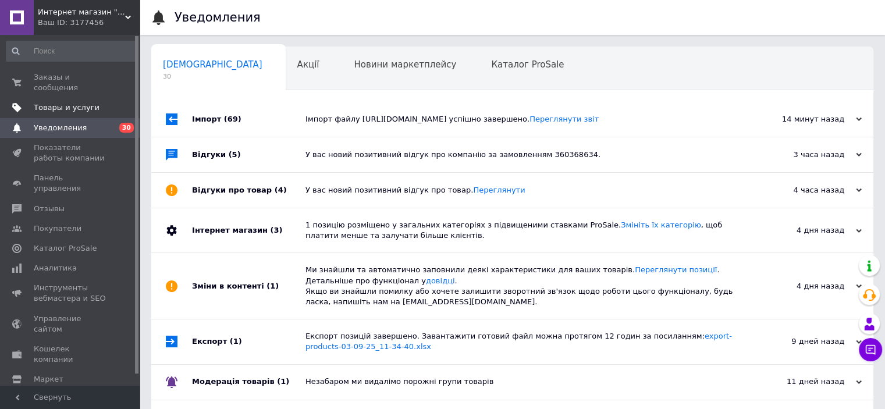
click at [72, 102] on span "Товары и услуги" at bounding box center [67, 107] width 66 height 10
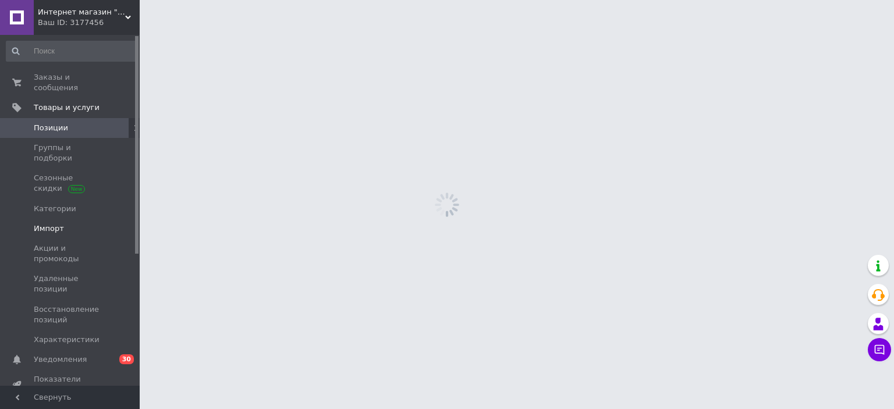
click at [80, 224] on span "Импорт" at bounding box center [71, 229] width 74 height 10
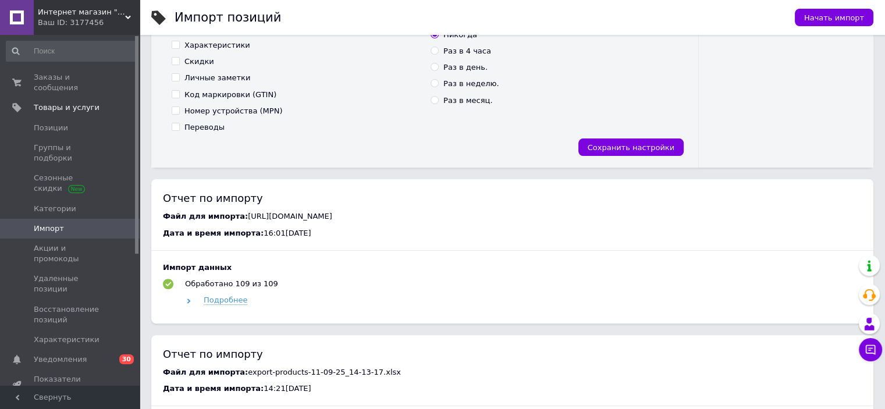
scroll to position [407, 0]
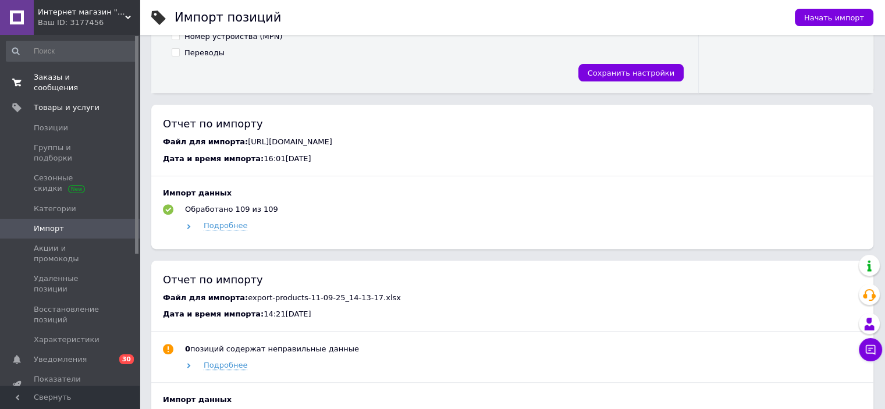
click at [102, 72] on span "Заказы и сообщения" at bounding box center [71, 82] width 74 height 21
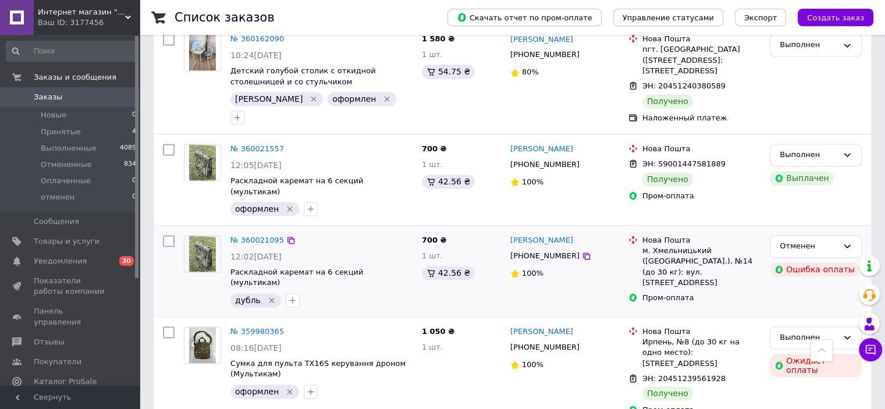
scroll to position [1753, 0]
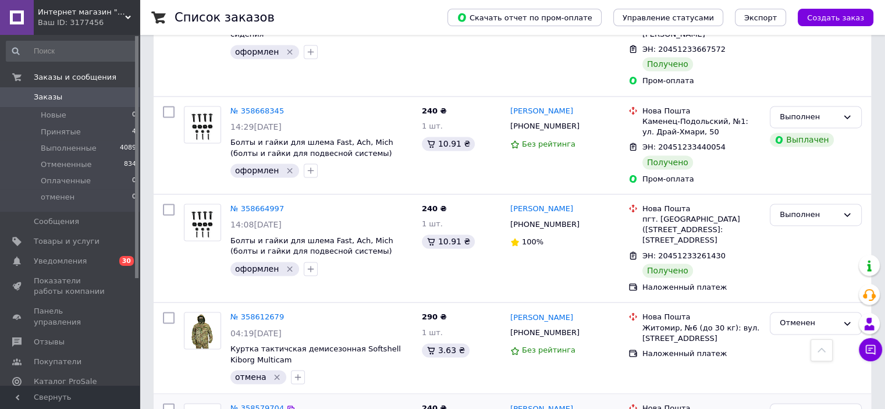
scroll to position [1847, 0]
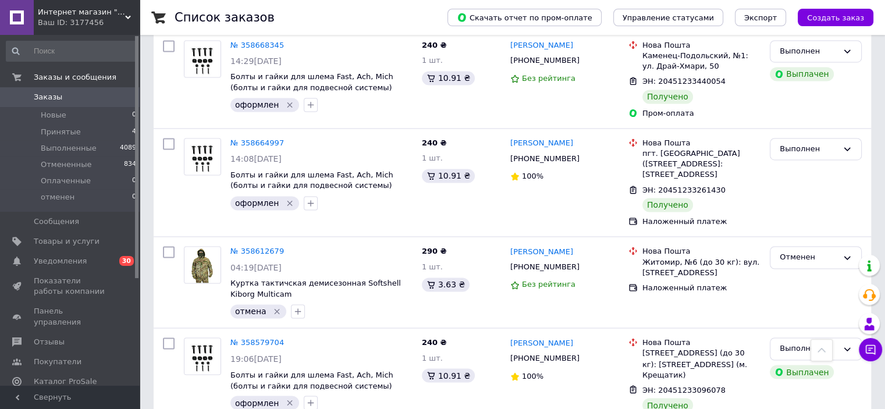
drag, startPoint x: 288, startPoint y: 384, endPoint x: 296, endPoint y: 384, distance: 7.6
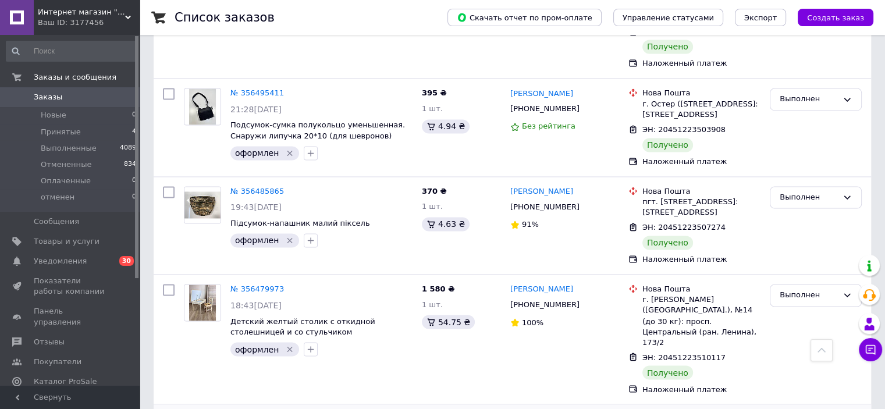
scroll to position [1895, 0]
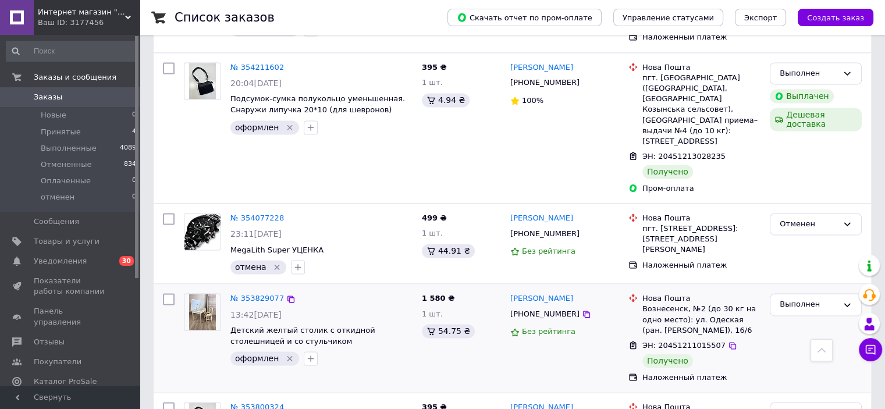
scroll to position [1751, 0]
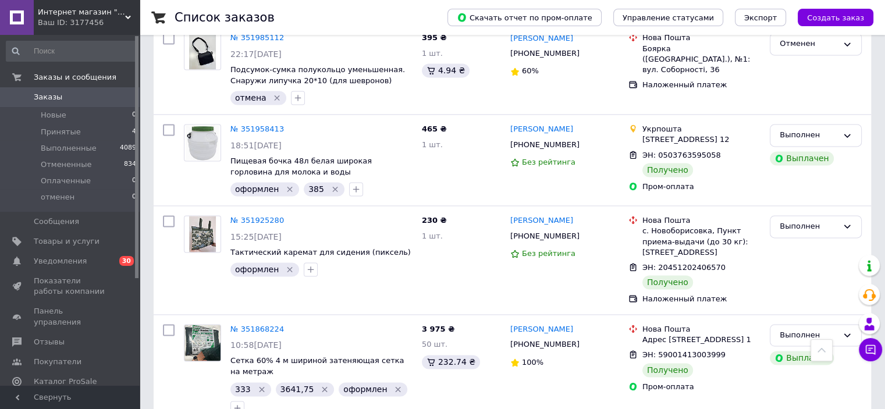
scroll to position [1800, 0]
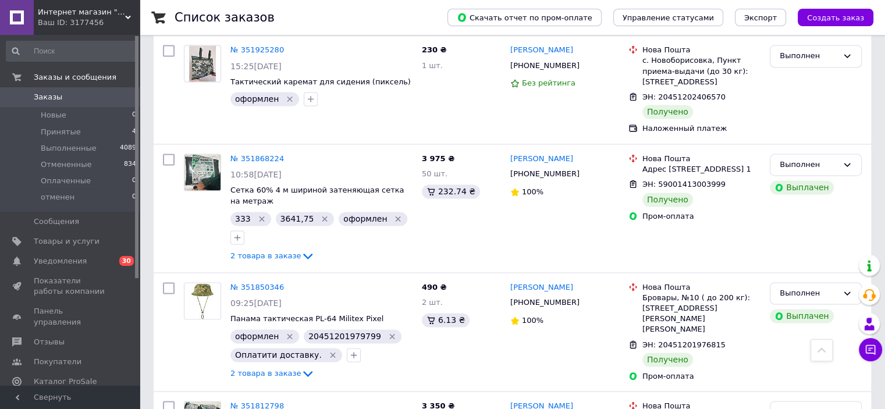
drag, startPoint x: 367, startPoint y: 383, endPoint x: 379, endPoint y: 378, distance: 13.1
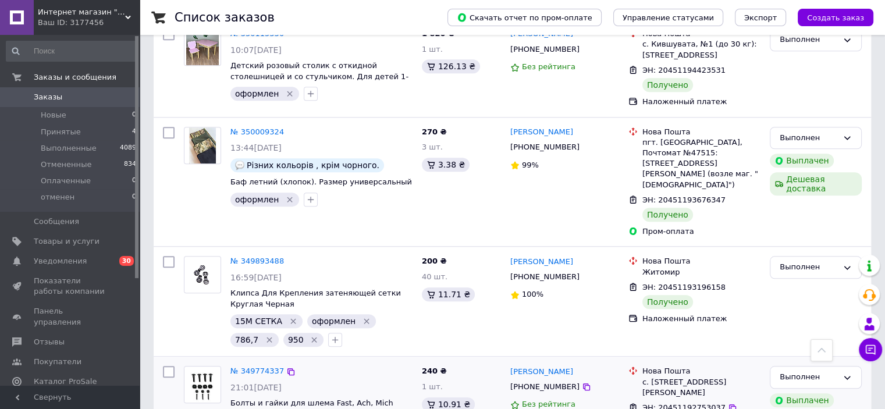
scroll to position [1048, 0]
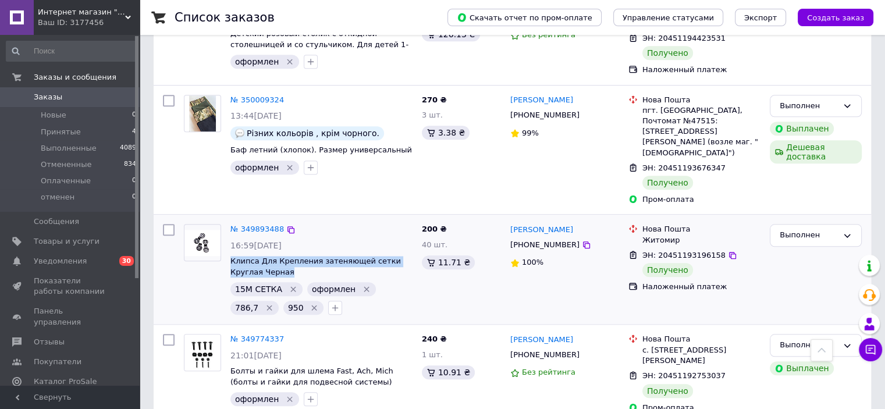
drag, startPoint x: 258, startPoint y: 179, endPoint x: 229, endPoint y: 169, distance: 30.7
click at [229, 219] on div "№ 349893488 16:59, 25.06.2025 Клипса Для Крепления затеняющей сетки Круглая Чер…" at bounding box center [321, 269] width 191 height 100
copy span "Клипса Для Крепления затеняющей сетки Круглая Черная"
click at [98, 239] on span "Товары и услуги" at bounding box center [71, 241] width 74 height 10
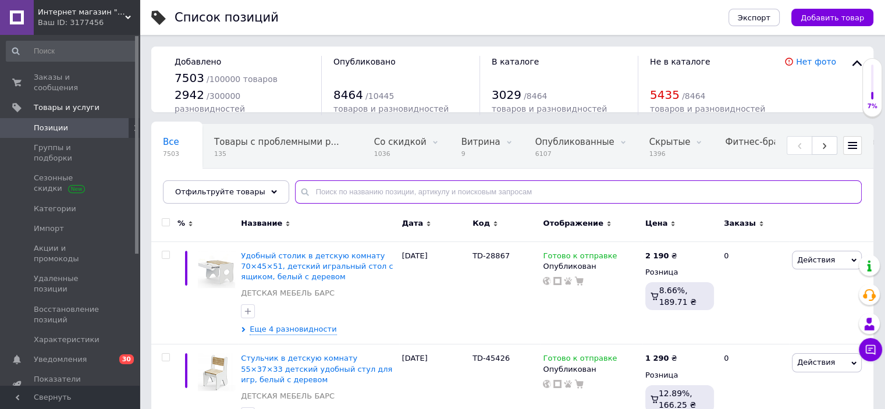
paste input "Клипса Для Крепления затеняющей сетки Круглая Черная"
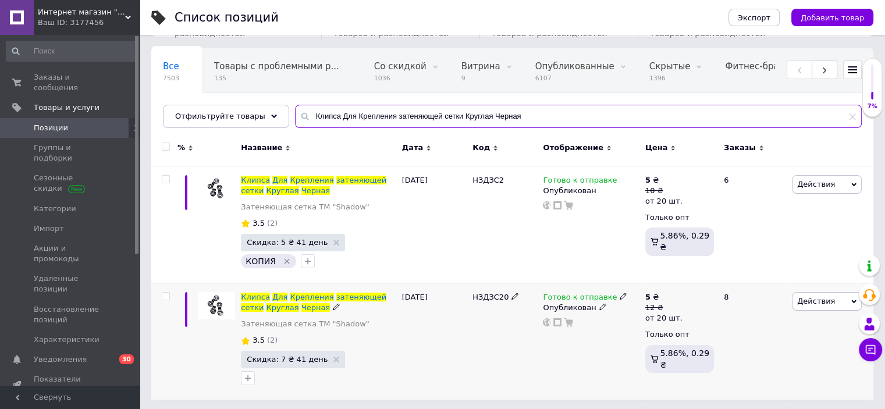
scroll to position [77, 0]
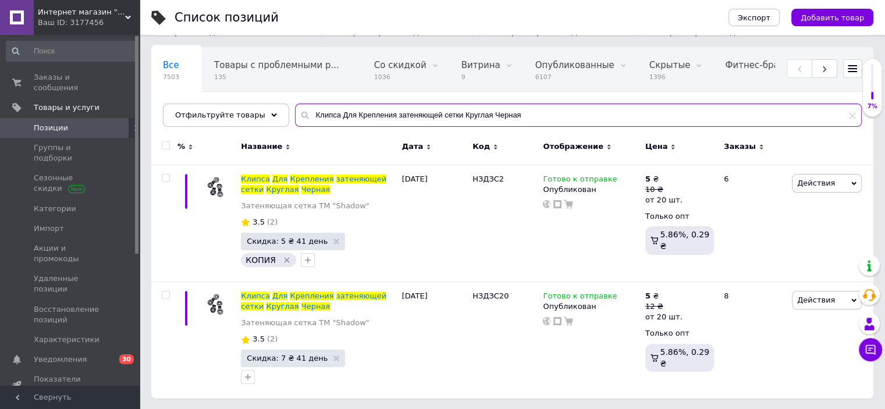
type input "Клипса Для Крепления затеняющей сетки Круглая Черная"
click at [885, 409] on html "Интернет магазин "Luchmag" Ваш ID: 3177456 Сайт Интернет магазин "Luchmag" Каби…" at bounding box center [442, 166] width 885 height 487
click at [106, 27] on div "Ваш ID: 3177456" at bounding box center [89, 22] width 102 height 10
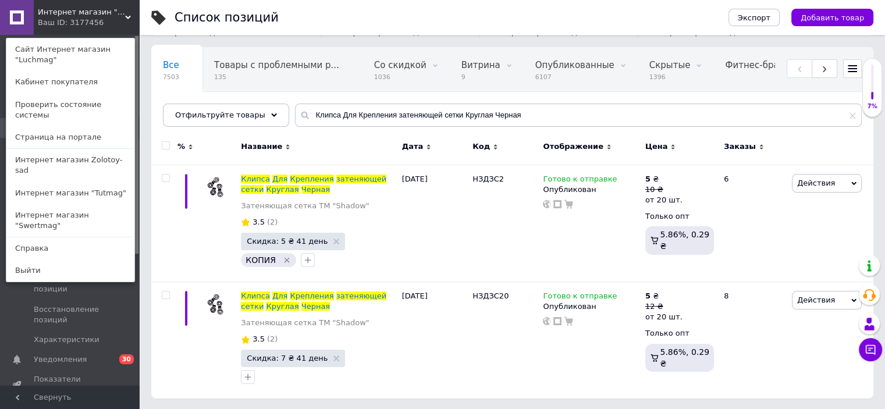
click at [109, 204] on link "Интернет магазин "Swertmag"" at bounding box center [70, 220] width 128 height 33
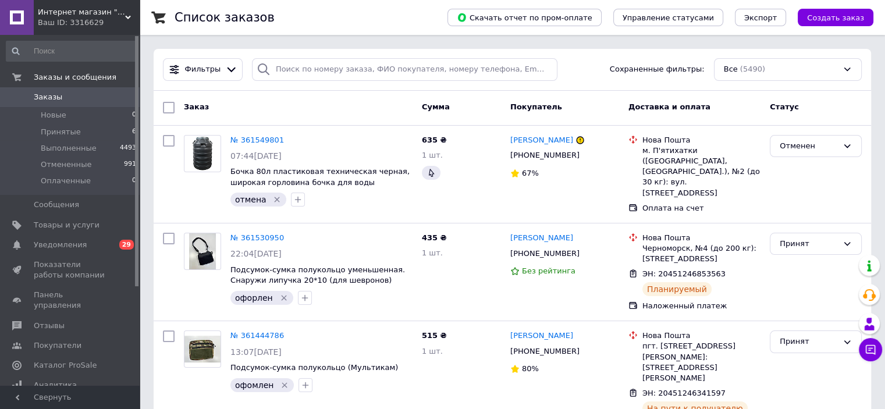
click at [111, 218] on link "Товары и услуги" at bounding box center [71, 225] width 143 height 20
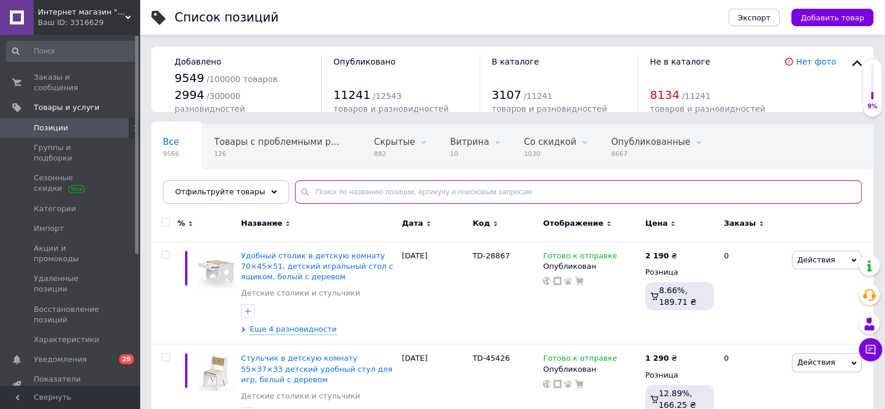
paste input "Клипса Для Крепления затеняющей сетки Круглая Черная"
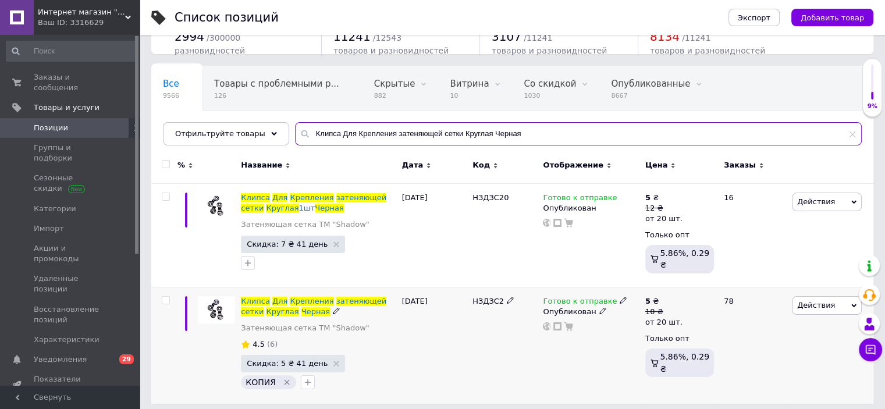
scroll to position [62, 0]
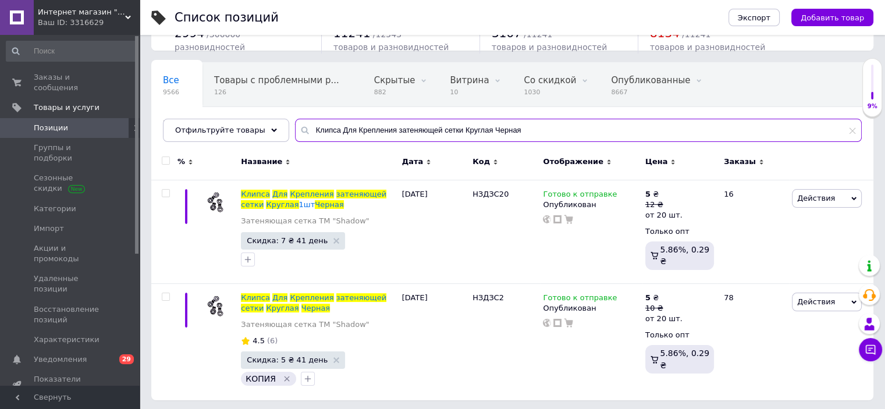
type input "Клипса Для Крепления затеняющей сетки Круглая Черная"
click at [116, 22] on div "Ваш ID: 3316629" at bounding box center [89, 22] width 102 height 10
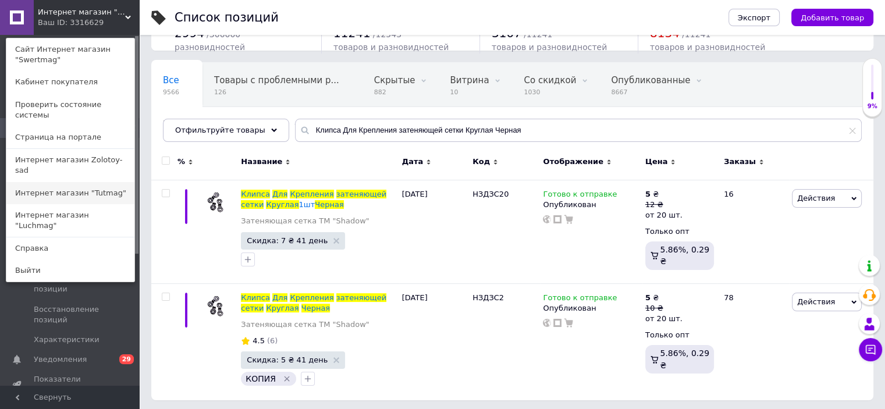
click at [104, 182] on link "Интернет магазин "Tutmag"" at bounding box center [70, 193] width 128 height 22
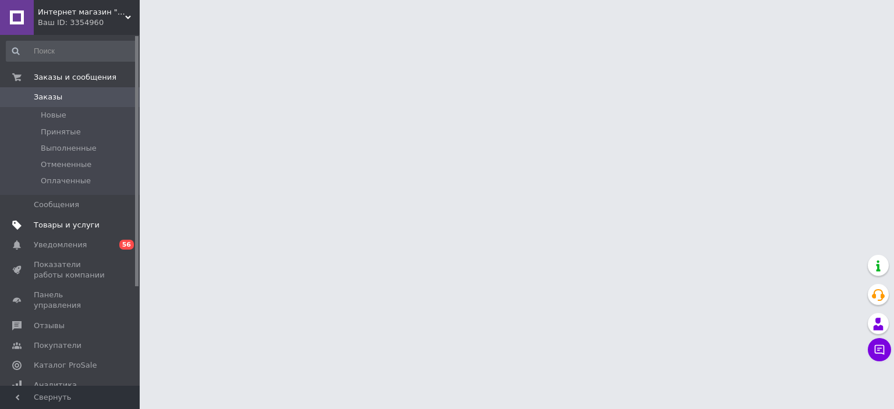
click at [50, 222] on span "Товары и услуги" at bounding box center [67, 225] width 66 height 10
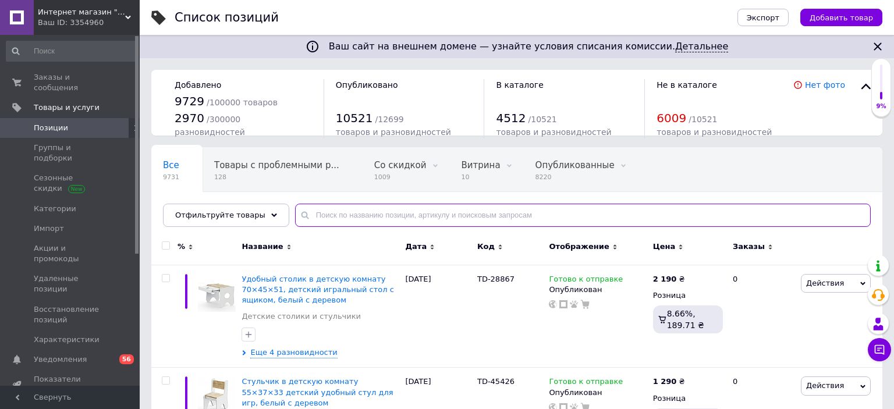
drag, startPoint x: 352, startPoint y: 214, endPoint x: 328, endPoint y: 214, distance: 24.5
click at [328, 214] on input "text" at bounding box center [583, 215] width 576 height 23
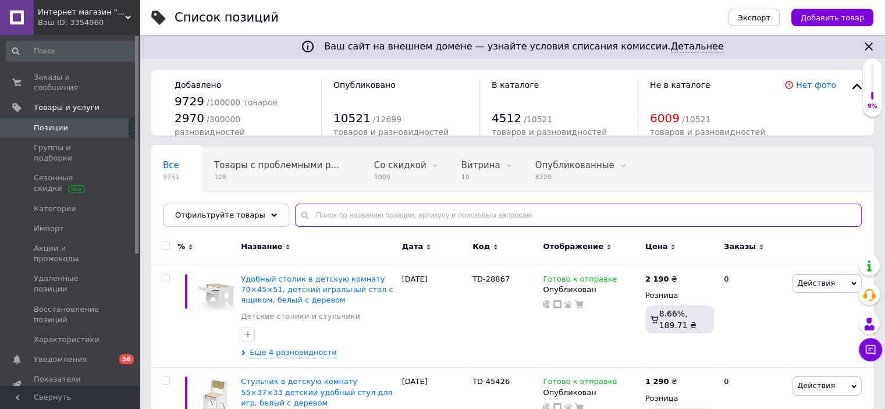
paste input "Клипса Для Крепления затеняющей сетки Круглая Черная"
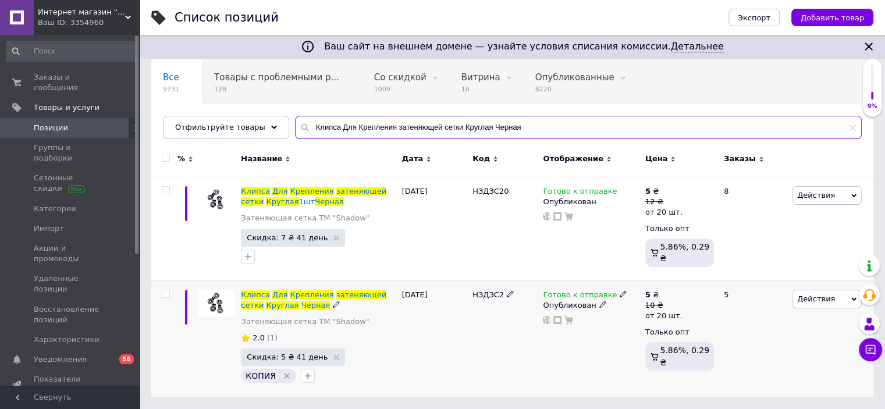
scroll to position [85, 0]
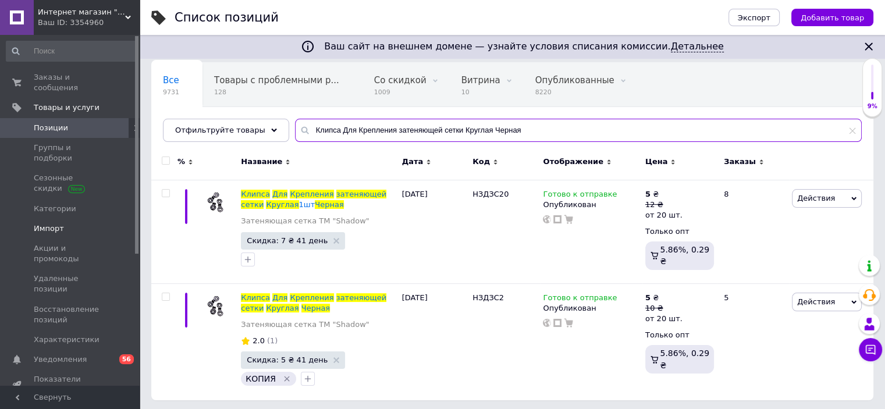
type input "Клипса Для Крепления затеняющей сетки Круглая Черная"
click at [75, 224] on span "Импорт" at bounding box center [71, 229] width 74 height 10
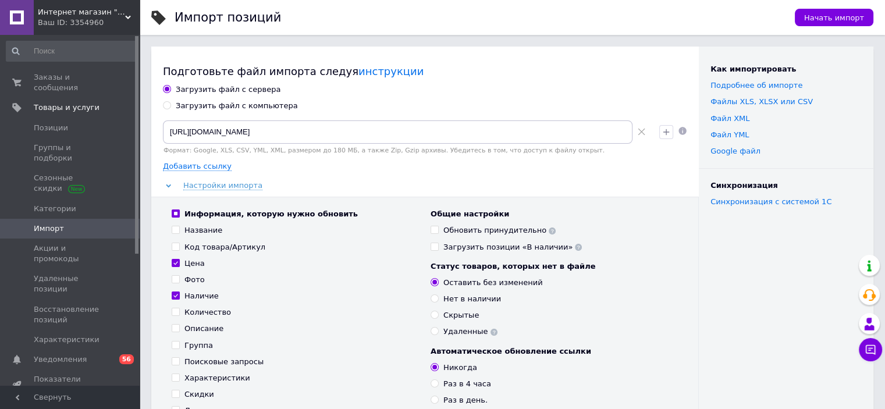
click at [111, 24] on div "Ваш ID: 3354960" at bounding box center [89, 22] width 102 height 10
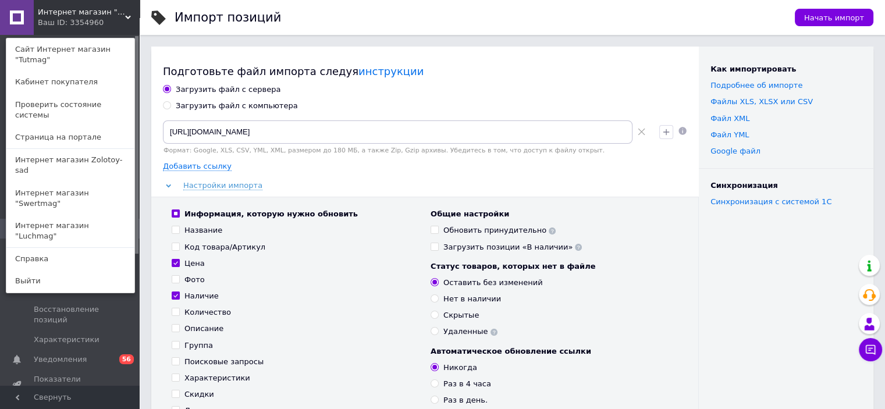
scroll to position [349, 0]
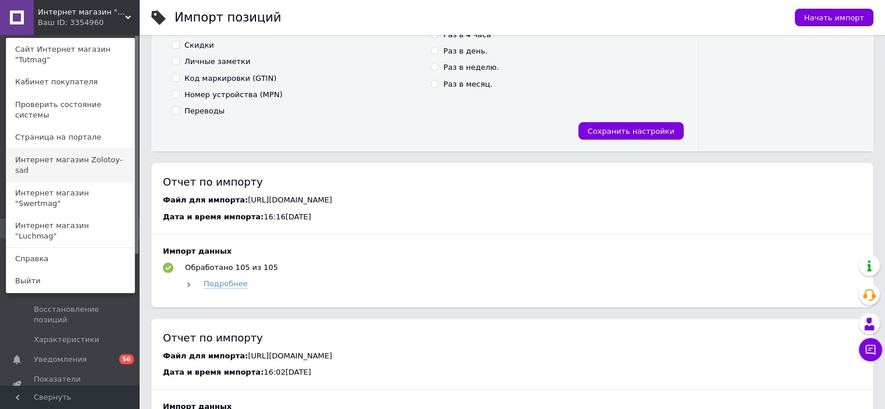
click at [105, 149] on link "Интернет магазин Zolotoy-sad" at bounding box center [70, 165] width 128 height 33
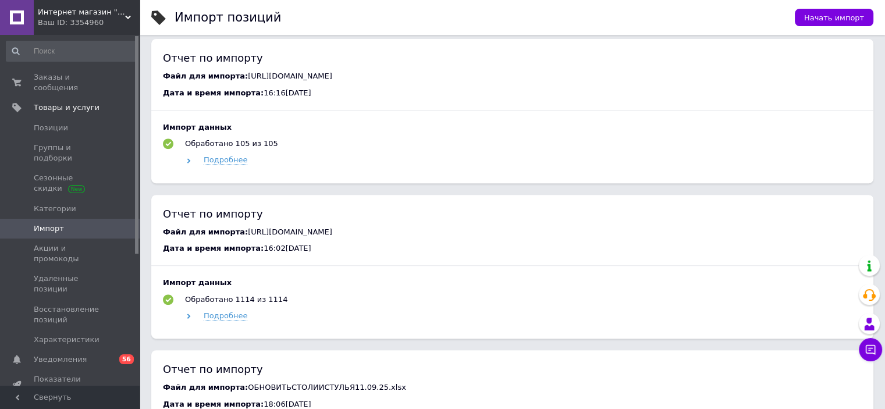
scroll to position [407, 0]
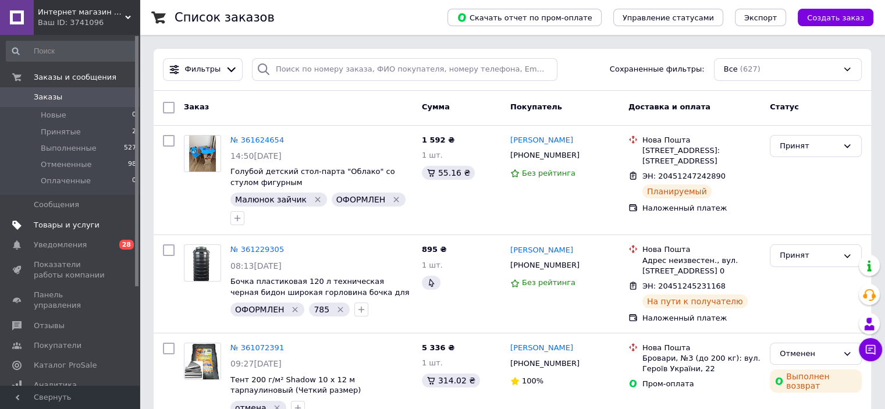
click at [107, 217] on link "Товары и услуги" at bounding box center [71, 225] width 143 height 20
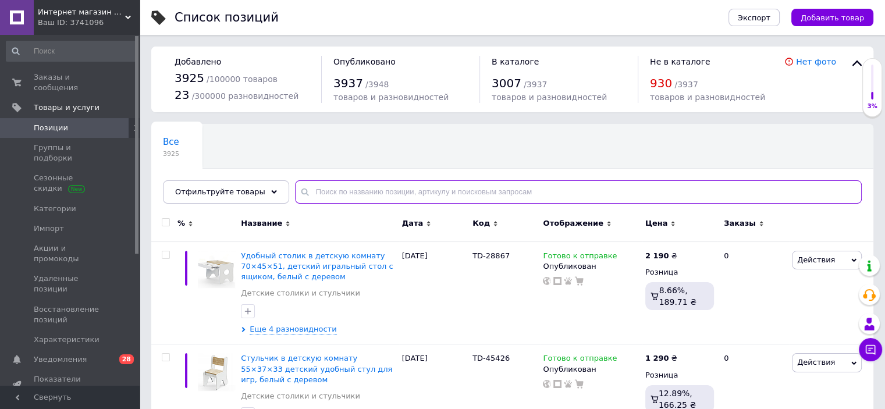
paste input "Клипса Для Крепления затеняющей сетки Круглая Черная"
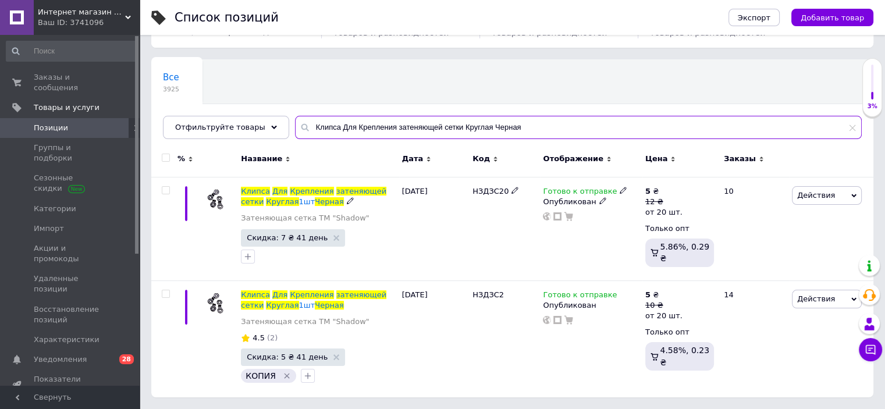
scroll to position [62, 0]
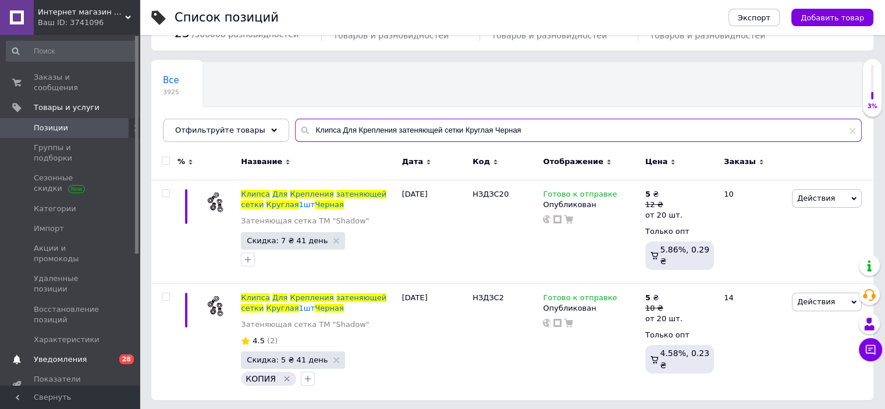
type input "Клипса Для Крепления затеняющей сетки Круглая Черная"
click at [109, 354] on span "0 28" at bounding box center [124, 359] width 32 height 10
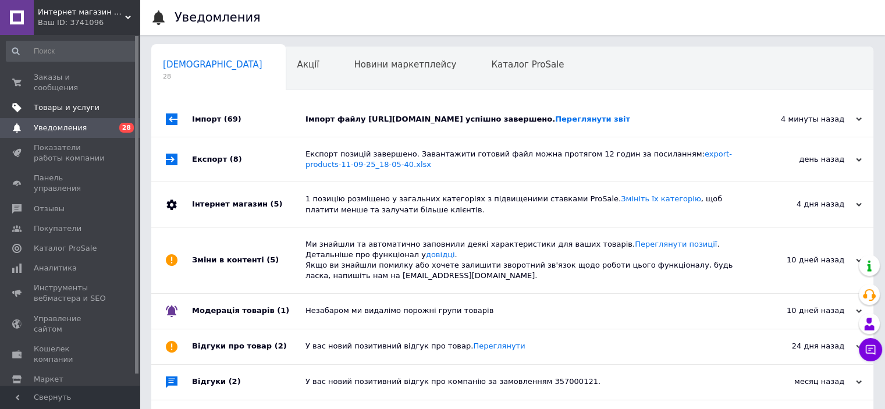
click at [67, 102] on link "Товары и услуги" at bounding box center [71, 108] width 143 height 20
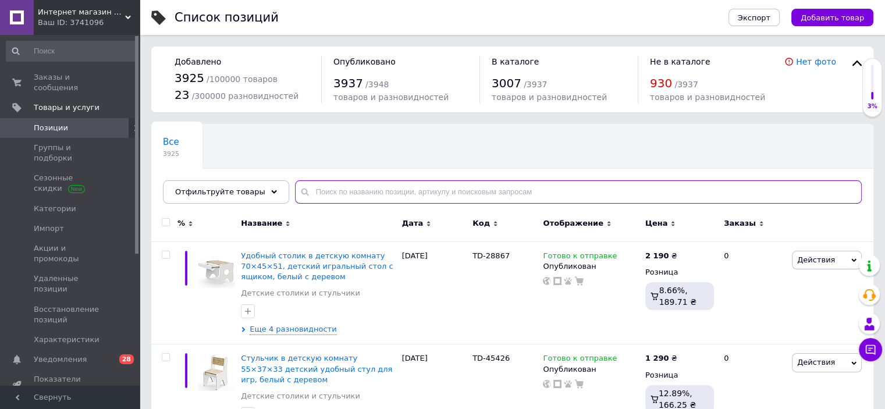
paste input "Клипса Для Крепления затеняющей сетки Круглая Черная"
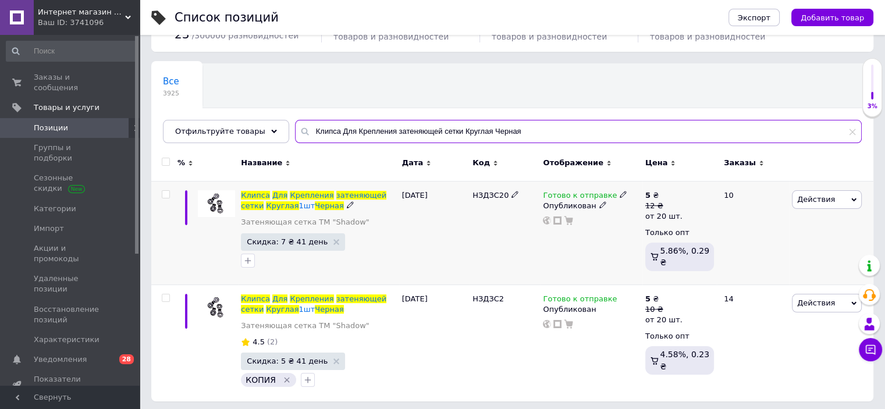
scroll to position [62, 0]
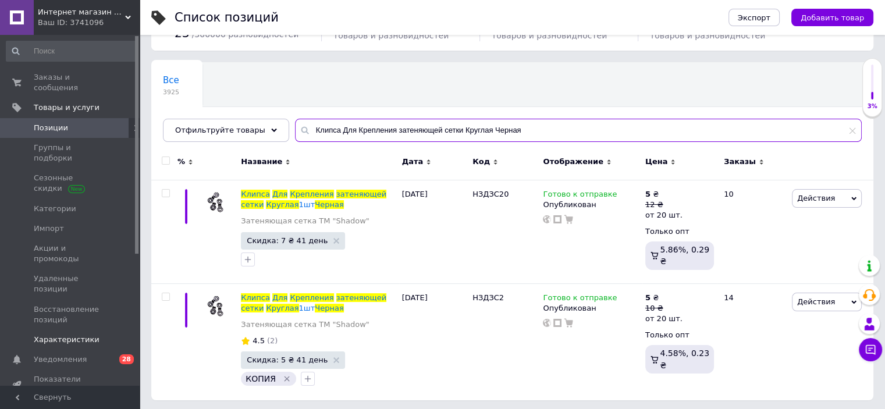
type input "Клипса Для Крепления затеняющей сетки Круглая Черная"
click at [72, 354] on span "Уведомления" at bounding box center [60, 359] width 53 height 10
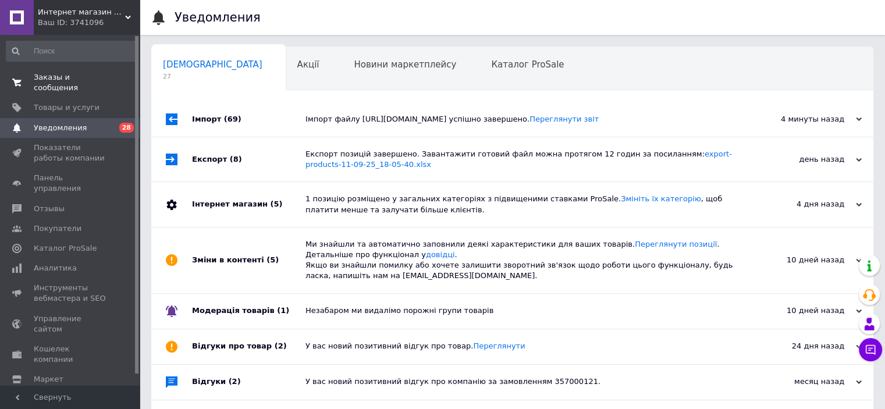
click at [68, 79] on span "Заказы и сообщения" at bounding box center [71, 82] width 74 height 21
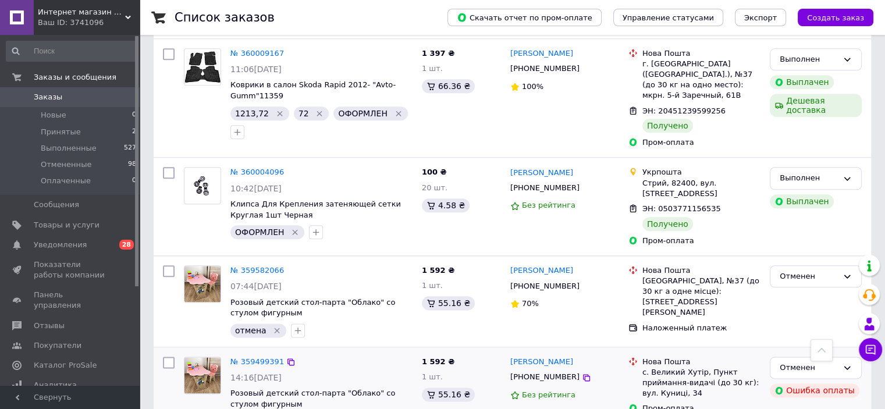
scroll to position [1397, 0]
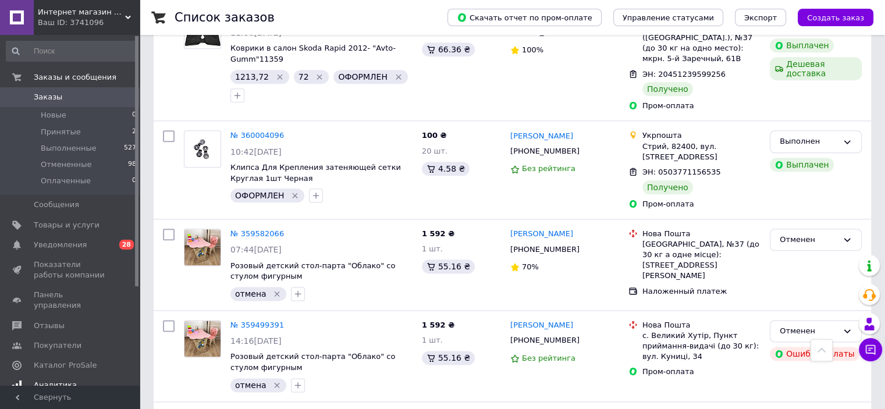
click at [67, 242] on span "Уведомления" at bounding box center [60, 245] width 53 height 10
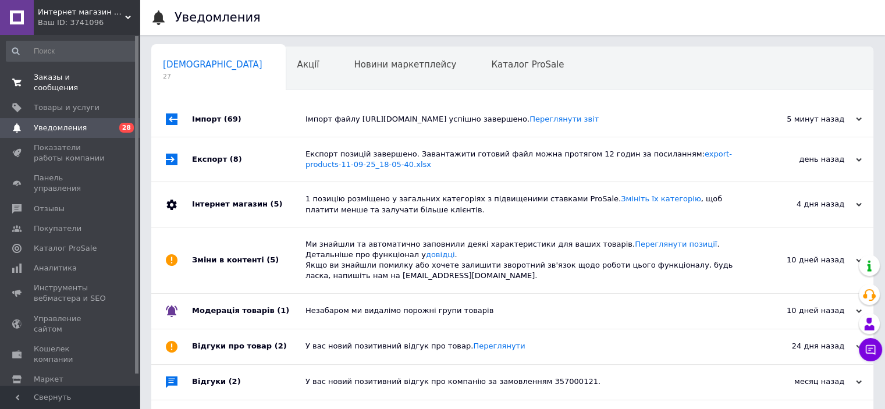
click at [81, 78] on span "Заказы и сообщения" at bounding box center [71, 82] width 74 height 21
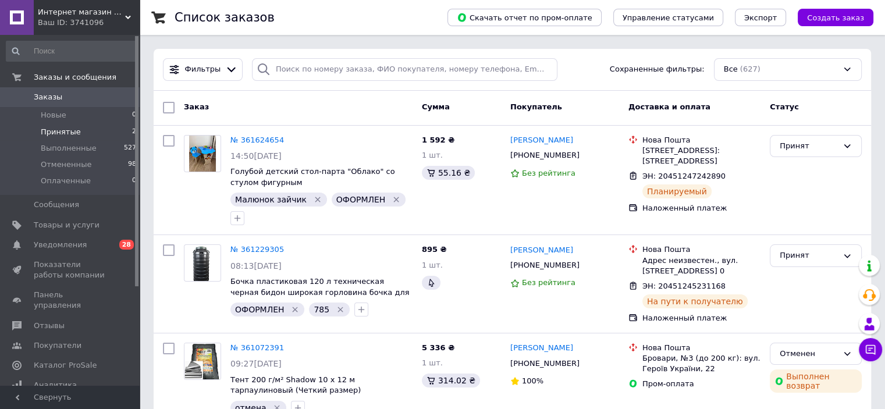
click at [88, 125] on li "Принятые 2" at bounding box center [71, 132] width 143 height 16
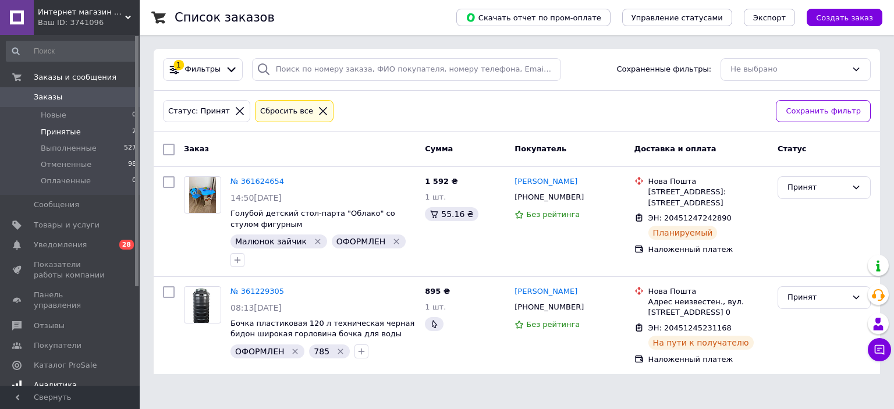
click at [54, 246] on span "Уведомления" at bounding box center [60, 245] width 53 height 10
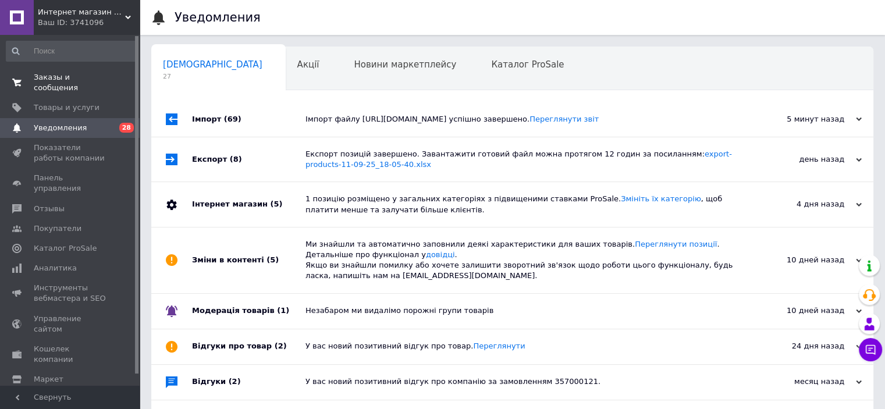
click at [89, 76] on span "Заказы и сообщения" at bounding box center [71, 82] width 74 height 21
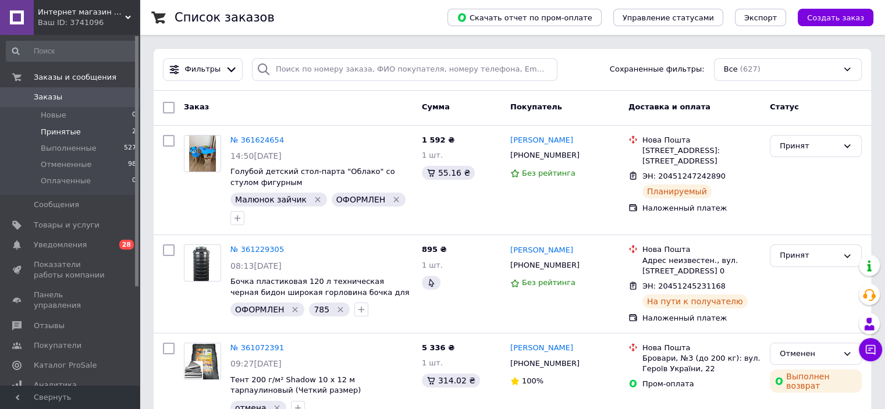
click at [93, 130] on li "Принятые 2" at bounding box center [71, 132] width 143 height 16
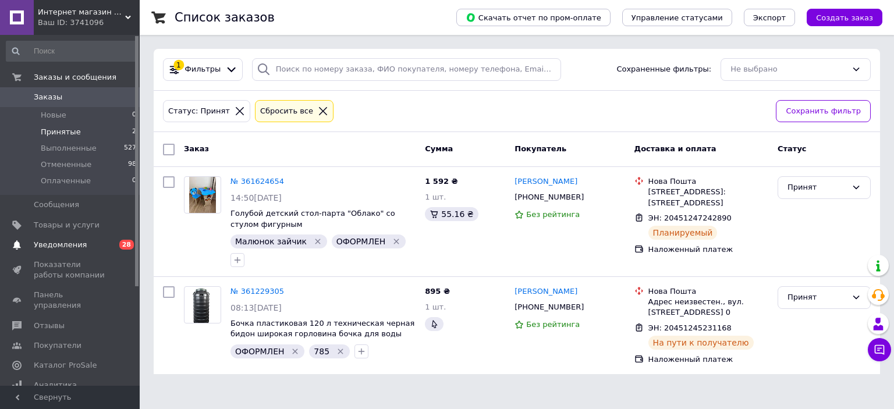
click at [73, 235] on link "Уведомления 0 28" at bounding box center [71, 245] width 143 height 20
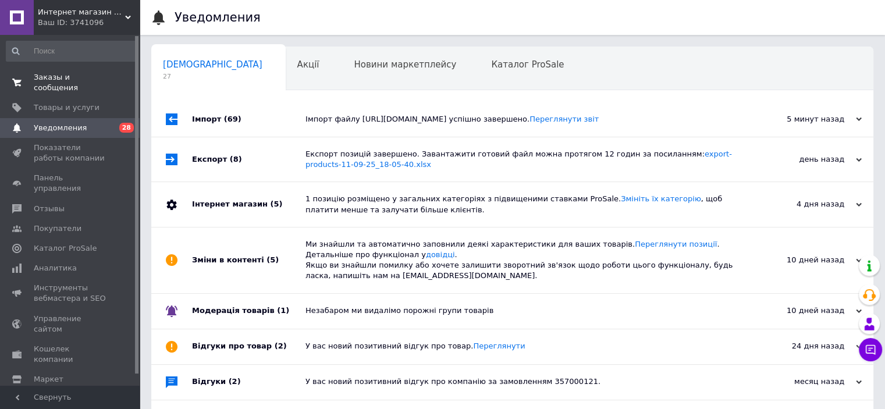
click at [82, 76] on span "Заказы и сообщения" at bounding box center [71, 82] width 74 height 21
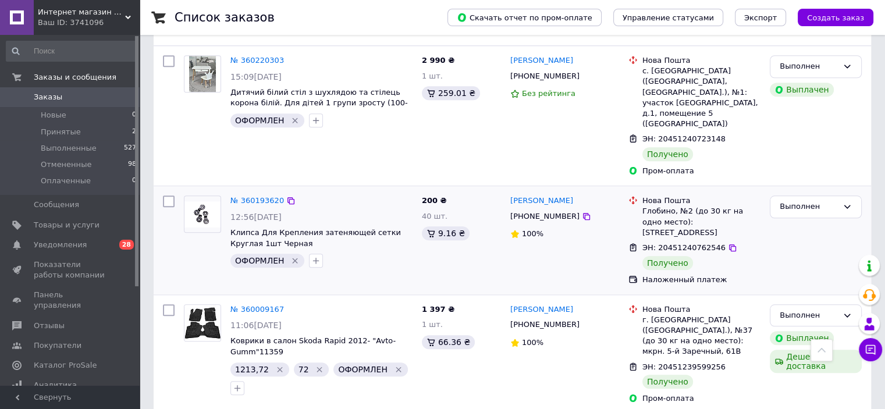
scroll to position [1106, 0]
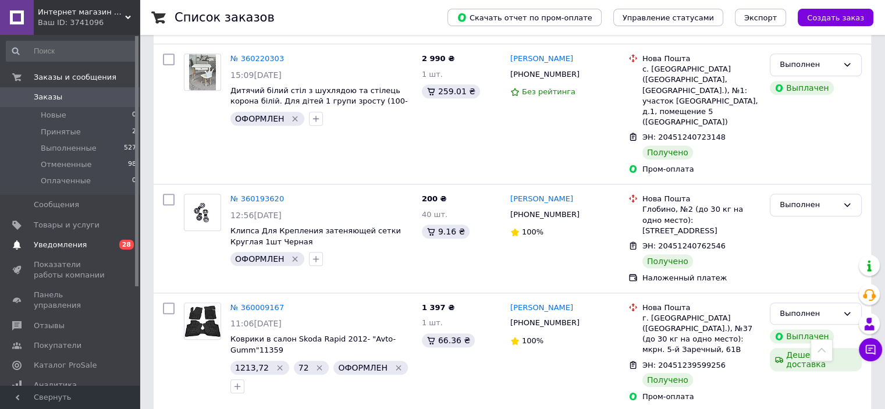
click at [98, 242] on span "Уведомления" at bounding box center [71, 245] width 74 height 10
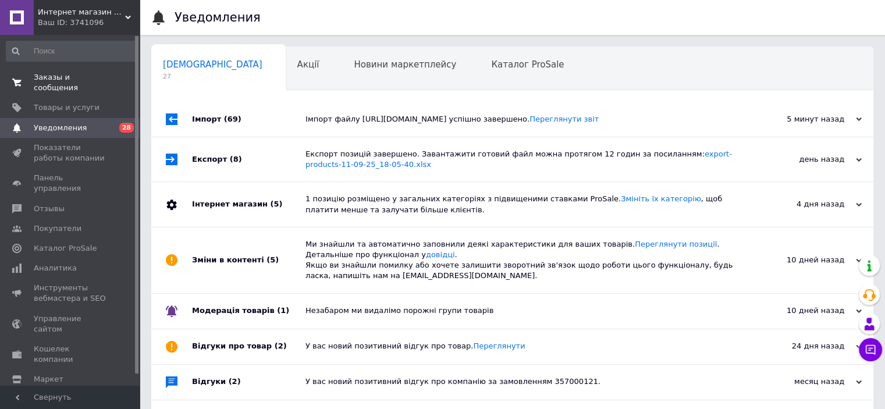
click at [69, 78] on span "Заказы и сообщения" at bounding box center [71, 82] width 74 height 21
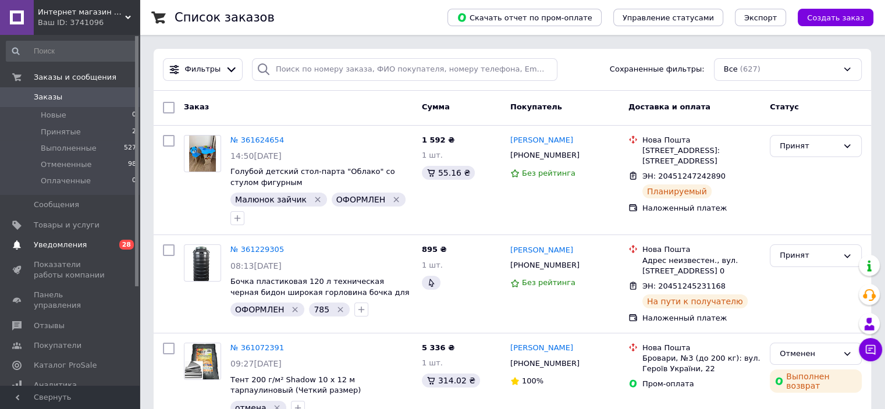
click at [121, 244] on span "28" at bounding box center [126, 245] width 15 height 10
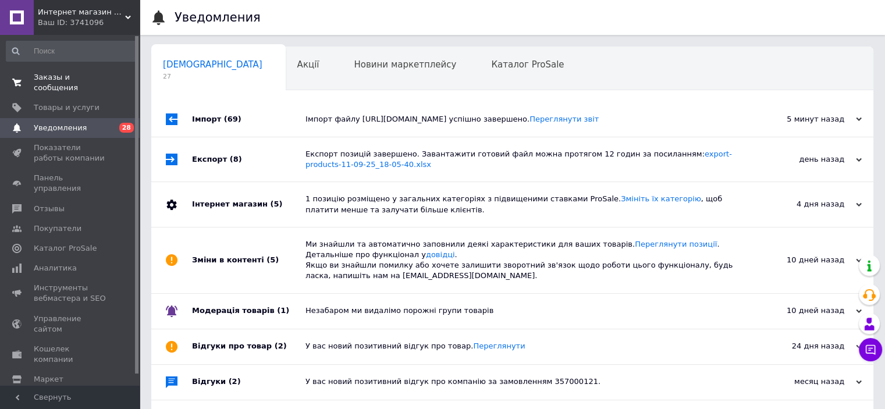
click at [60, 76] on span "Заказы и сообщения" at bounding box center [71, 82] width 74 height 21
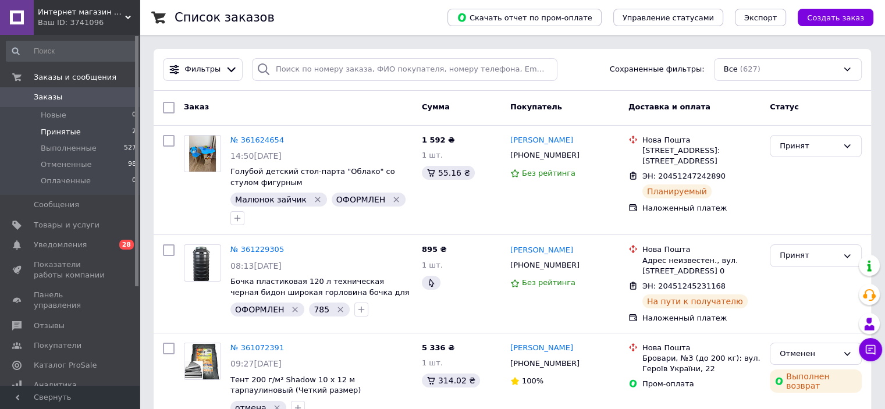
click at [94, 134] on li "Принятые 2" at bounding box center [71, 132] width 143 height 16
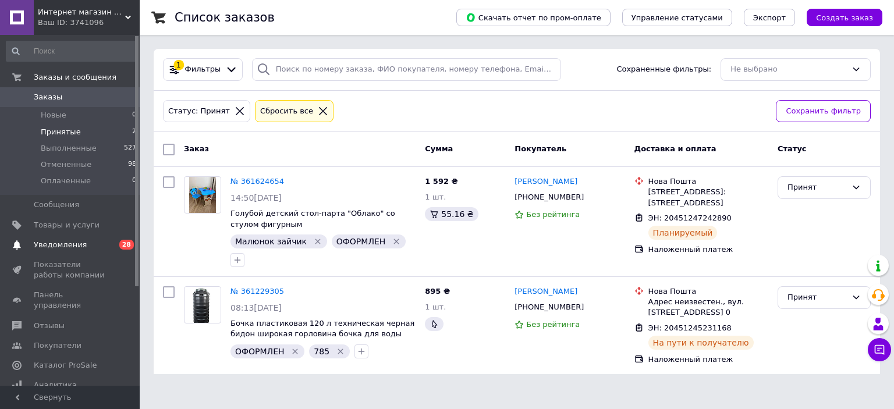
click at [95, 241] on span "Уведомления" at bounding box center [71, 245] width 74 height 10
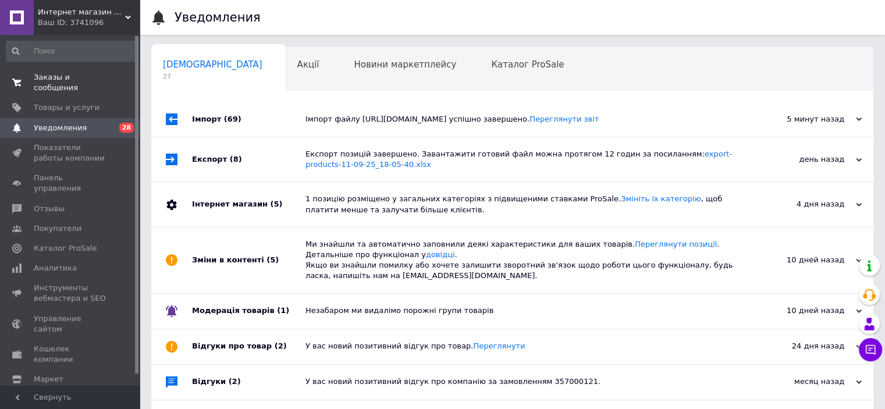
click at [102, 74] on span "Заказы и сообщения" at bounding box center [71, 82] width 74 height 21
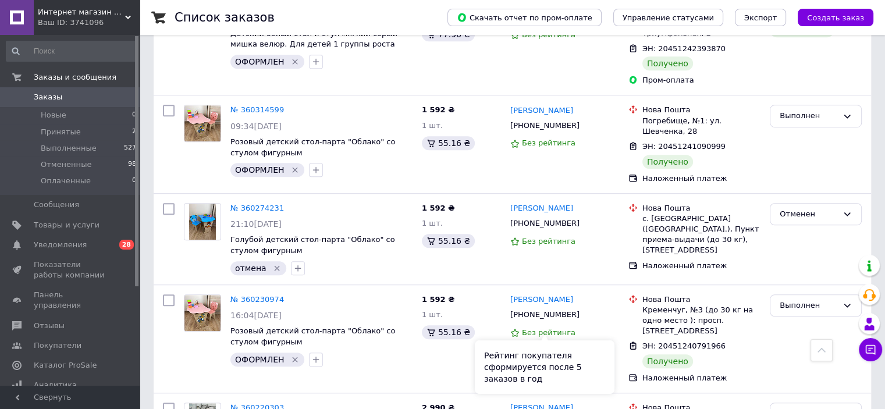
scroll to position [1048, 0]
